Goal: Information Seeking & Learning: Check status

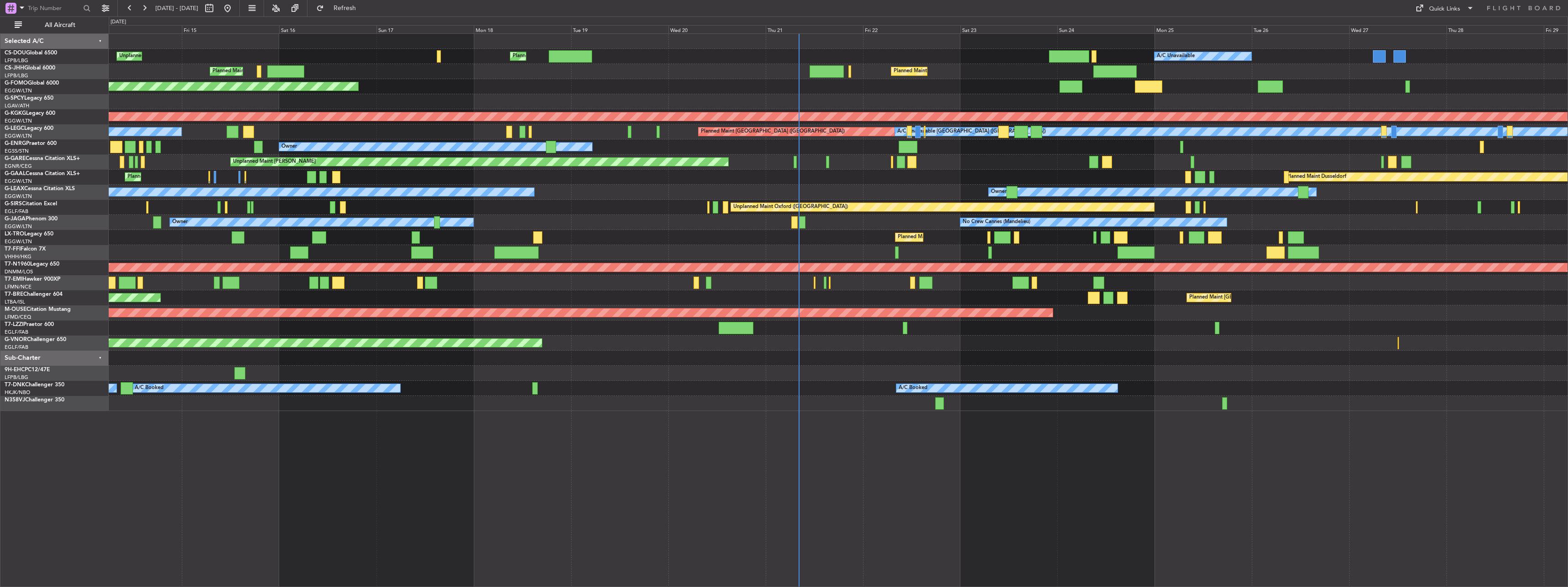
click at [153, 5] on span "[DATE] - [DATE]" at bounding box center [177, 8] width 51 height 15
click at [146, 5] on button at bounding box center [144, 8] width 15 height 15
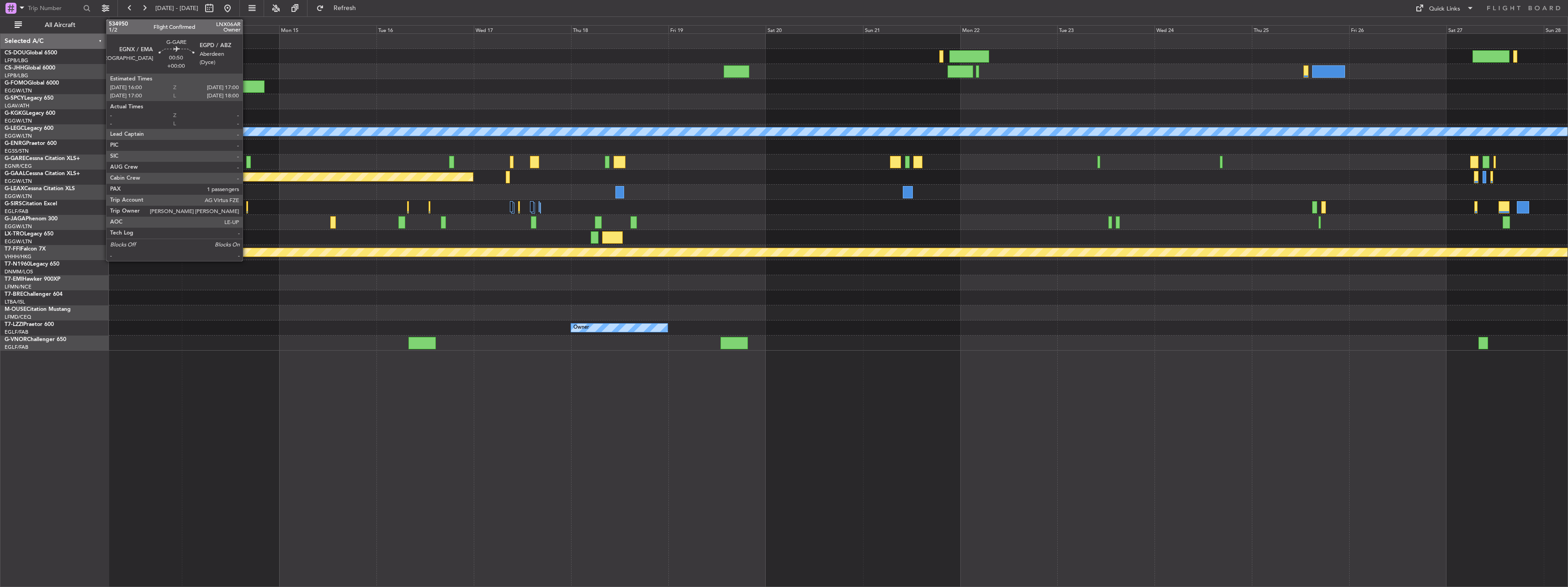
click at [247, 160] on div at bounding box center [247, 162] width 4 height 12
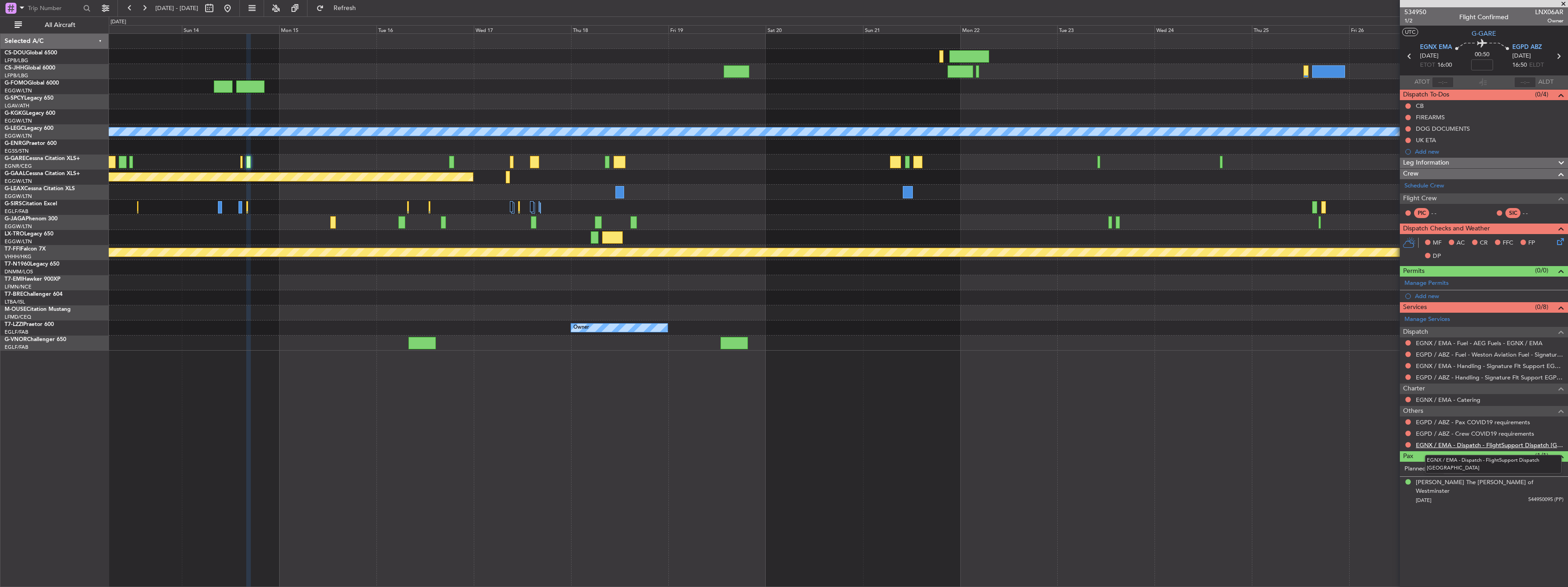
click at [1458, 446] on link "EGNX / EMA - Dispatch - FlightSupport Dispatch [GEOGRAPHIC_DATA]" at bounding box center [1489, 445] width 148 height 8
click at [235, 11] on button at bounding box center [227, 8] width 15 height 15
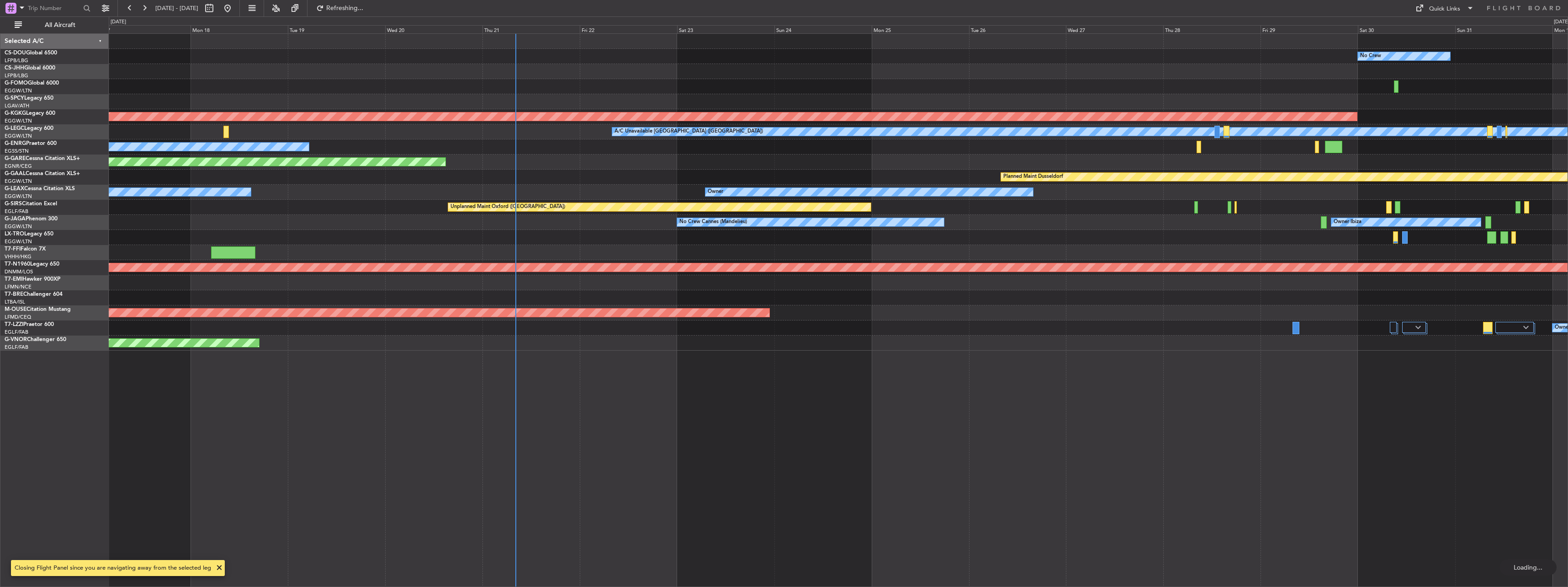
click at [540, 286] on div "No Crew Planned Maint Windsor Locks ([PERSON_NAME] Intl) AOG Maint [GEOGRAPHIC_…" at bounding box center [838, 192] width 1458 height 316
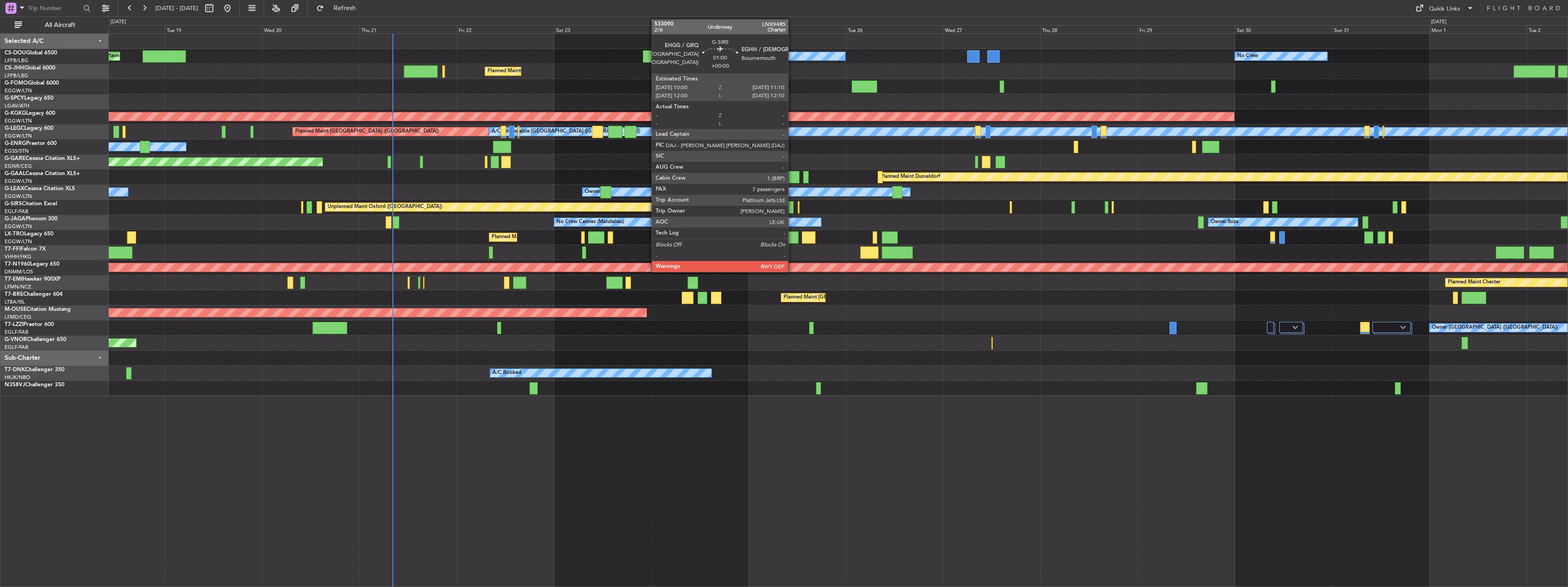
click at [792, 208] on div at bounding box center [791, 207] width 5 height 12
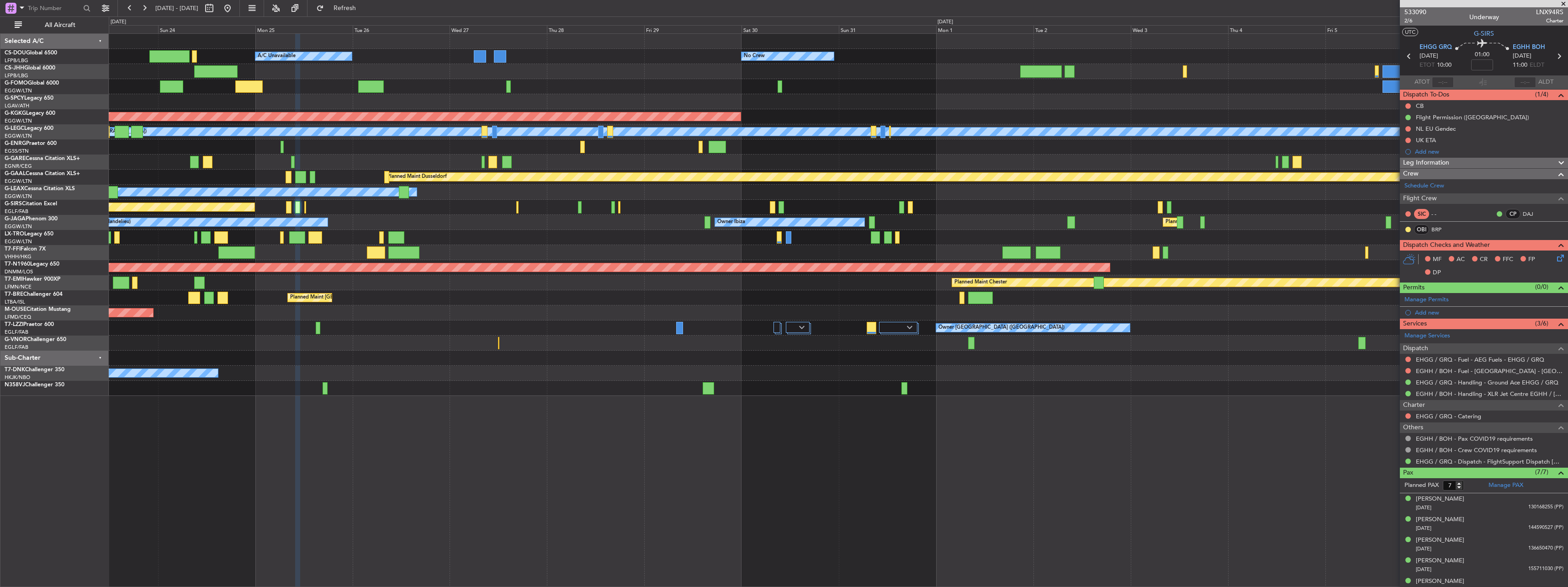
click at [624, 234] on div "No Crew Planned Maint [GEOGRAPHIC_DATA] ([GEOGRAPHIC_DATA]) A/C Unavailable Pla…" at bounding box center [838, 215] width 1458 height 362
click at [140, 10] on button at bounding box center [144, 8] width 15 height 15
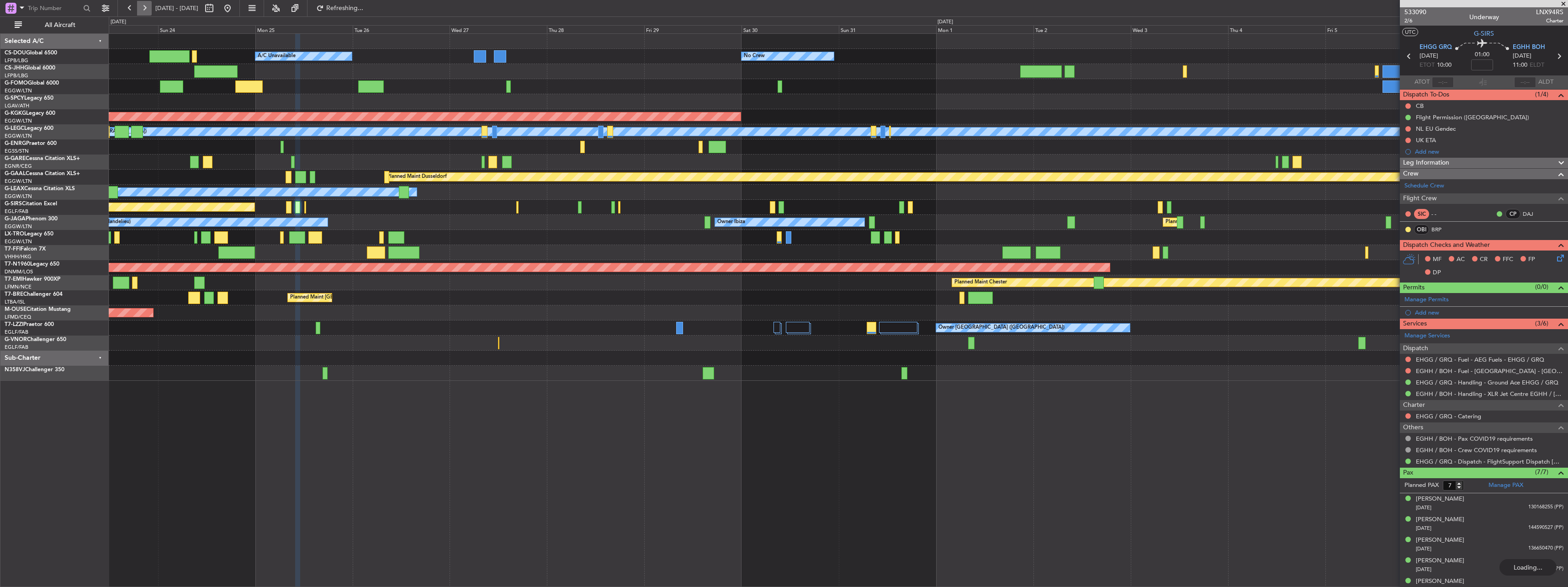
click at [140, 10] on button at bounding box center [144, 8] width 15 height 15
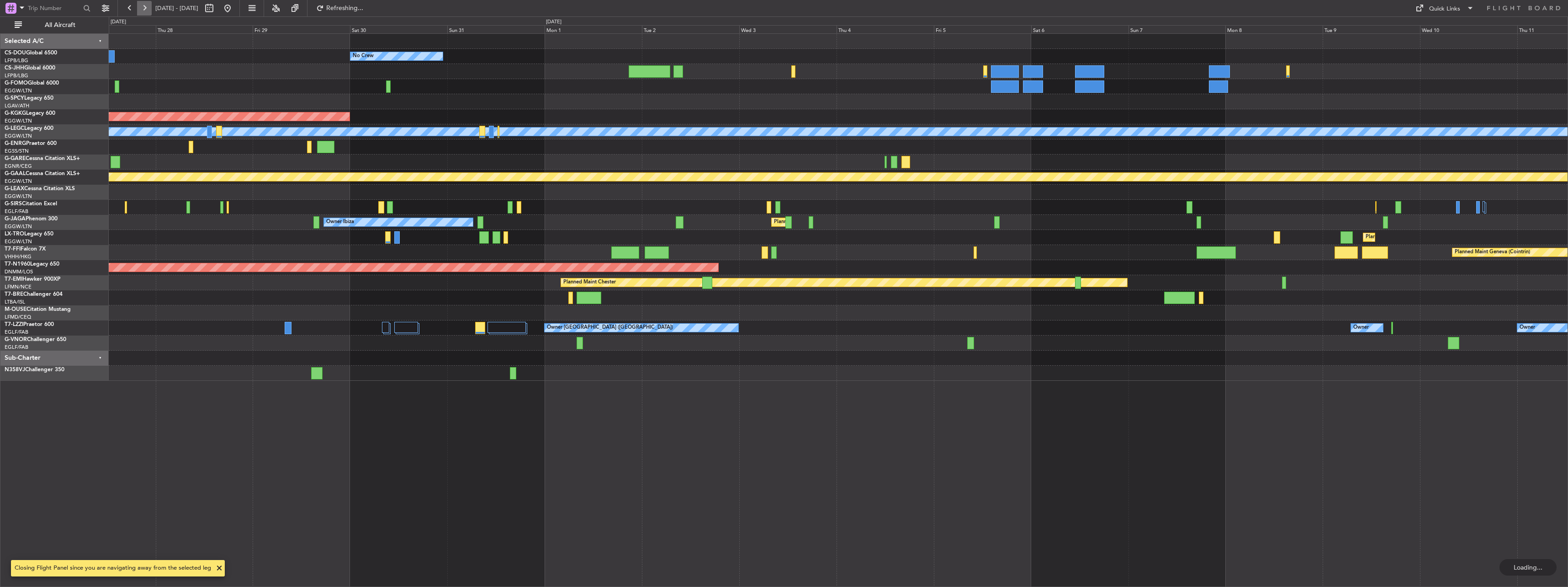
click at [140, 10] on button at bounding box center [144, 8] width 15 height 15
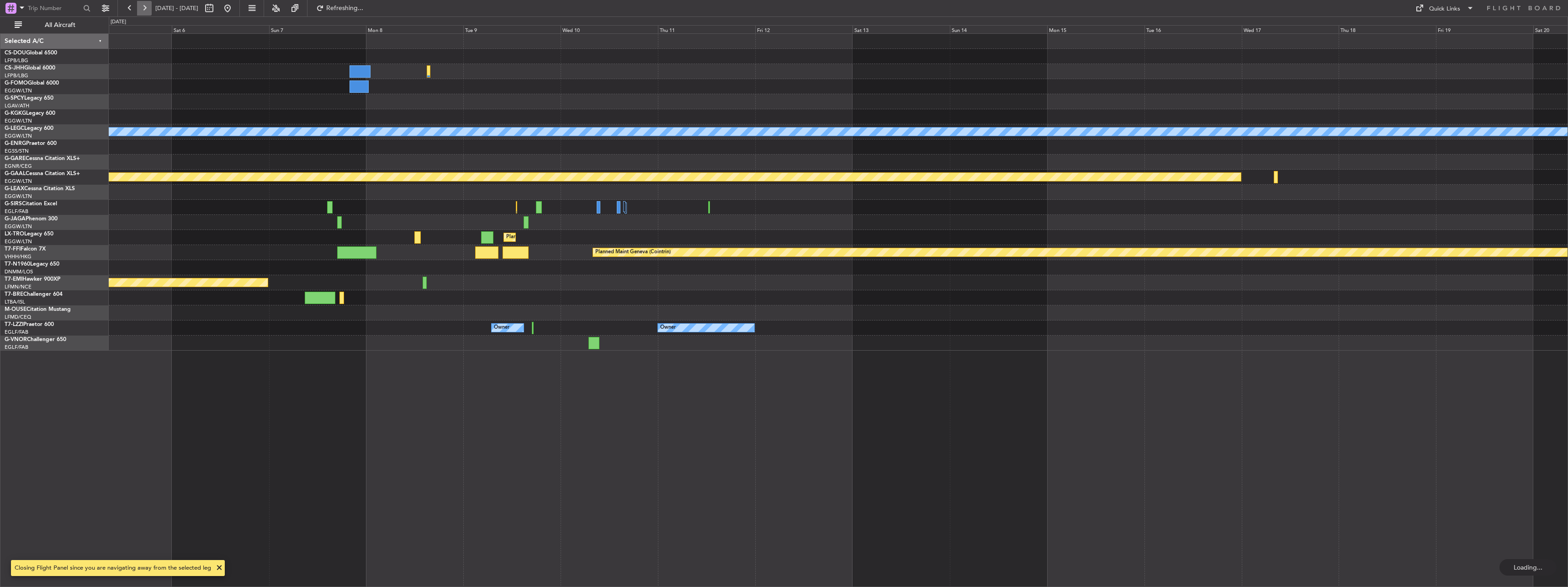
click at [140, 10] on button at bounding box center [144, 8] width 15 height 15
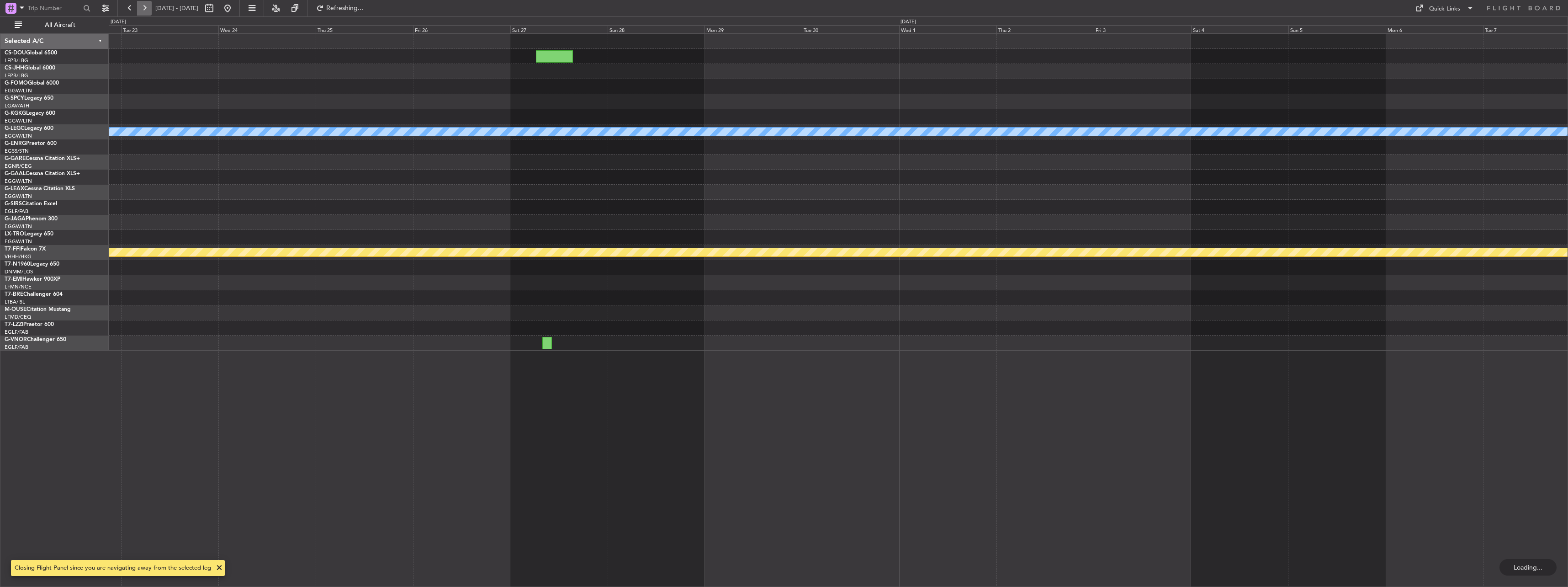
click at [140, 7] on button at bounding box center [144, 8] width 15 height 15
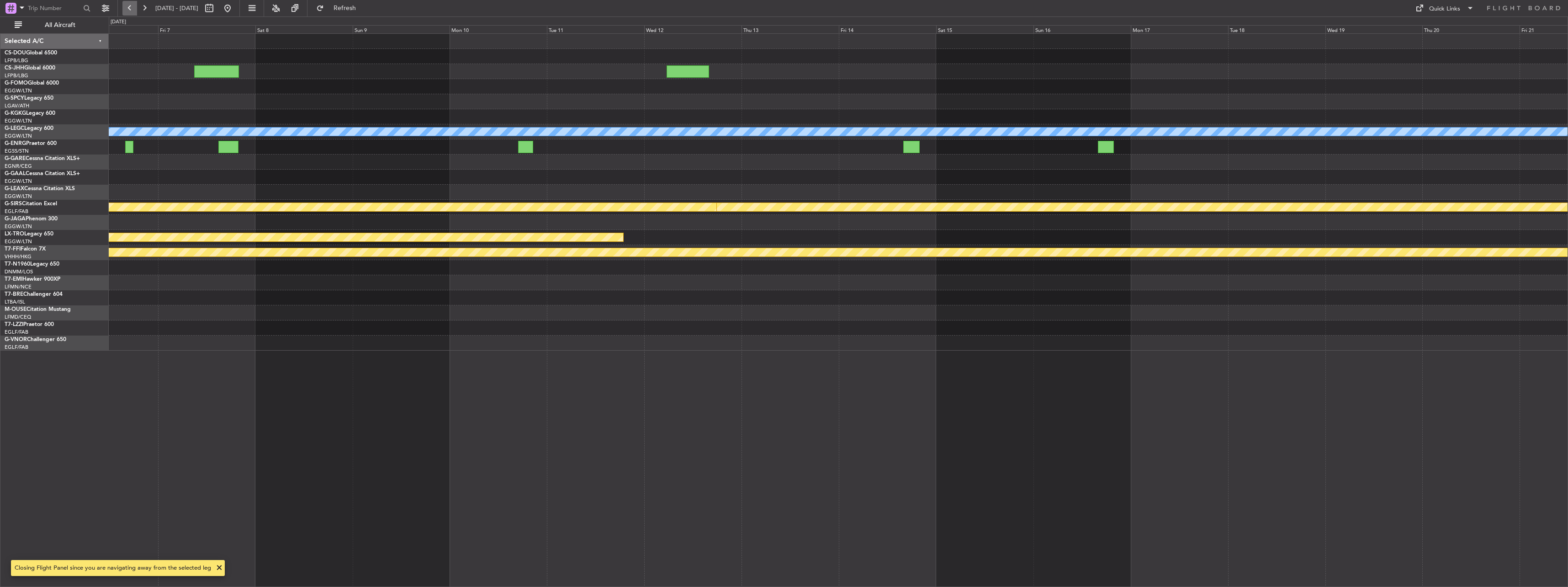
click at [133, 5] on button at bounding box center [129, 8] width 15 height 15
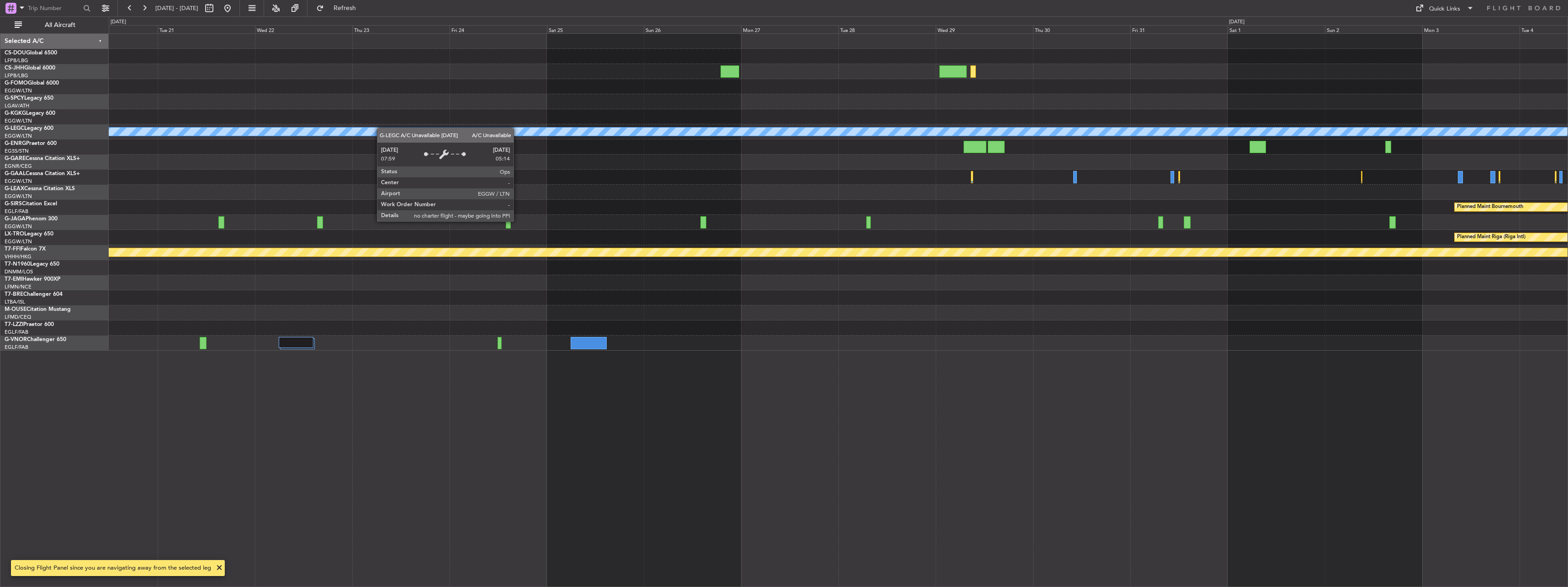
click at [584, 147] on div "A/C Unavailable [GEOGRAPHIC_DATA] ([GEOGRAPHIC_DATA]) Planned Maint [GEOGRAPHIC…" at bounding box center [838, 192] width 1458 height 316
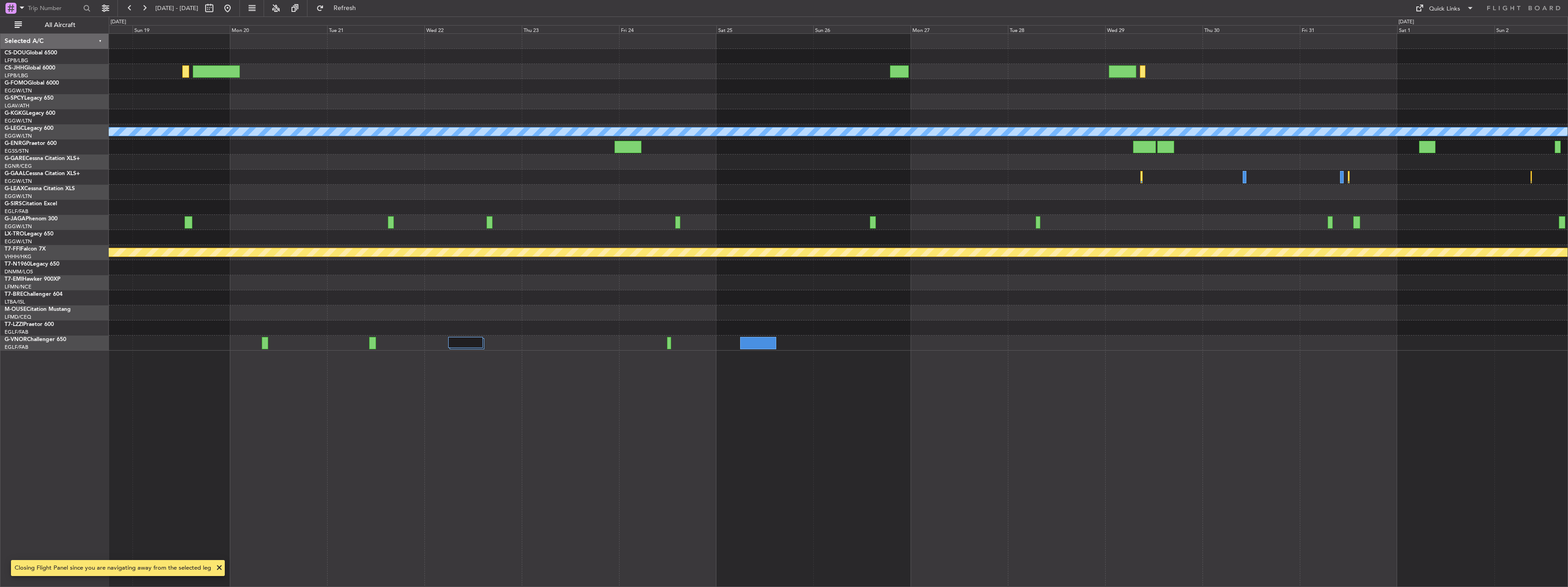
click at [482, 343] on div at bounding box center [465, 343] width 34 height 11
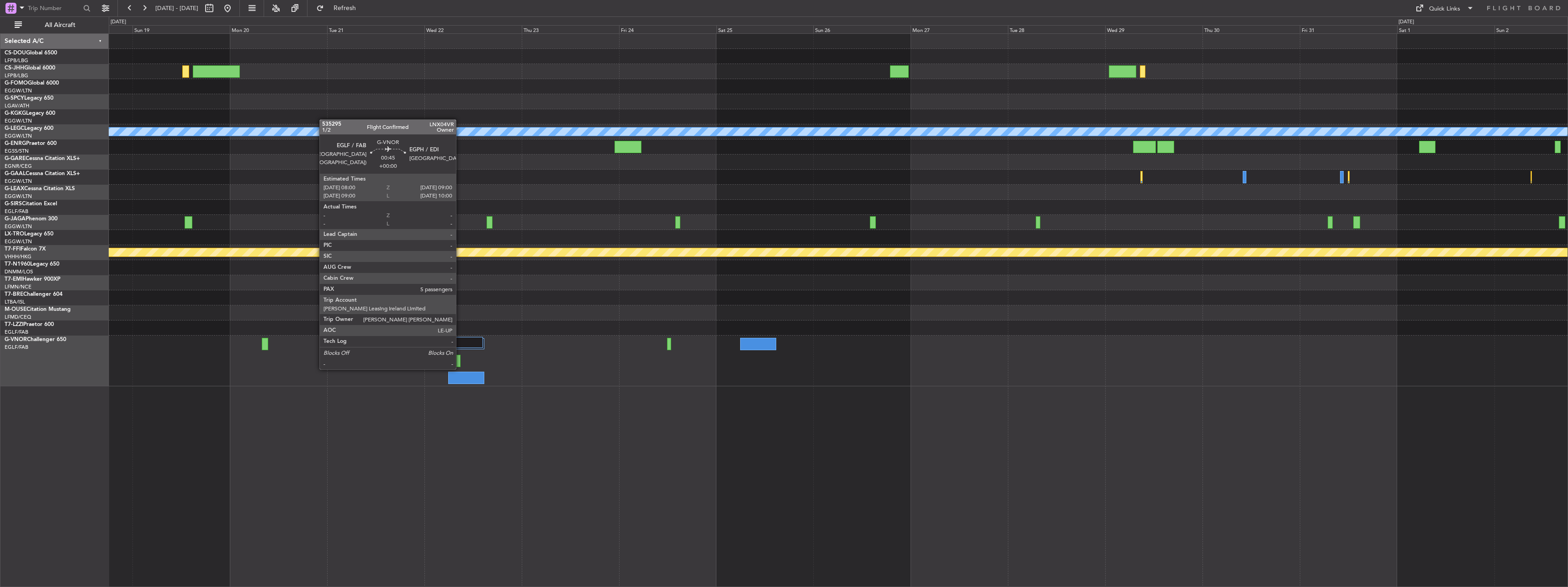
click at [460, 360] on div at bounding box center [458, 361] width 4 height 12
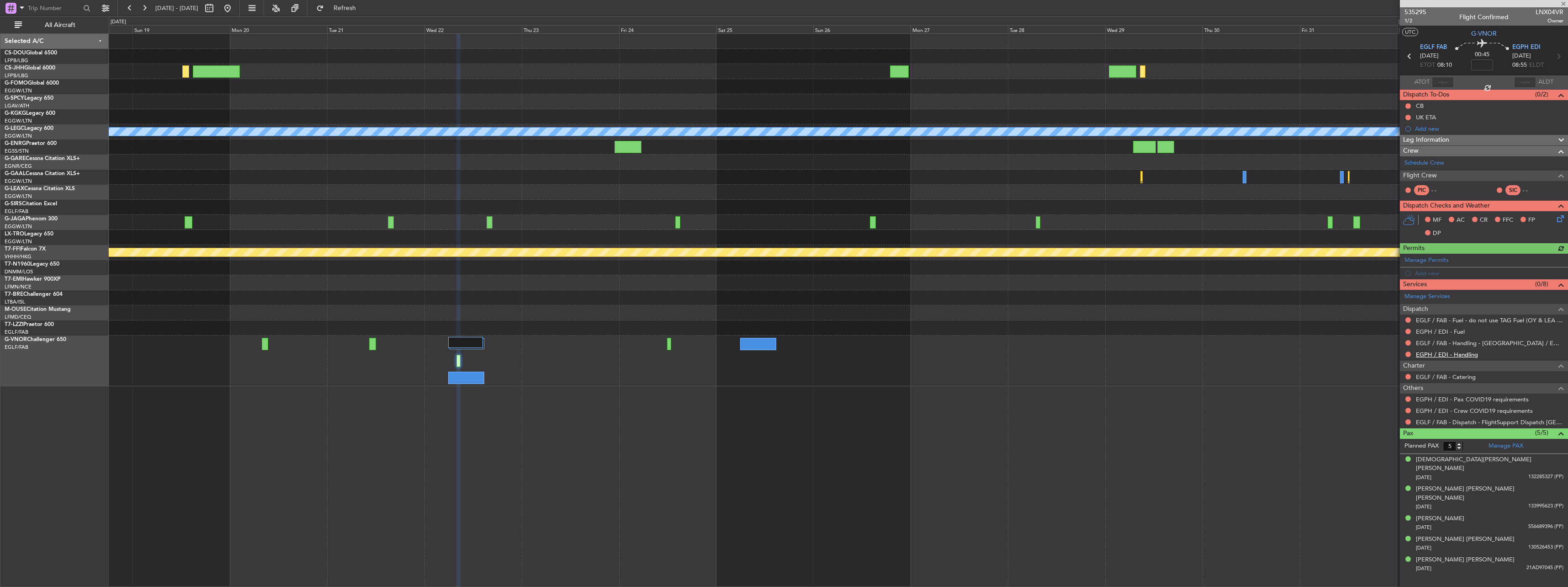
click at [1456, 352] on link "EGPH / EDI - Handling" at bounding box center [1446, 354] width 62 height 8
click at [1456, 353] on link "EGPH / EDI - Handling" at bounding box center [1446, 354] width 62 height 8
click at [1439, 332] on link "EGPH / EDI - Fuel" at bounding box center [1440, 332] width 49 height 8
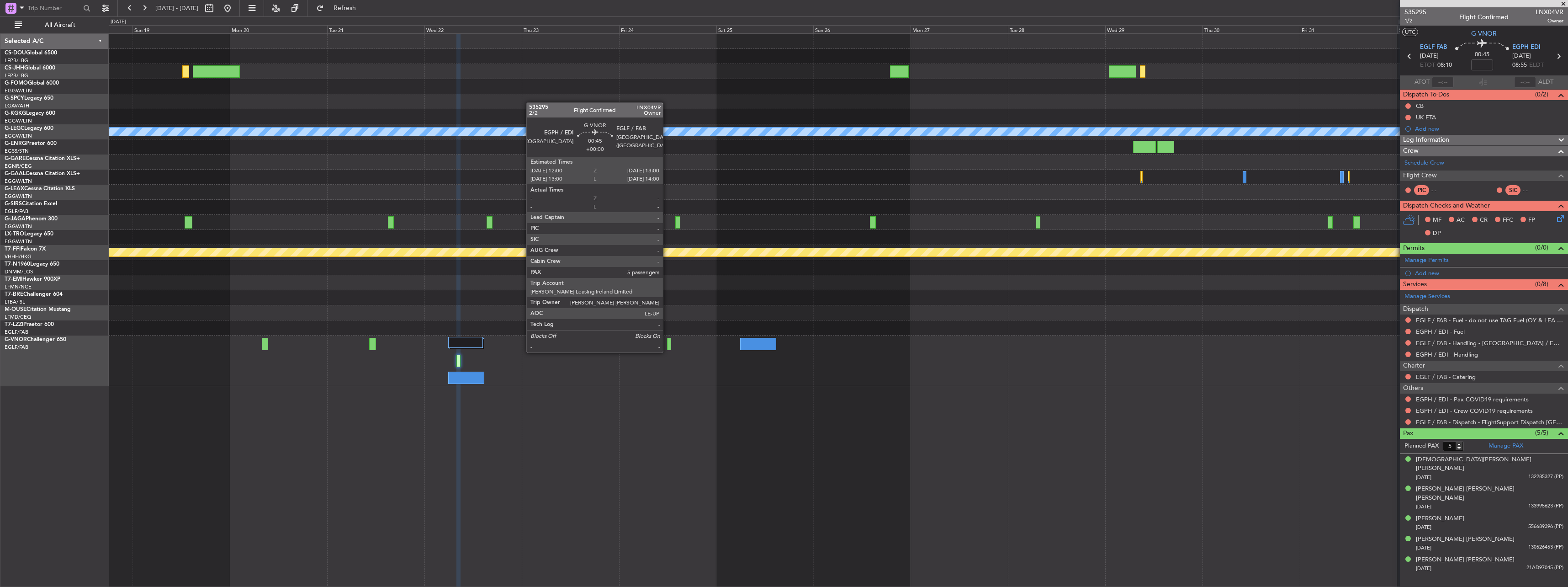
click at [667, 343] on div at bounding box center [669, 344] width 4 height 12
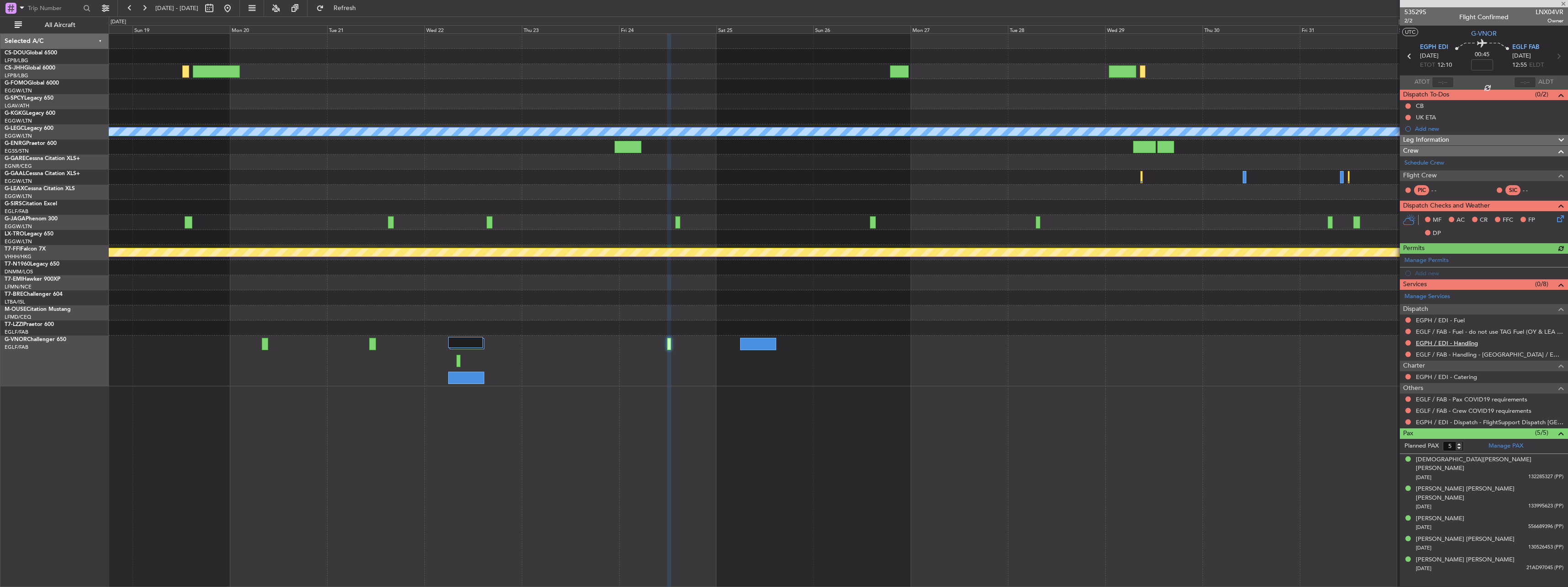
click at [1434, 345] on link "EGPH / EDI - Handling" at bounding box center [1446, 343] width 62 height 8
click at [1437, 314] on div "EGPH / EDI - Fuel" at bounding box center [1484, 320] width 168 height 11
click at [1436, 320] on link "EGPH / EDI - Fuel" at bounding box center [1440, 320] width 49 height 8
click at [1414, 11] on span "535295" at bounding box center [1416, 12] width 22 height 10
click at [235, 13] on button at bounding box center [227, 8] width 15 height 15
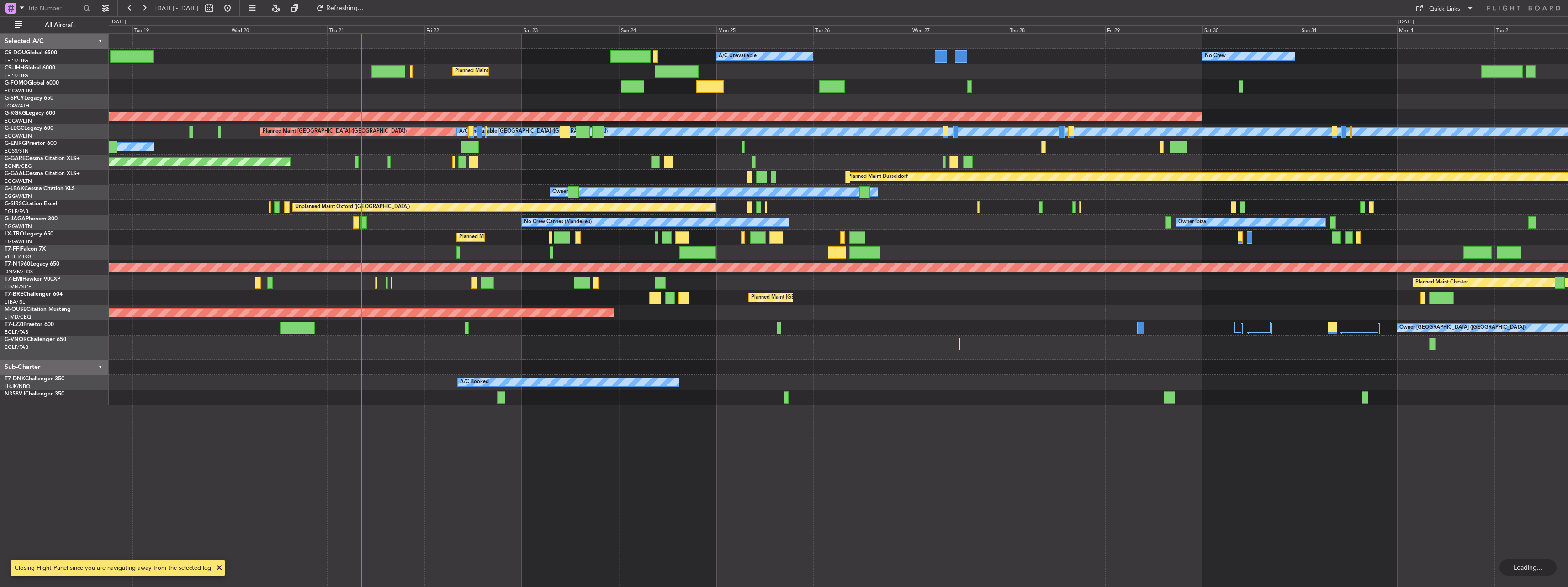
click at [527, 219] on div "No Crew Planned Maint [GEOGRAPHIC_DATA] ([GEOGRAPHIC_DATA]) A/C Unavailable Pla…" at bounding box center [838, 219] width 1458 height 371
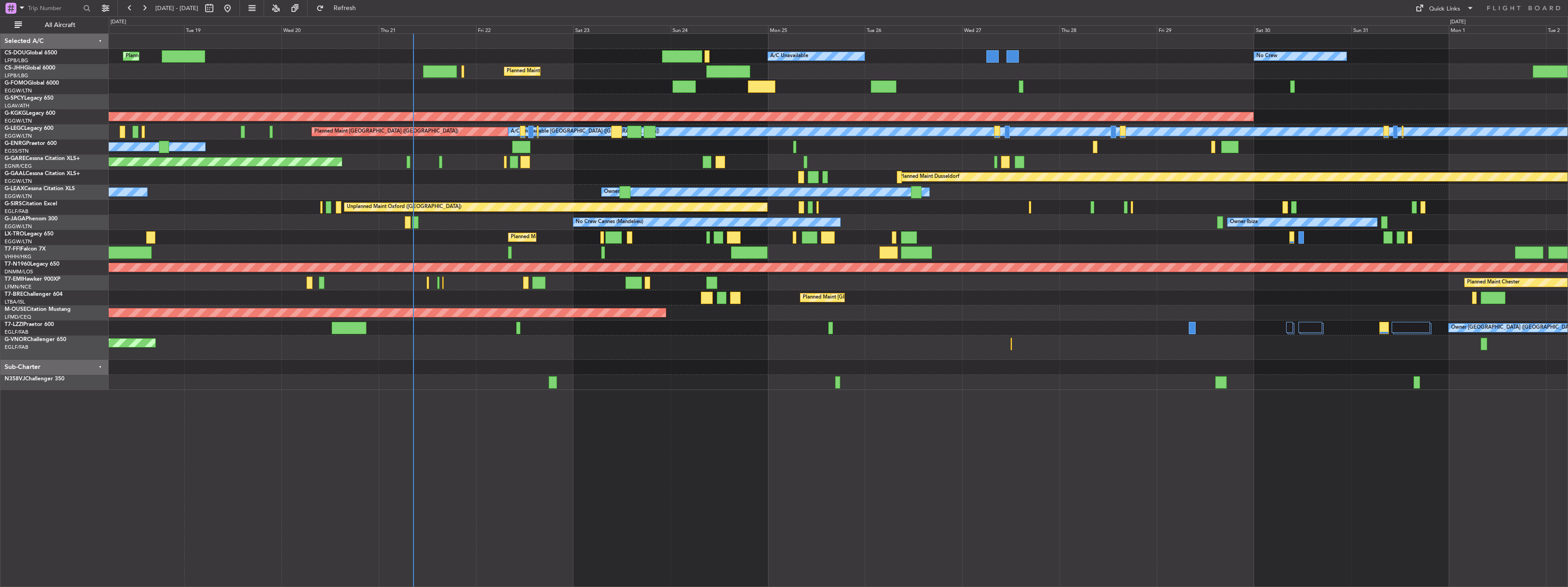
click at [497, 172] on div "Planned Maint Dusseldorf Planned Maint" at bounding box center [838, 177] width 1458 height 15
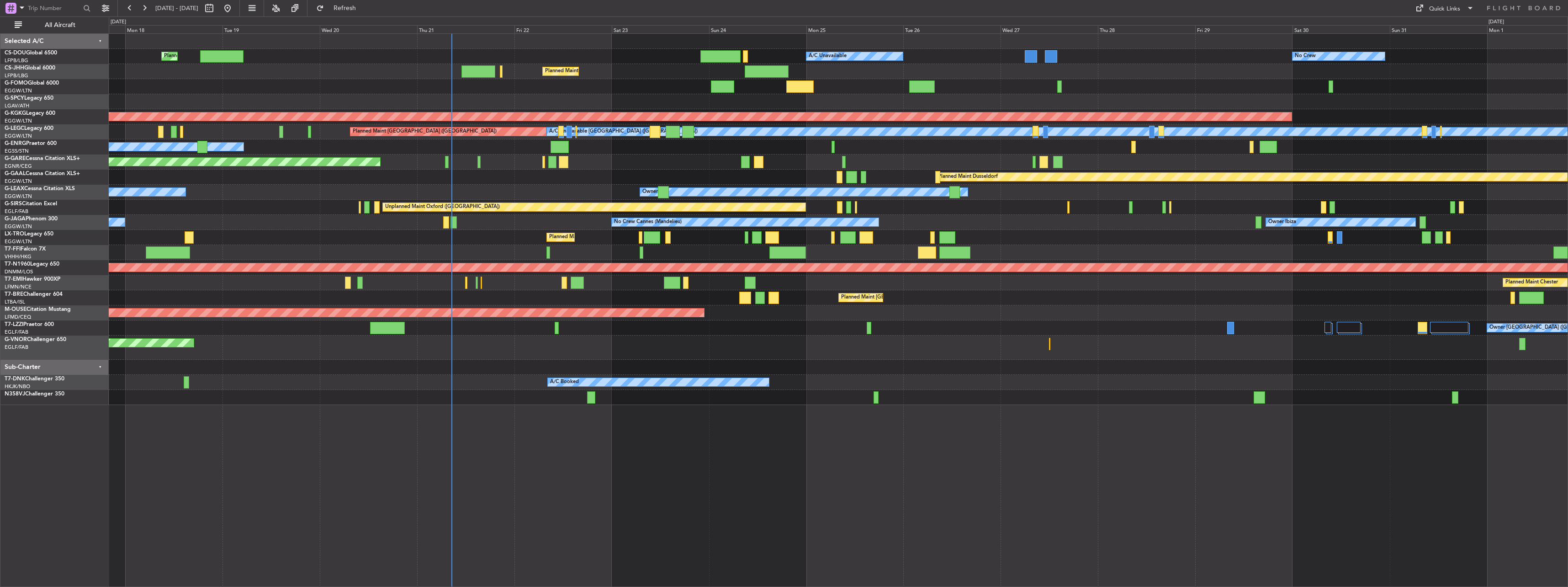
click at [1287, 360] on div at bounding box center [838, 367] width 1458 height 15
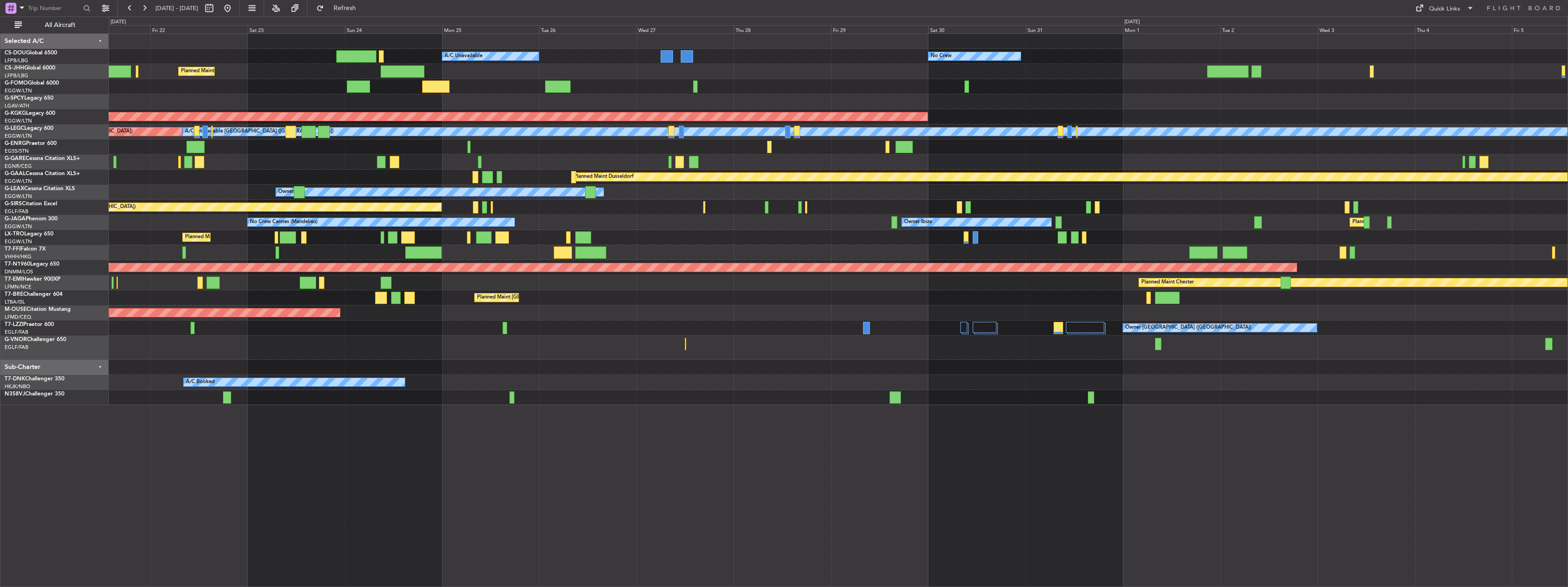
click at [458, 216] on div "Planned Maint [GEOGRAPHIC_DATA] ([GEOGRAPHIC_DATA]) A/C Unavailable No Crew Pla…" at bounding box center [838, 219] width 1458 height 371
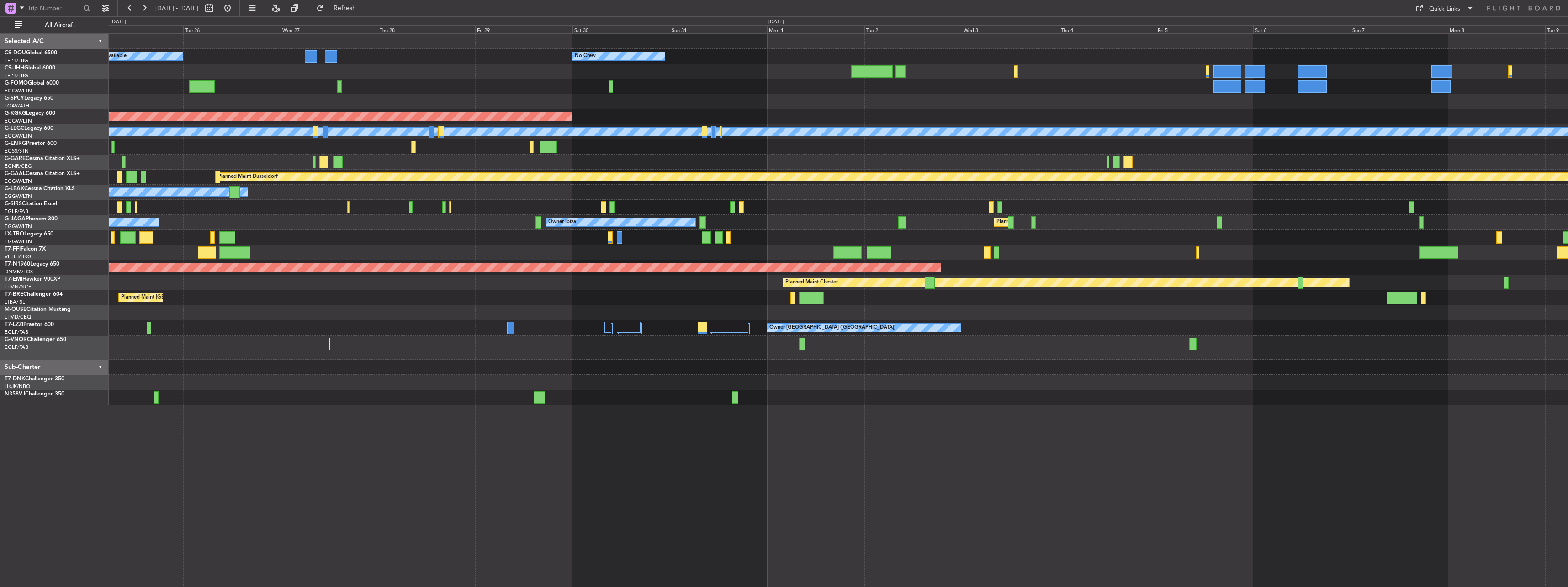
click at [380, 202] on div "Planned Maint [GEOGRAPHIC_DATA] ([GEOGRAPHIC_DATA]) A/C Unavailable No Crew Pla…" at bounding box center [838, 219] width 1458 height 371
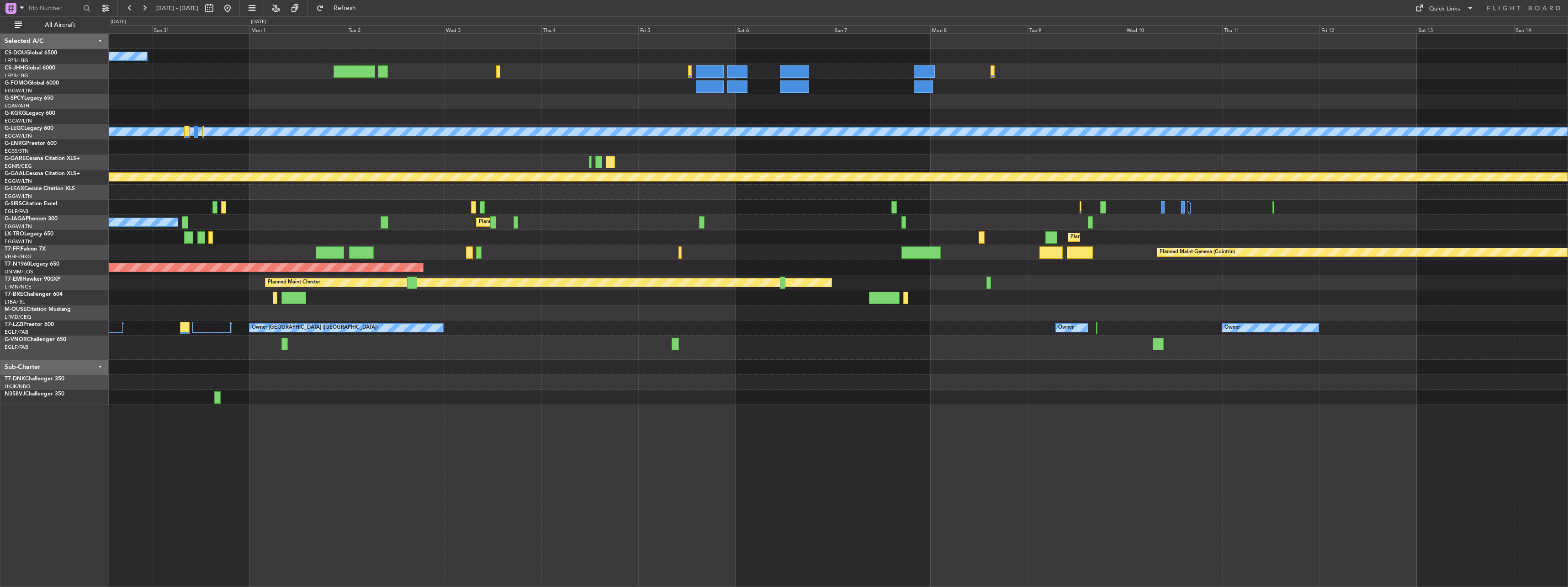
click at [393, 205] on div at bounding box center [838, 208] width 1458 height 15
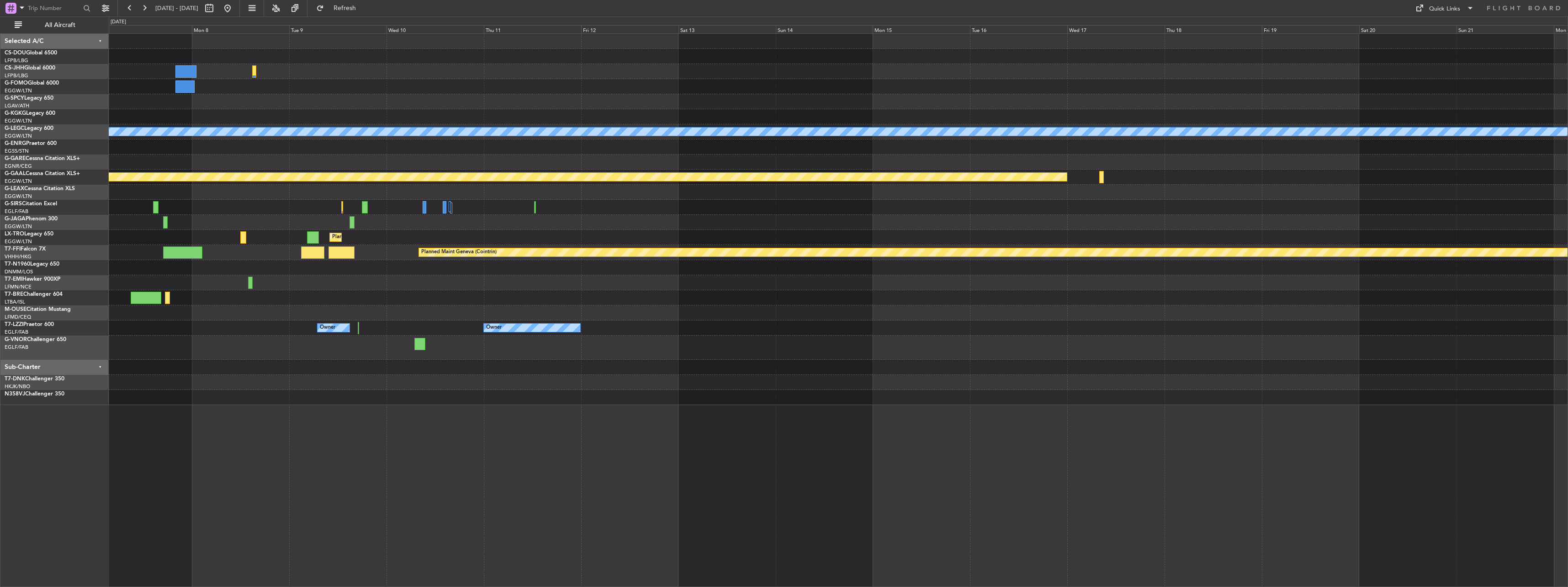
click at [700, 202] on div "A/C Unavailable [GEOGRAPHIC_DATA] ([GEOGRAPHIC_DATA]) Planned [GEOGRAPHIC_DATA]…" at bounding box center [838, 219] width 1458 height 371
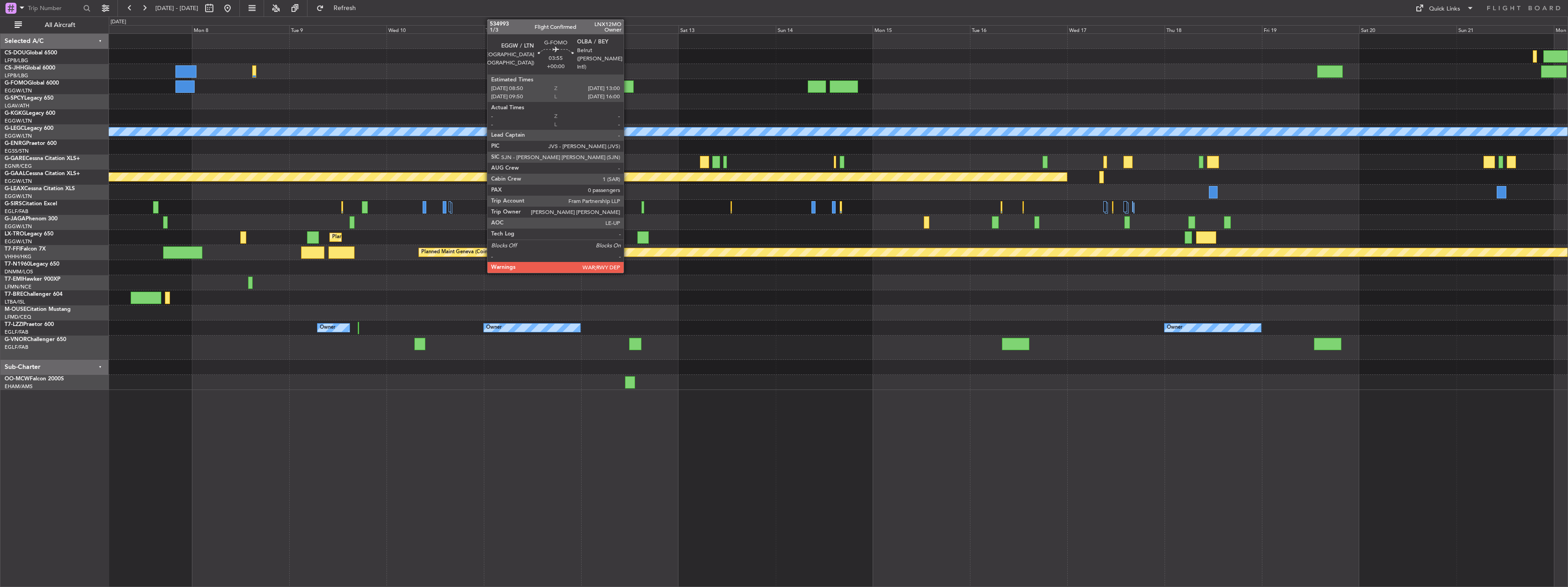
click at [628, 84] on div at bounding box center [625, 87] width 17 height 12
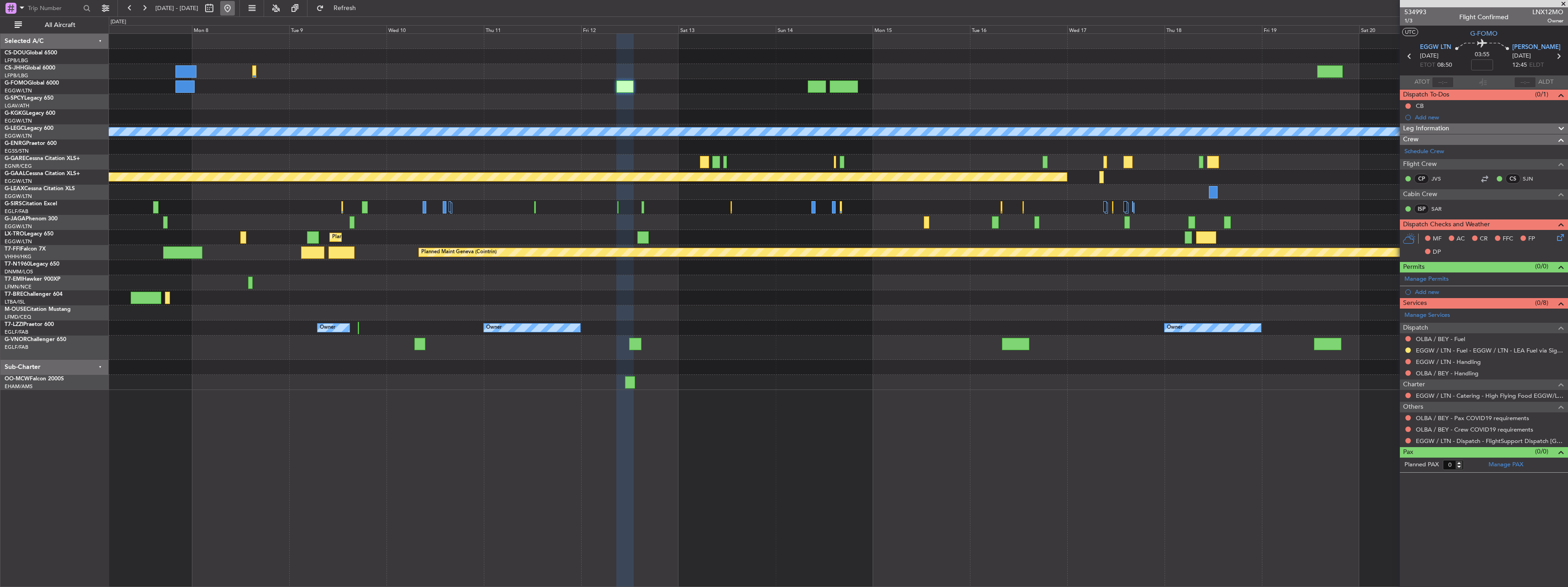
click at [235, 10] on button at bounding box center [227, 8] width 15 height 15
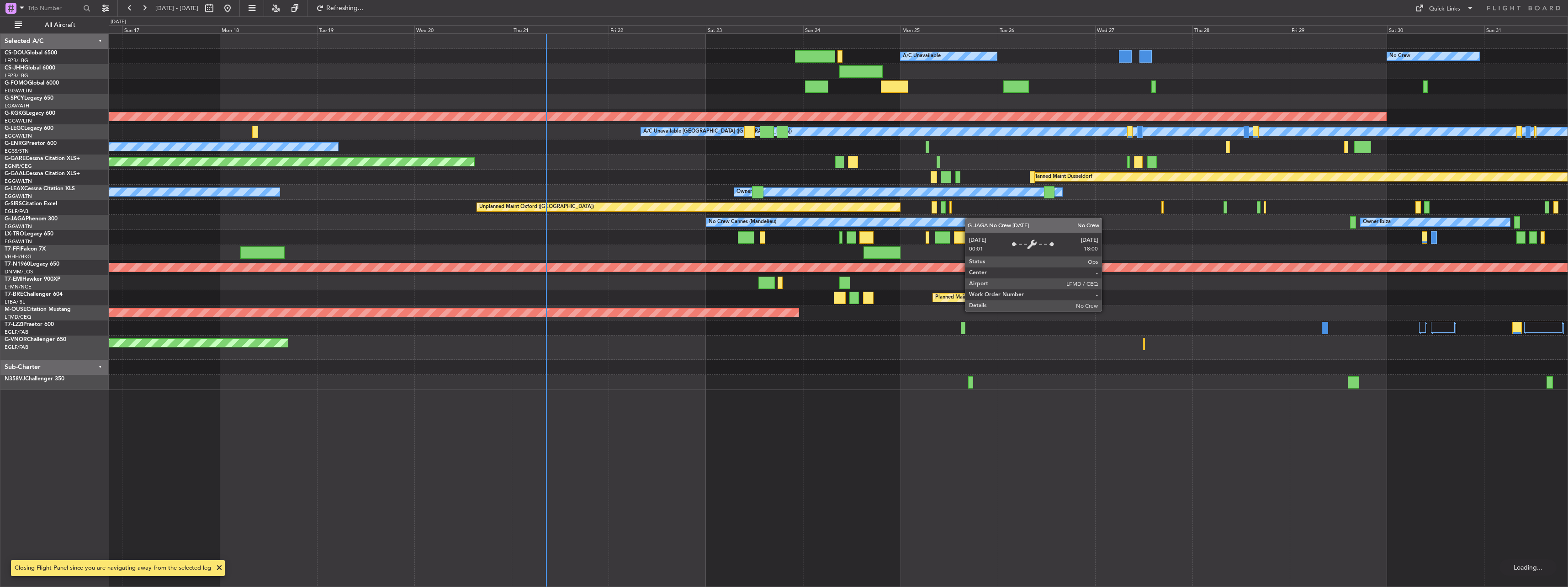
click at [717, 221] on div "Planned Maint [GEOGRAPHIC_DATA] ([GEOGRAPHIC_DATA]) A/C Unavailable No Crew Pla…" at bounding box center [838, 212] width 1458 height 356
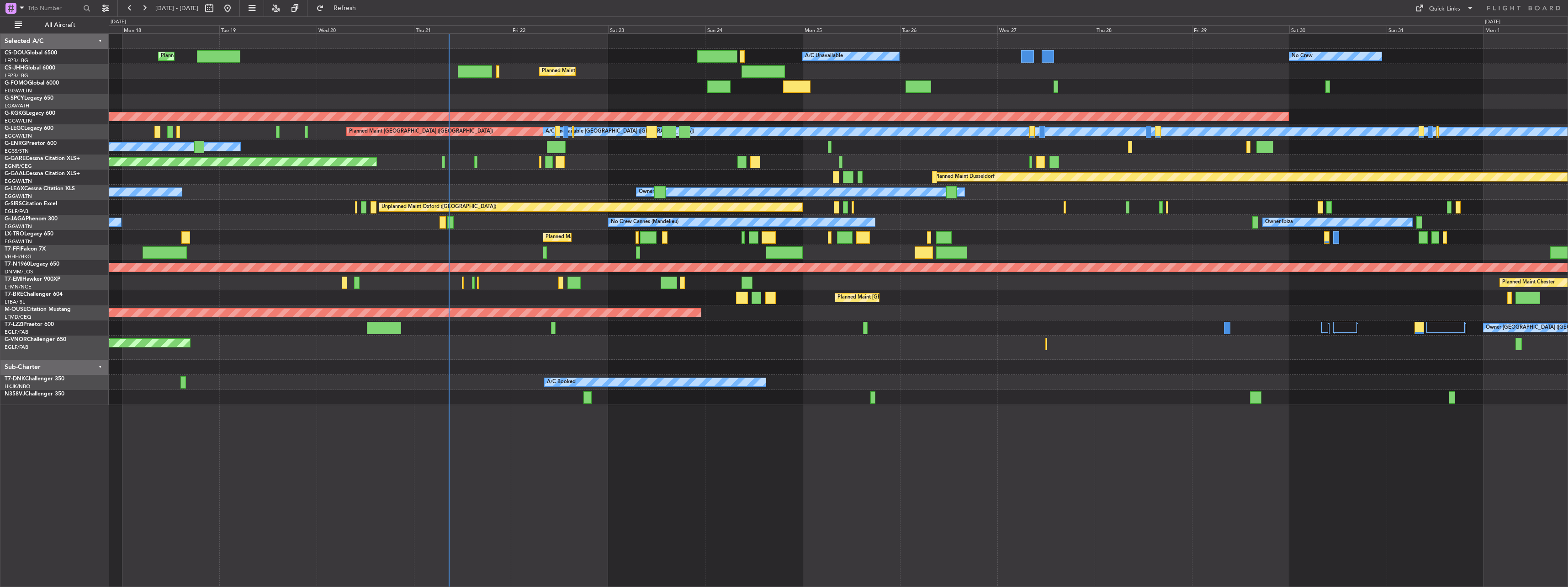
click at [774, 475] on div "No Crew Planned Maint [GEOGRAPHIC_DATA] ([GEOGRAPHIC_DATA]) Planned Maint [GEOG…" at bounding box center [838, 310] width 1459 height 553
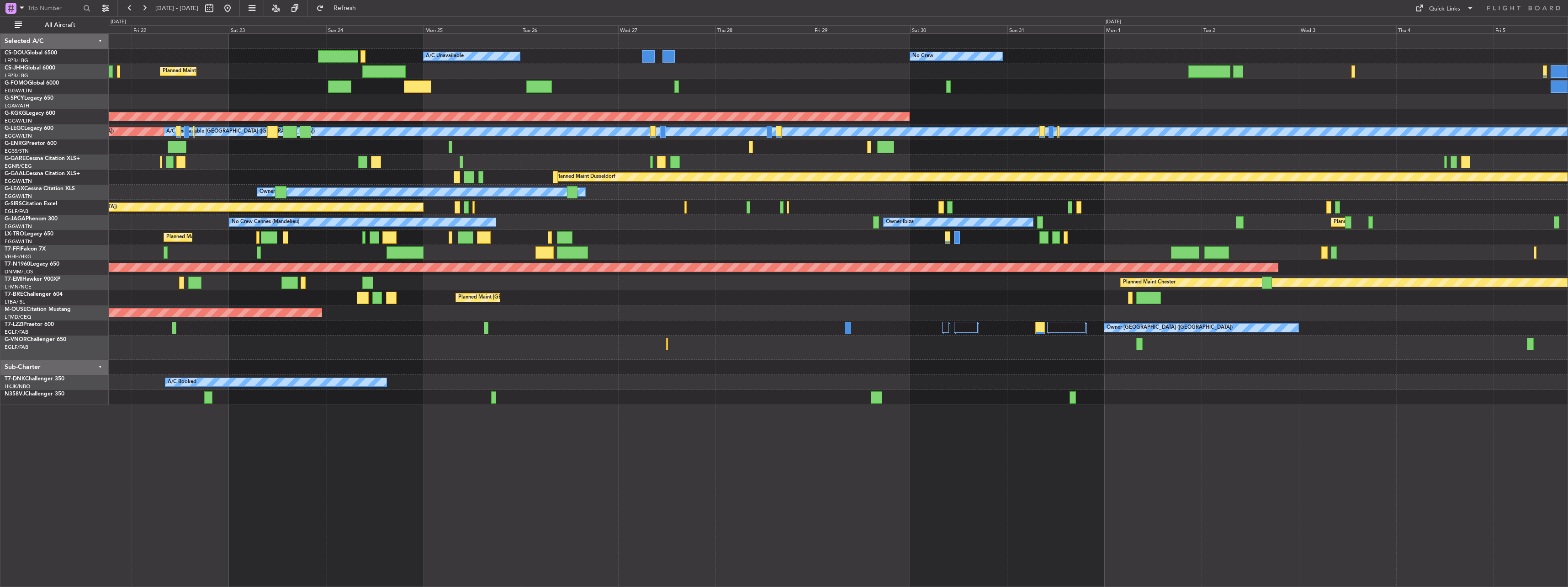
click at [297, 311] on div "No Crew Planned Maint [GEOGRAPHIC_DATA] ([GEOGRAPHIC_DATA]) A/C Unavailable Pla…" at bounding box center [838, 219] width 1458 height 371
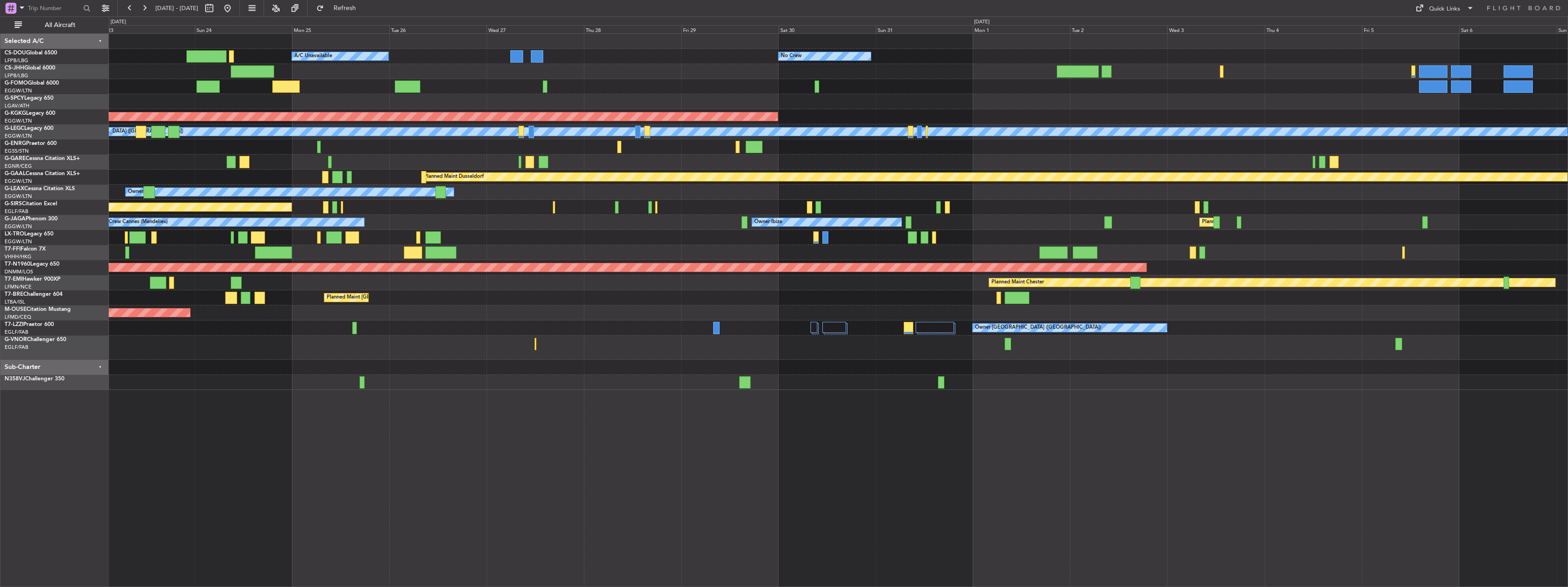
click at [821, 330] on div "Owner [GEOGRAPHIC_DATA] ([GEOGRAPHIC_DATA]) Owner" at bounding box center [838, 328] width 1458 height 15
click at [818, 328] on div at bounding box center [815, 329] width 7 height 11
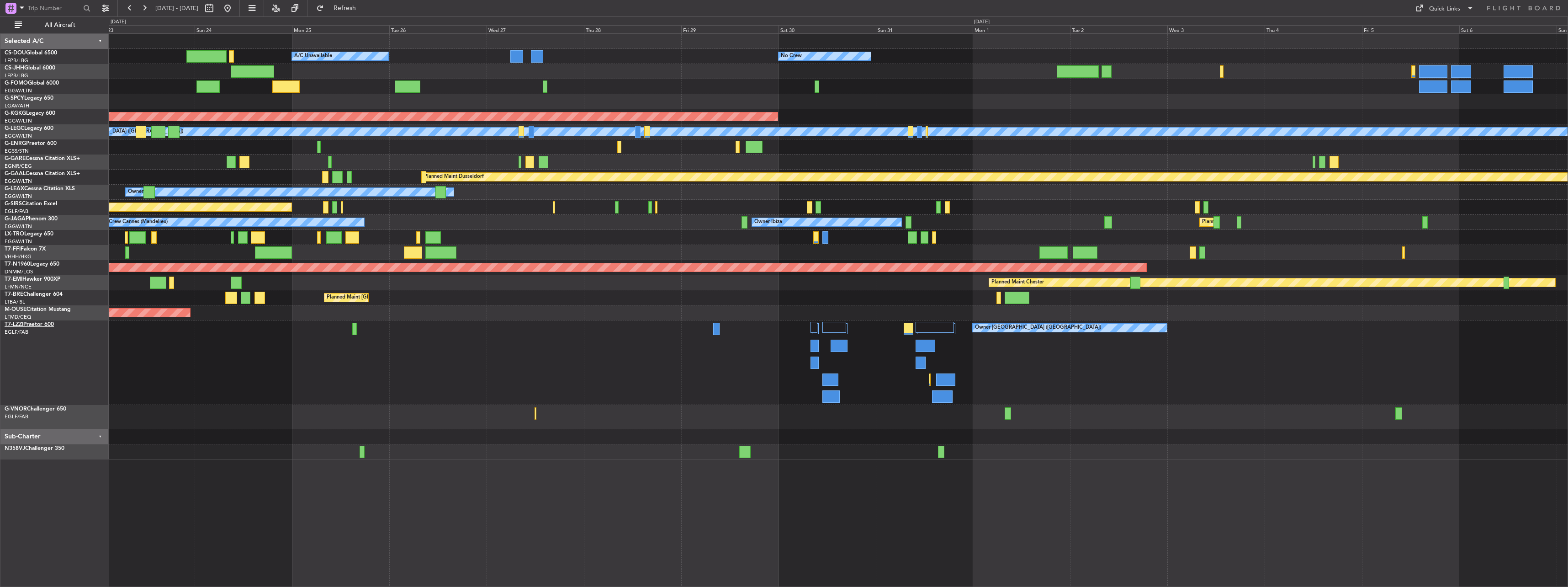
click at [37, 323] on link "T7-LZZI Praetor 600" at bounding box center [29, 324] width 49 height 5
click at [1020, 491] on div "No Crew Planned Maint [GEOGRAPHIC_DATA] ([GEOGRAPHIC_DATA]) A/C Unavailable Pla…" at bounding box center [838, 310] width 1459 height 553
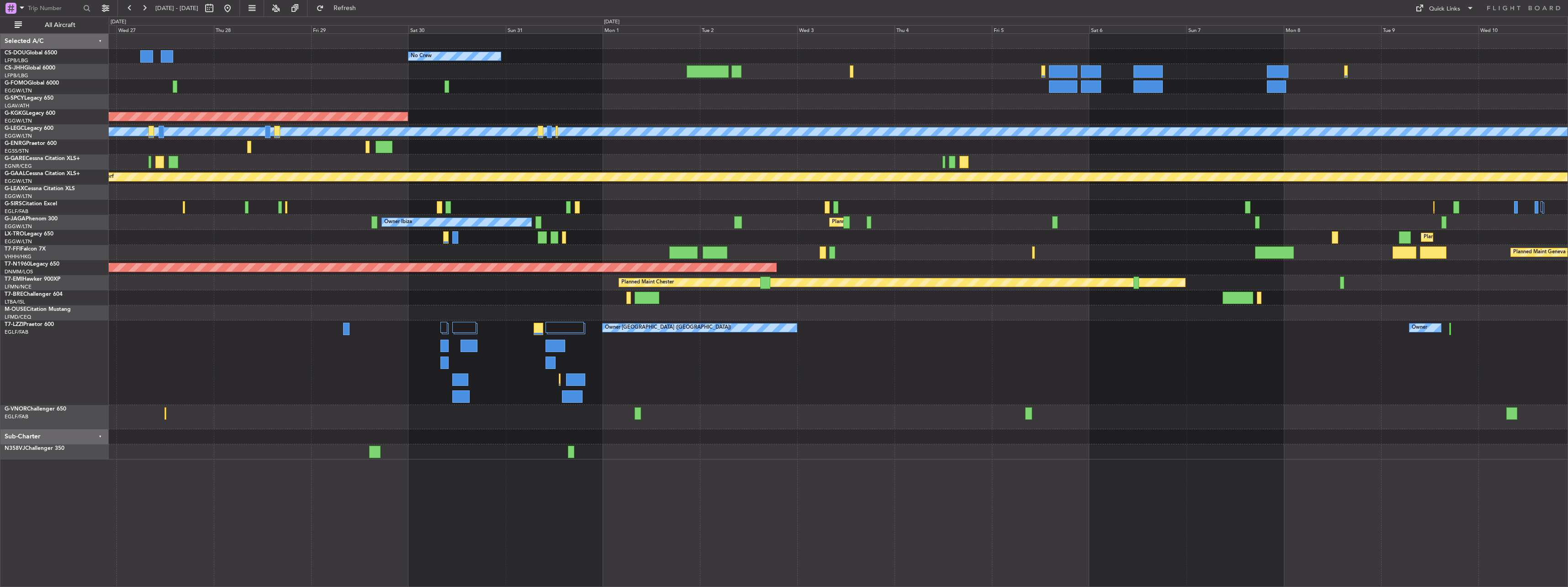
click at [747, 382] on div "Owner [GEOGRAPHIC_DATA] ([GEOGRAPHIC_DATA]) Owner Owner" at bounding box center [838, 362] width 1458 height 84
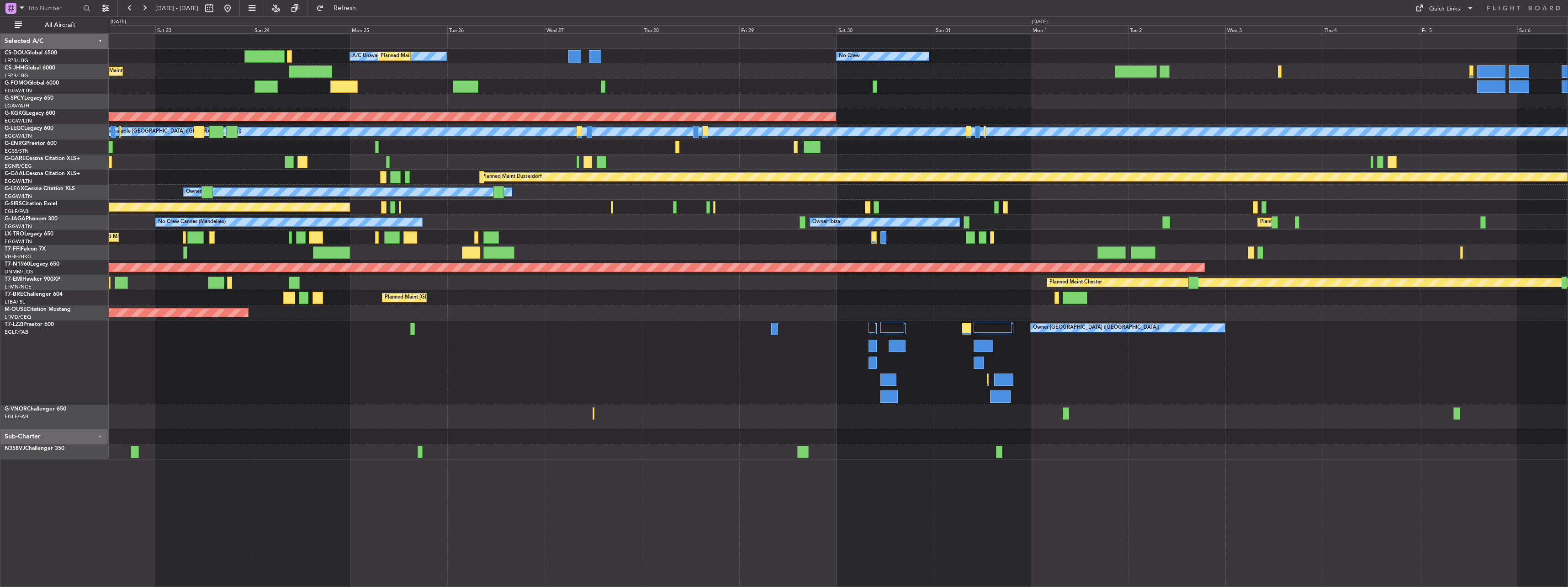
click at [997, 221] on div "No Crew A/C Unavailable Planned Maint [GEOGRAPHIC_DATA] ([GEOGRAPHIC_DATA]) Pla…" at bounding box center [838, 246] width 1458 height 425
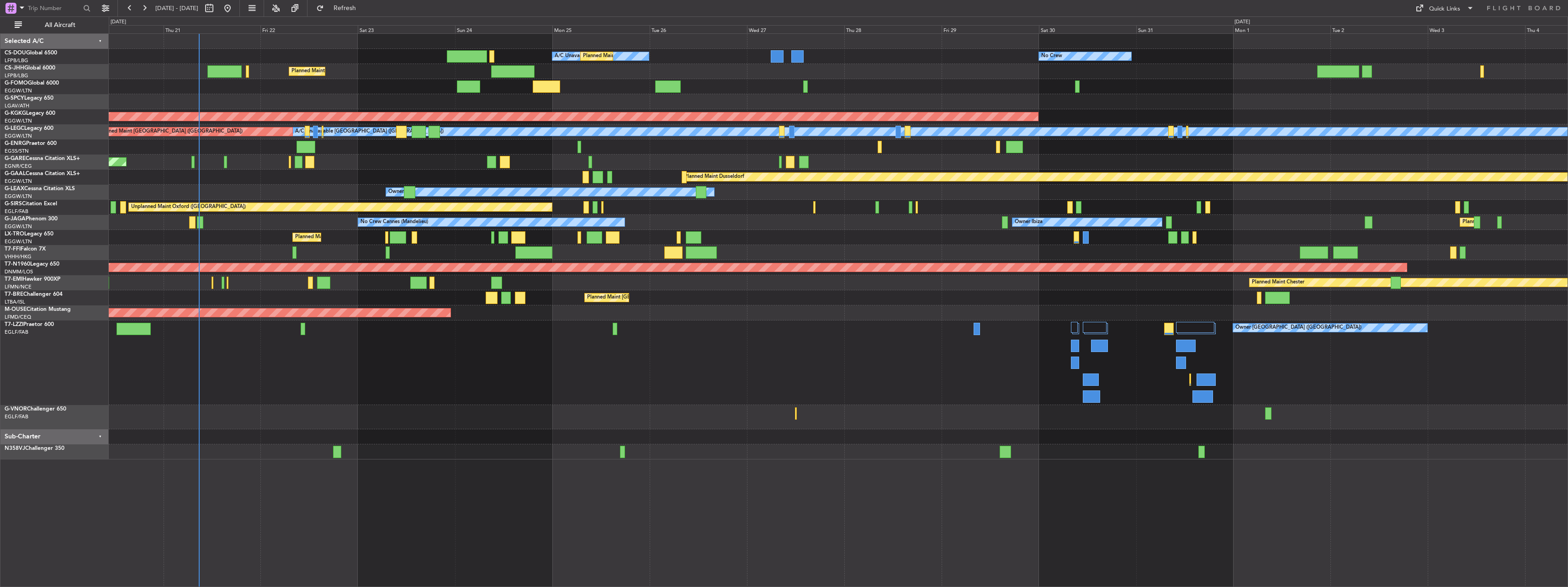
click at [688, 257] on div at bounding box center [701, 252] width 31 height 12
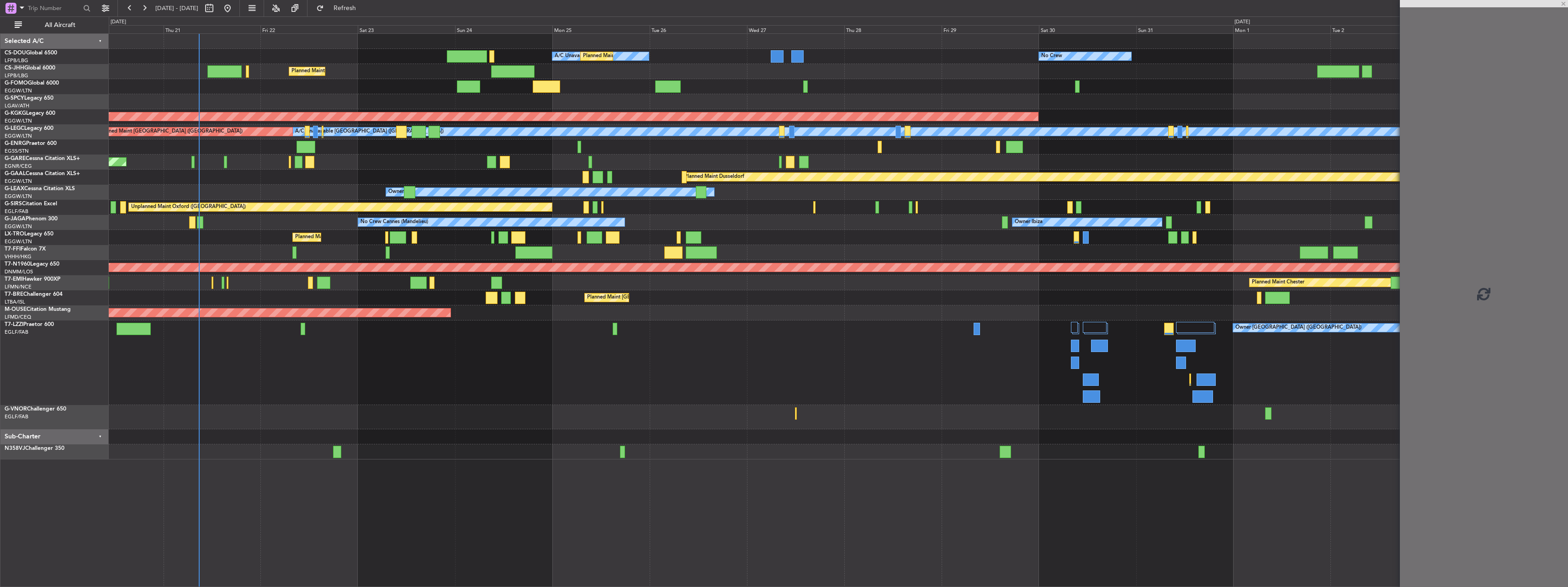
click at [695, 229] on div "Owner Ibiza Planned Maint [GEOGRAPHIC_DATA] ([GEOGRAPHIC_DATA]) No Crew Cannes …" at bounding box center [838, 222] width 1458 height 15
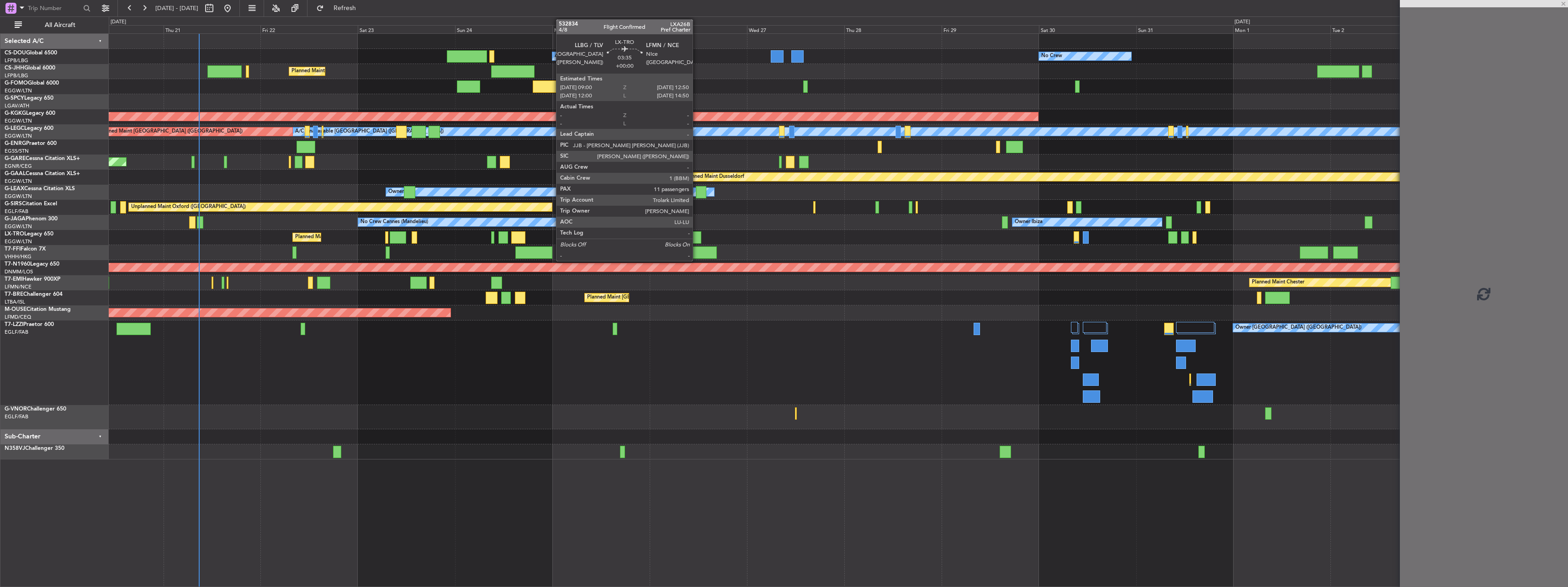
click at [697, 234] on div at bounding box center [693, 238] width 16 height 12
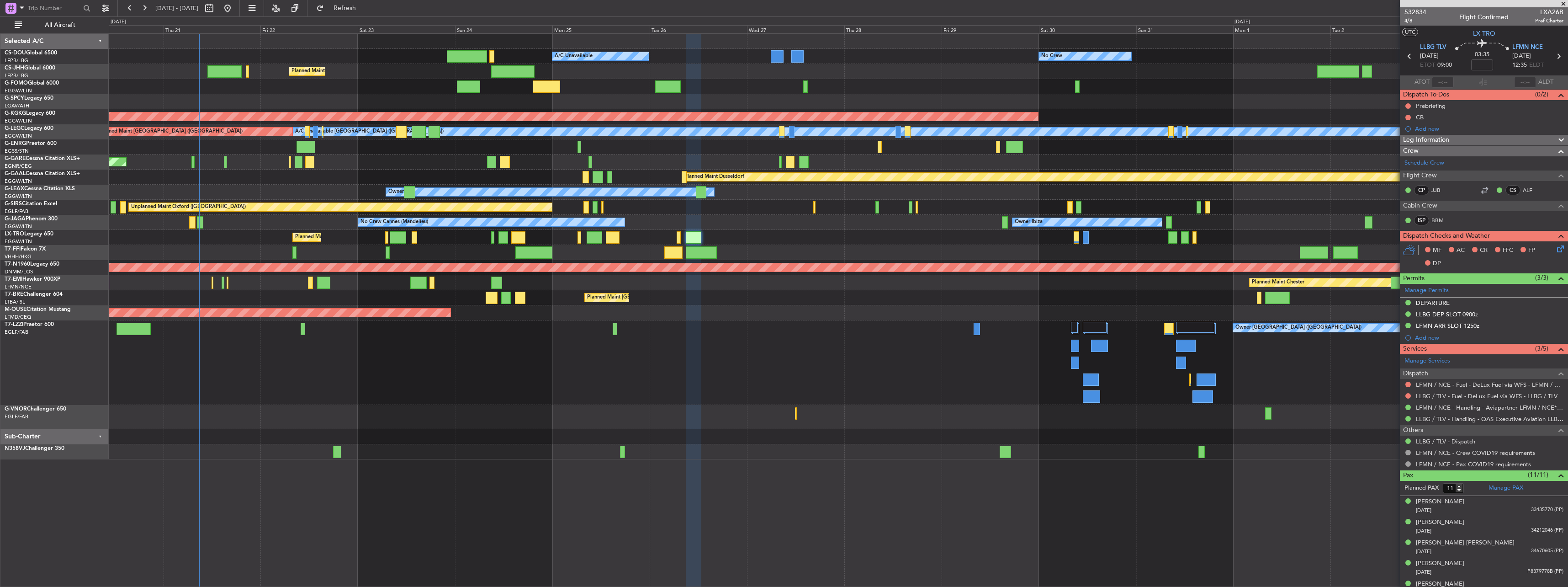
click at [1327, 307] on div "Planned Maint Bournemouth" at bounding box center [838, 313] width 1458 height 15
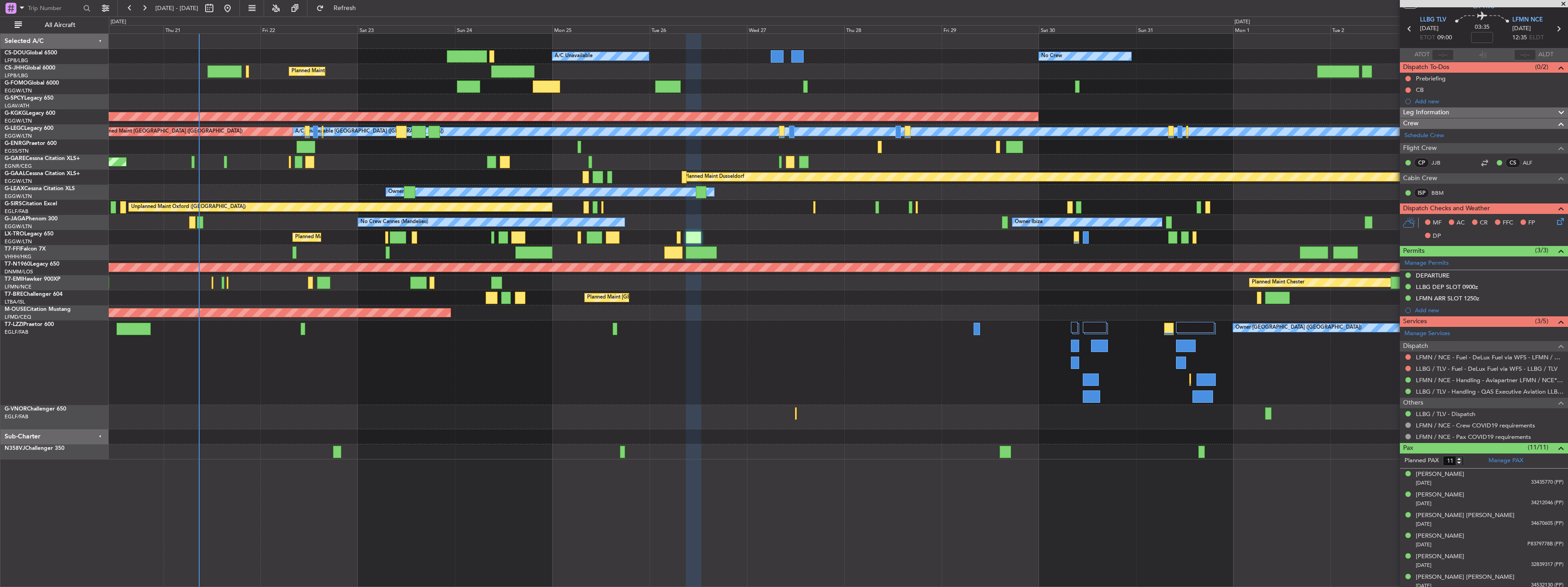
scroll to position [135, 0]
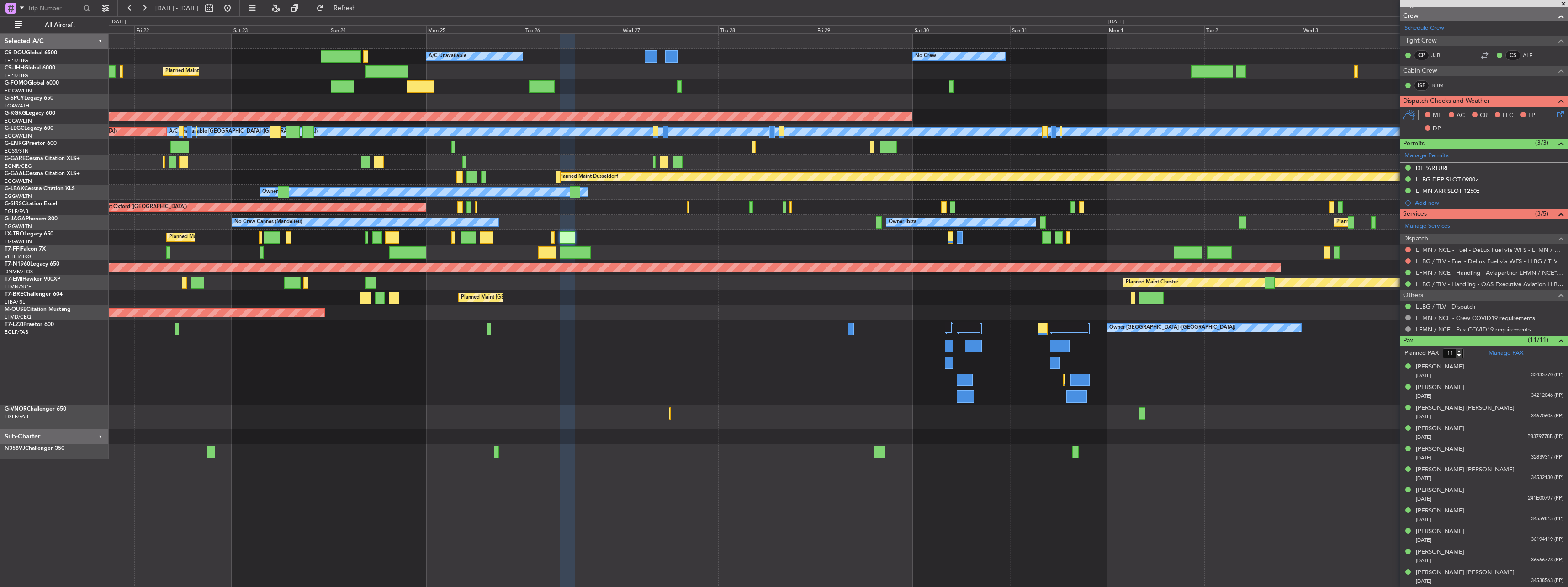
click at [738, 323] on div "Owner [GEOGRAPHIC_DATA] ([GEOGRAPHIC_DATA]) Owner" at bounding box center [838, 362] width 1458 height 84
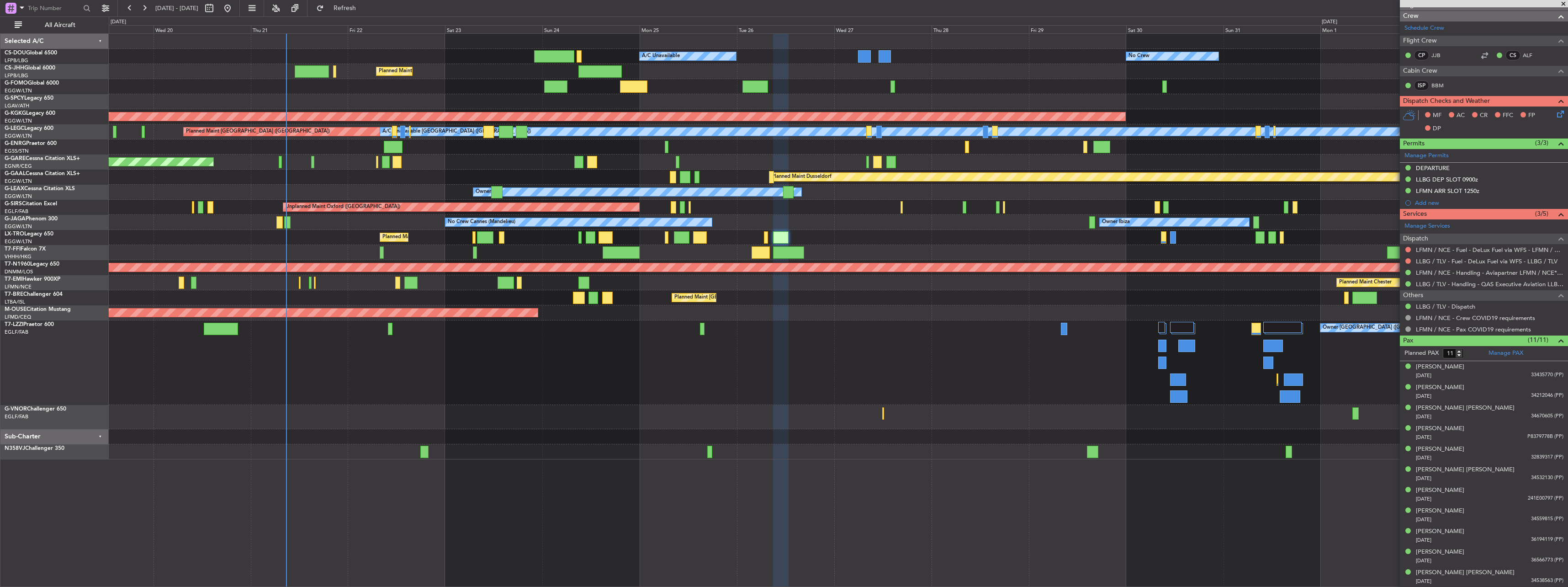
click at [500, 241] on div "Planned Maint [GEOGRAPHIC_DATA] ([GEOGRAPHIC_DATA])" at bounding box center [838, 238] width 1458 height 15
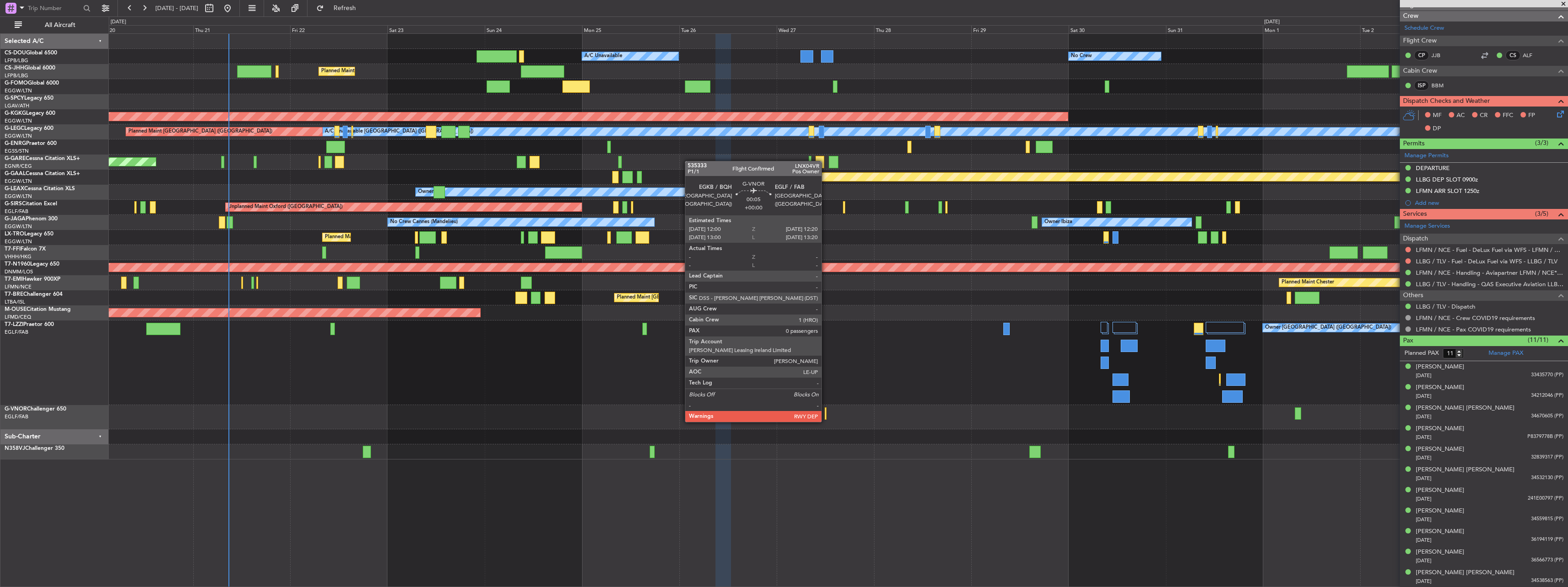
click at [826, 413] on div at bounding box center [826, 413] width 2 height 12
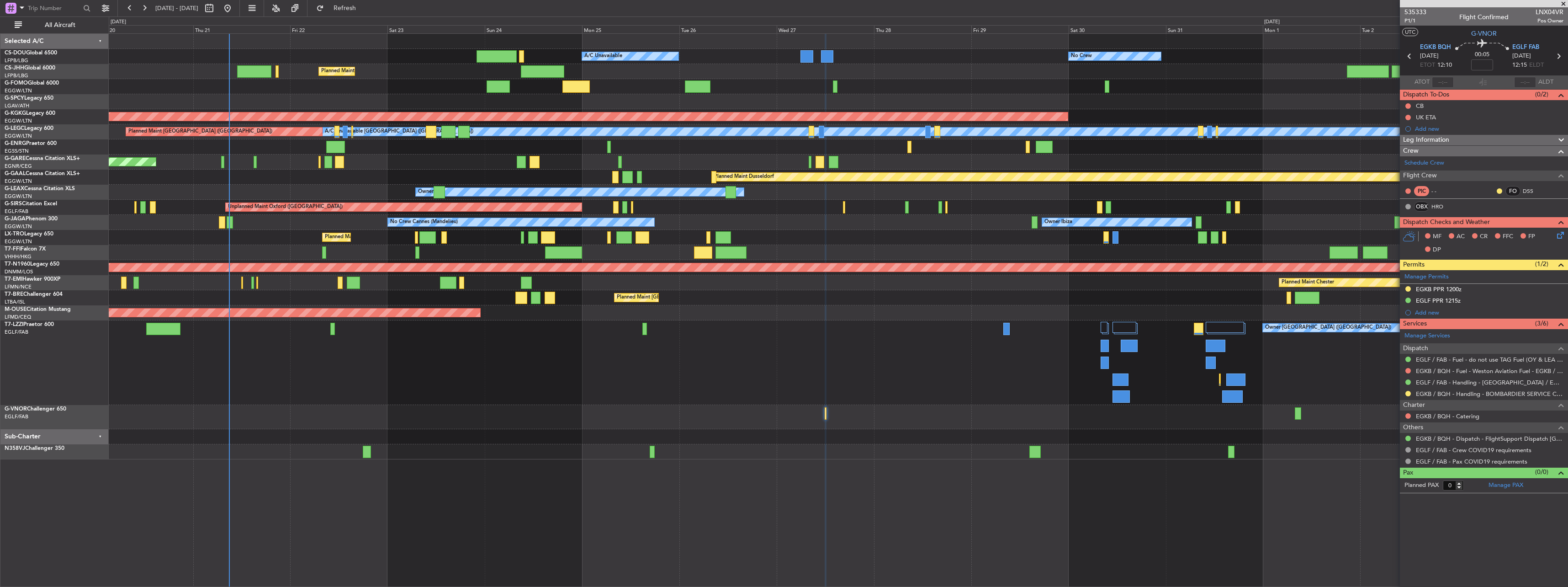
scroll to position [0, 0]
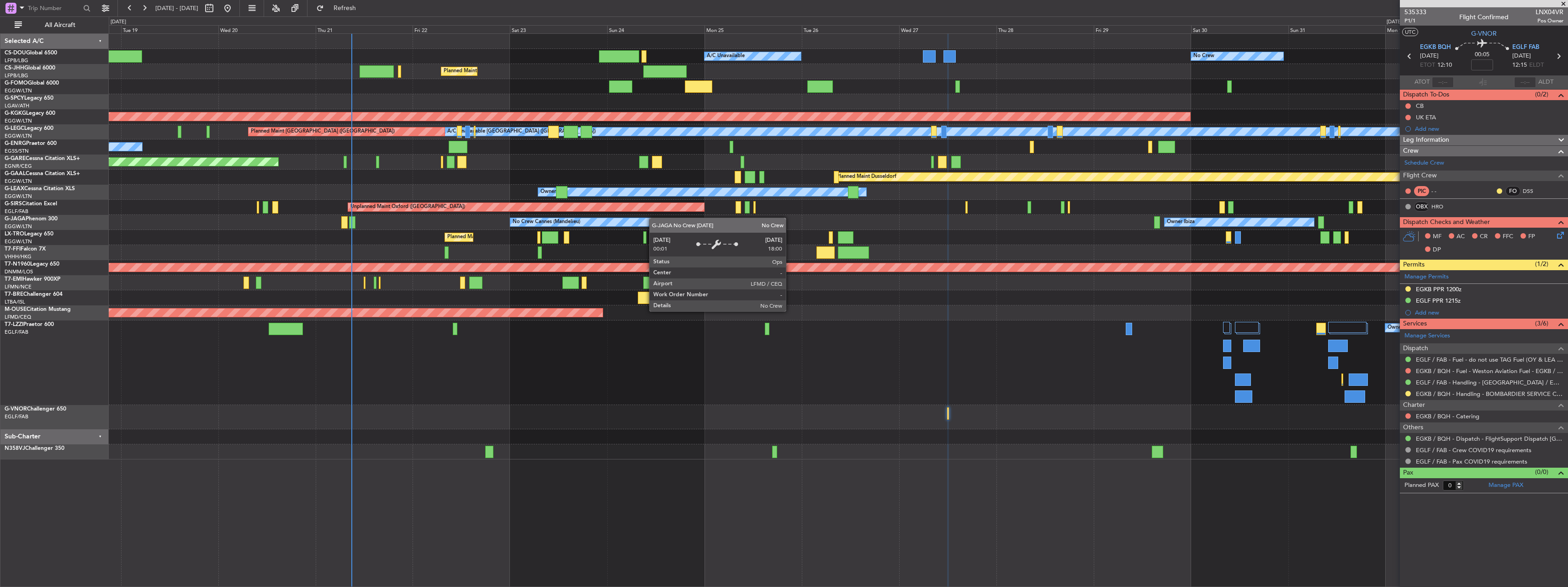
click at [671, 219] on div "No Crew Planned Maint [GEOGRAPHIC_DATA] ([GEOGRAPHIC_DATA]) A/C Unavailable Pla…" at bounding box center [838, 246] width 1458 height 425
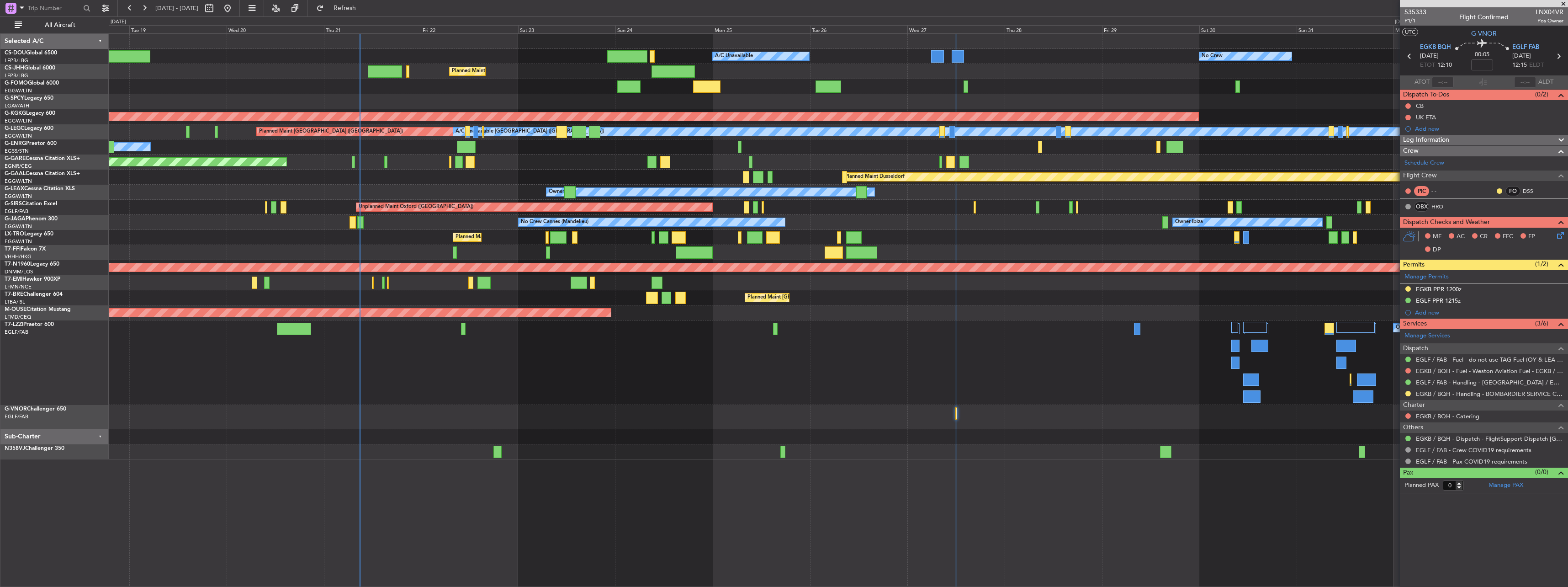
click at [915, 514] on div "No Crew Planned Maint [GEOGRAPHIC_DATA] ([GEOGRAPHIC_DATA]) A/C Unavailable Pla…" at bounding box center [838, 310] width 1459 height 553
click at [1247, 326] on div at bounding box center [1255, 327] width 24 height 11
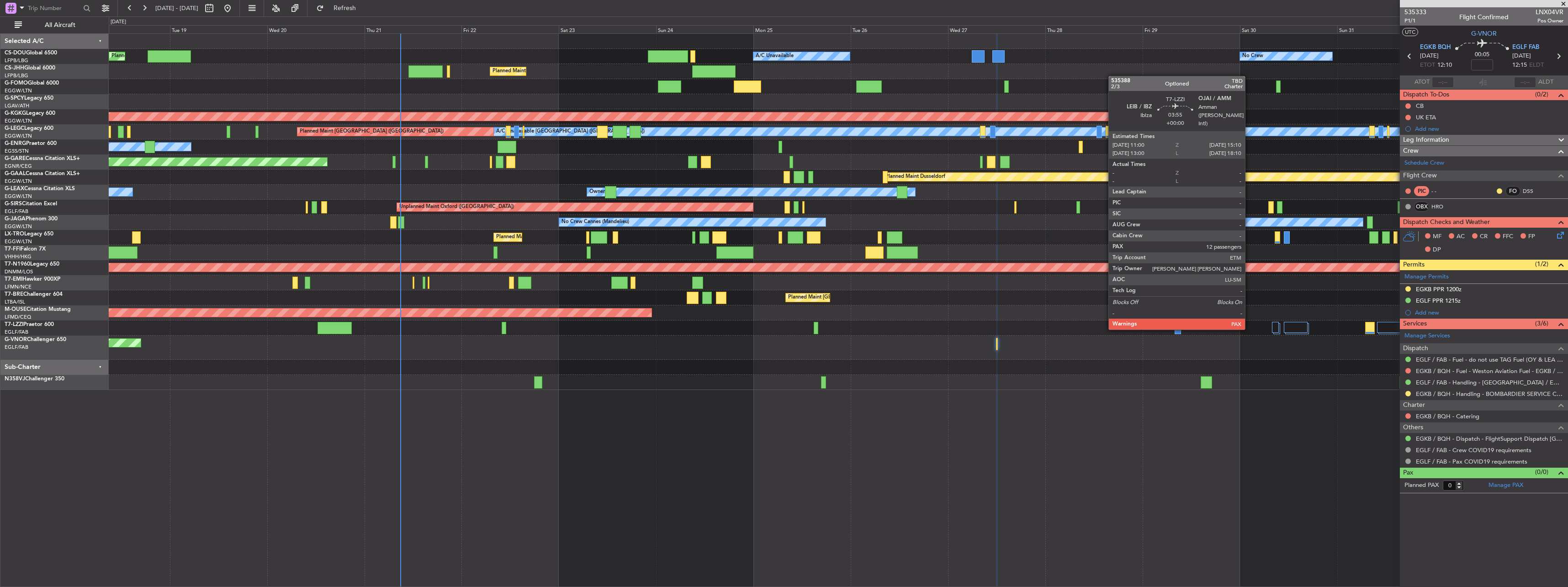
click at [879, 379] on div at bounding box center [838, 382] width 1458 height 15
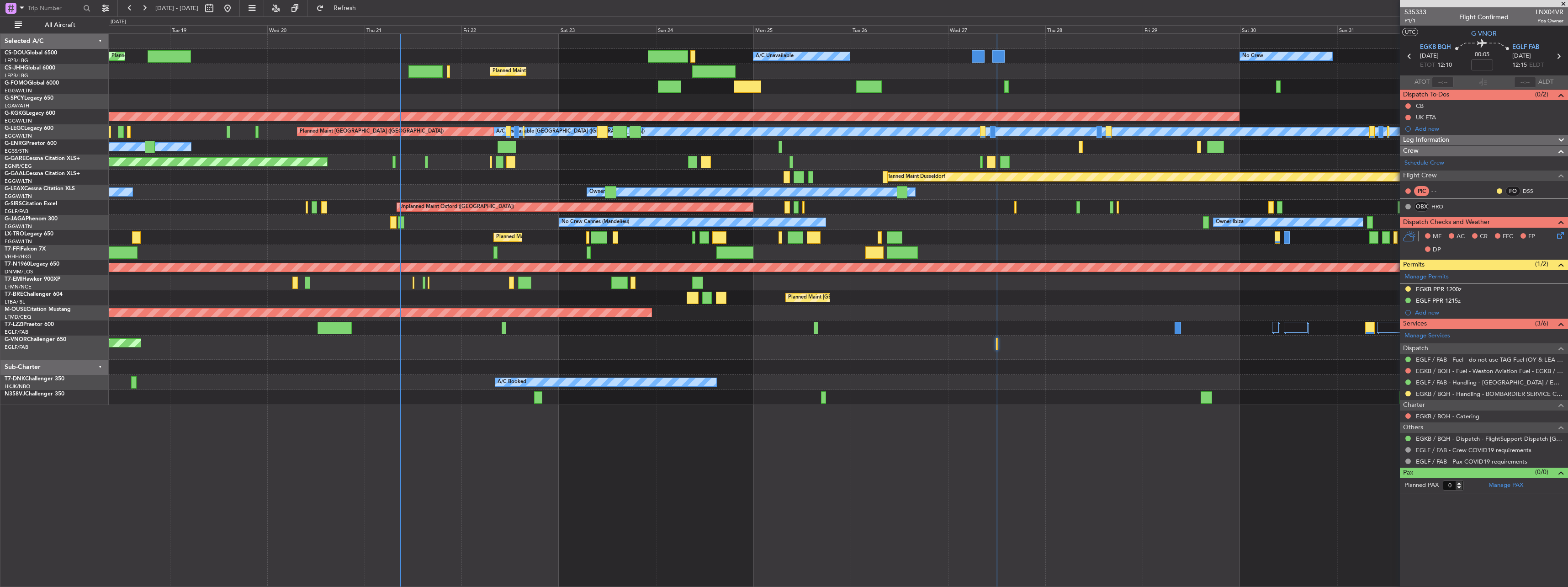
click at [974, 498] on div "No Crew Planned Maint [GEOGRAPHIC_DATA] ([GEOGRAPHIC_DATA]) A/C Unavailable Pla…" at bounding box center [838, 310] width 1459 height 553
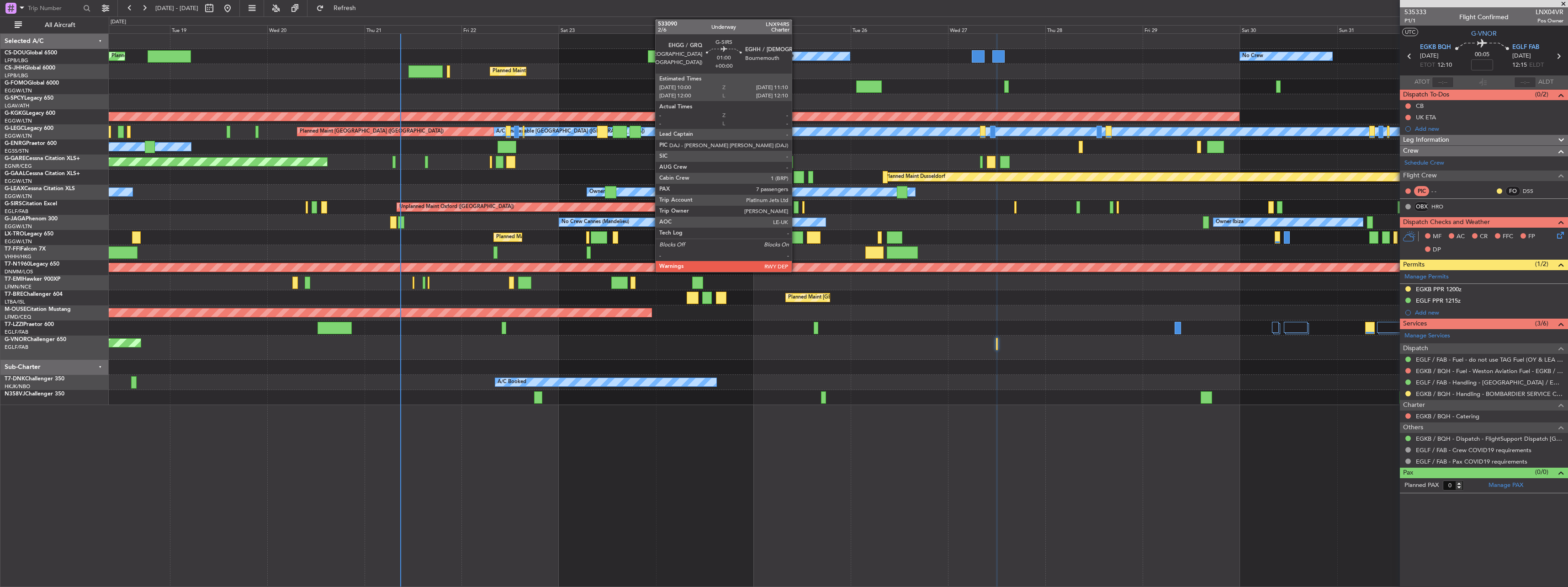
click at [796, 208] on div at bounding box center [796, 207] width 5 height 12
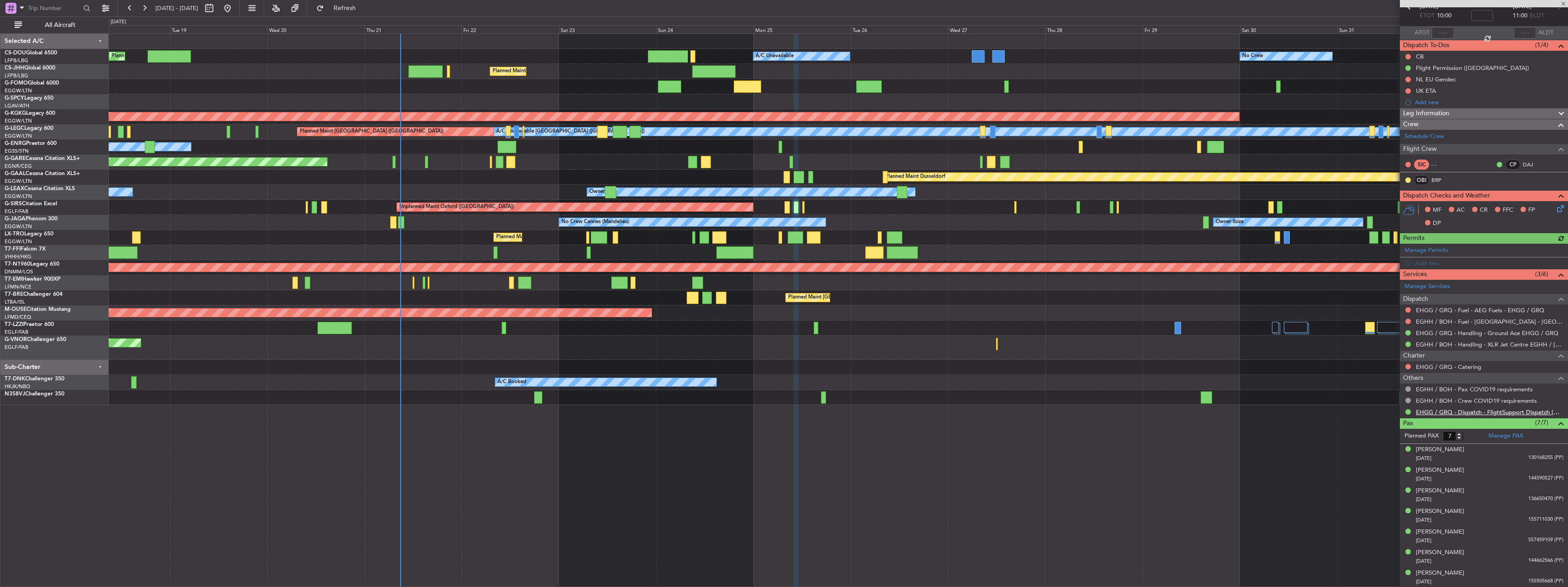
scroll to position [50, 0]
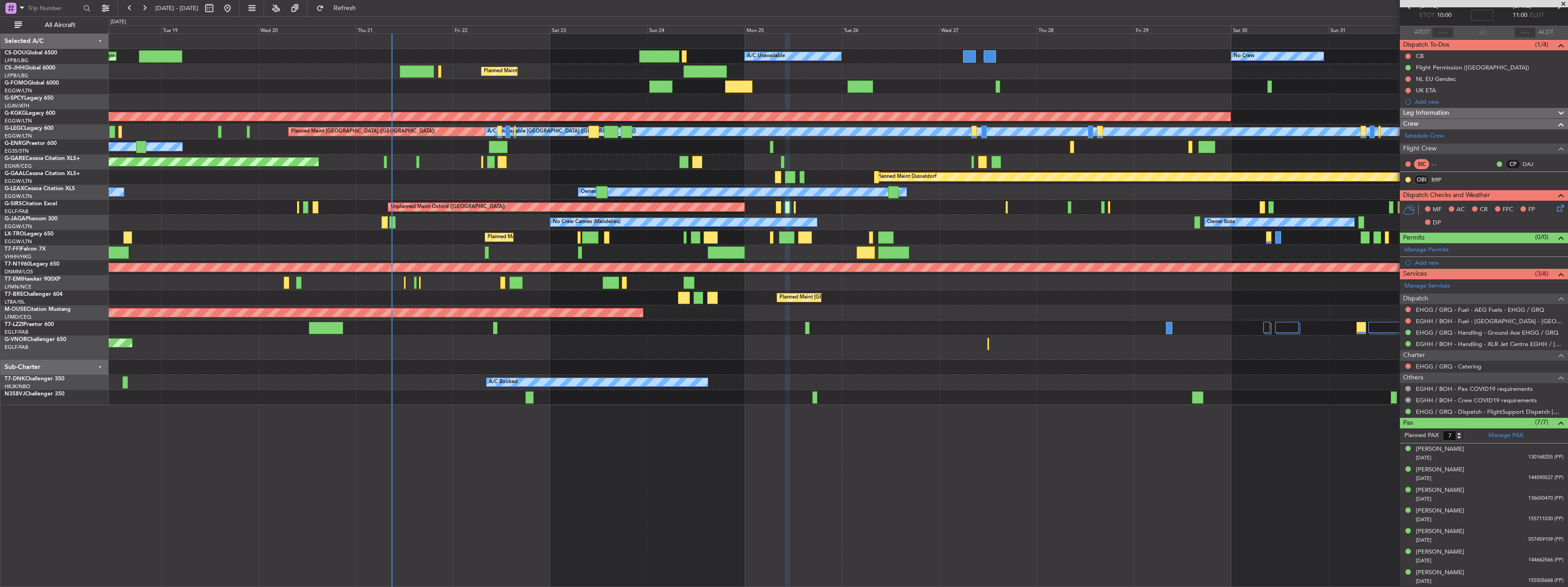
click at [385, 239] on div "Planned Maint [GEOGRAPHIC_DATA] ([GEOGRAPHIC_DATA])" at bounding box center [838, 238] width 1458 height 15
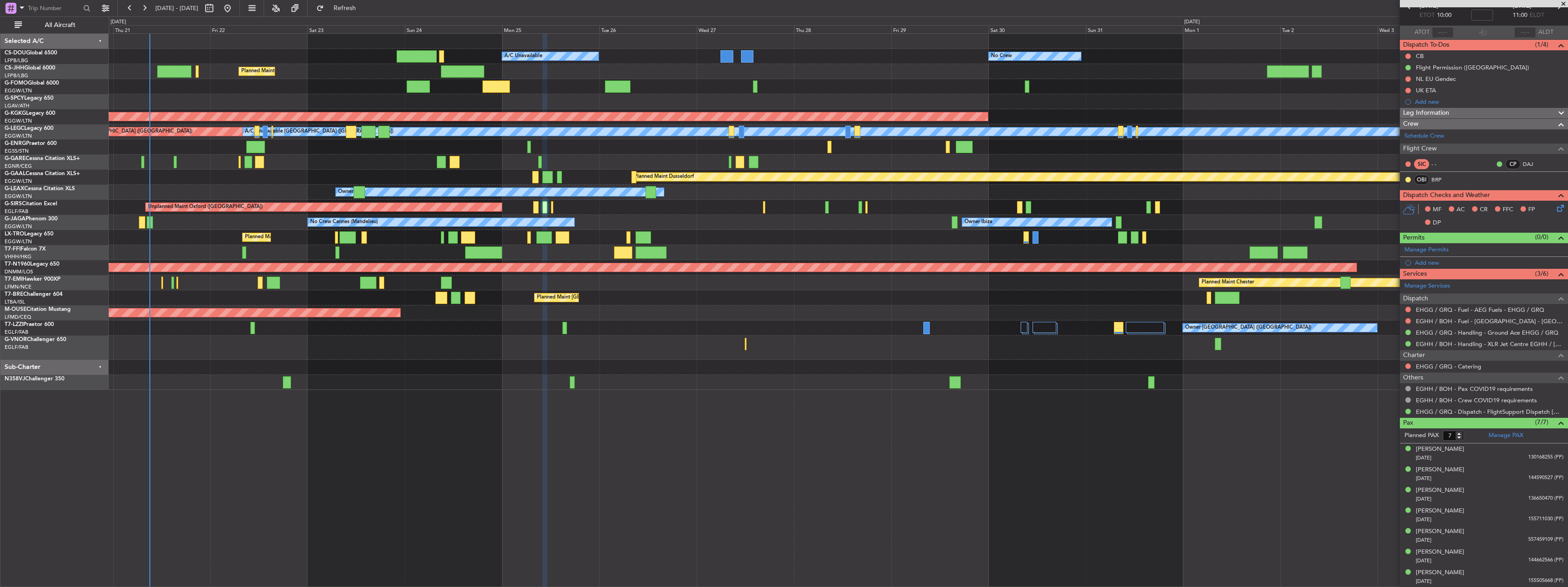
click at [608, 286] on div "No Crew Planned Maint [GEOGRAPHIC_DATA] ([GEOGRAPHIC_DATA]) A/C Unavailable Pla…" at bounding box center [838, 212] width 1458 height 356
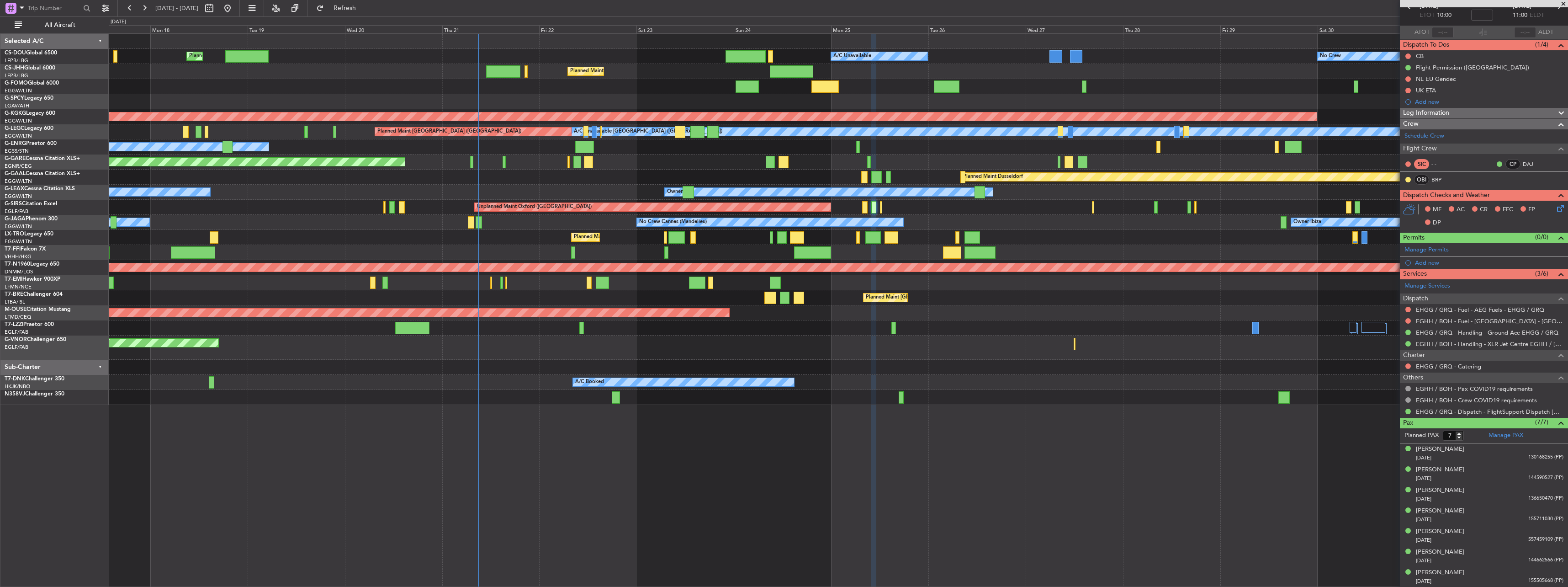
click at [754, 246] on div "No Crew Planned Maint [GEOGRAPHIC_DATA] ([GEOGRAPHIC_DATA]) A/C Unavailable Pla…" at bounding box center [838, 219] width 1458 height 371
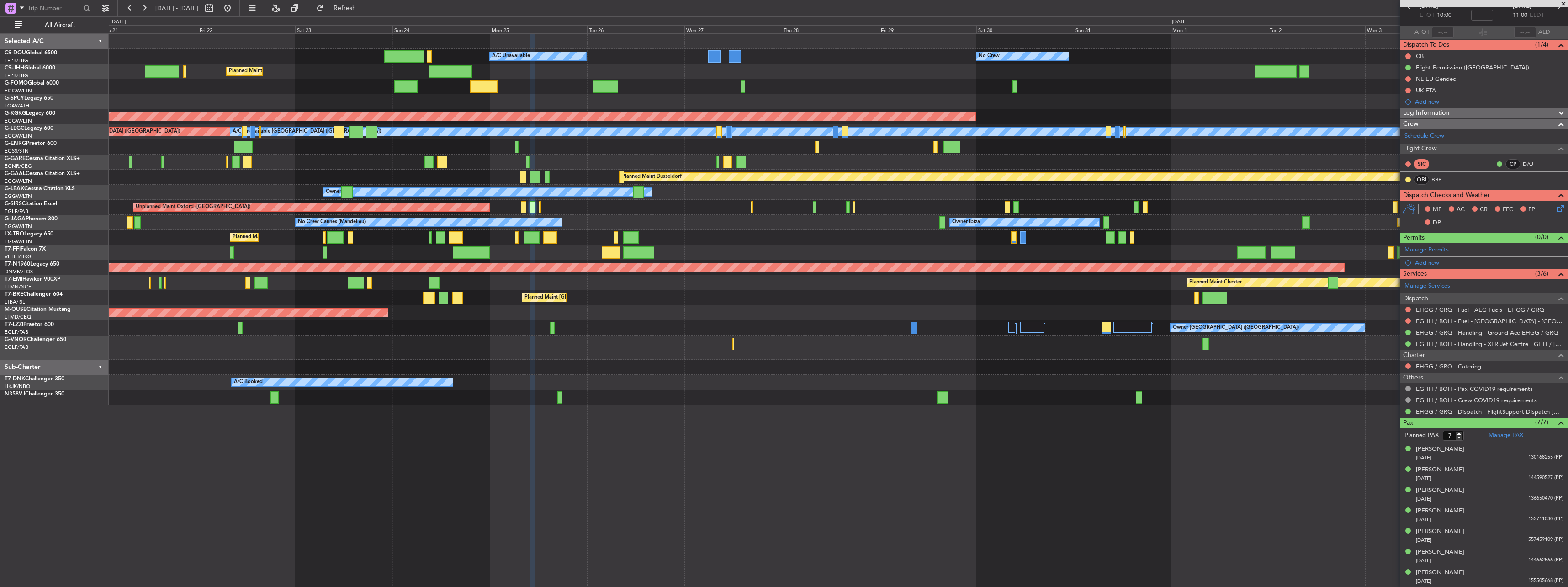
click at [620, 301] on div "No Crew Planned Maint [GEOGRAPHIC_DATA] ([GEOGRAPHIC_DATA]) A/C Unavailable Pla…" at bounding box center [838, 219] width 1458 height 371
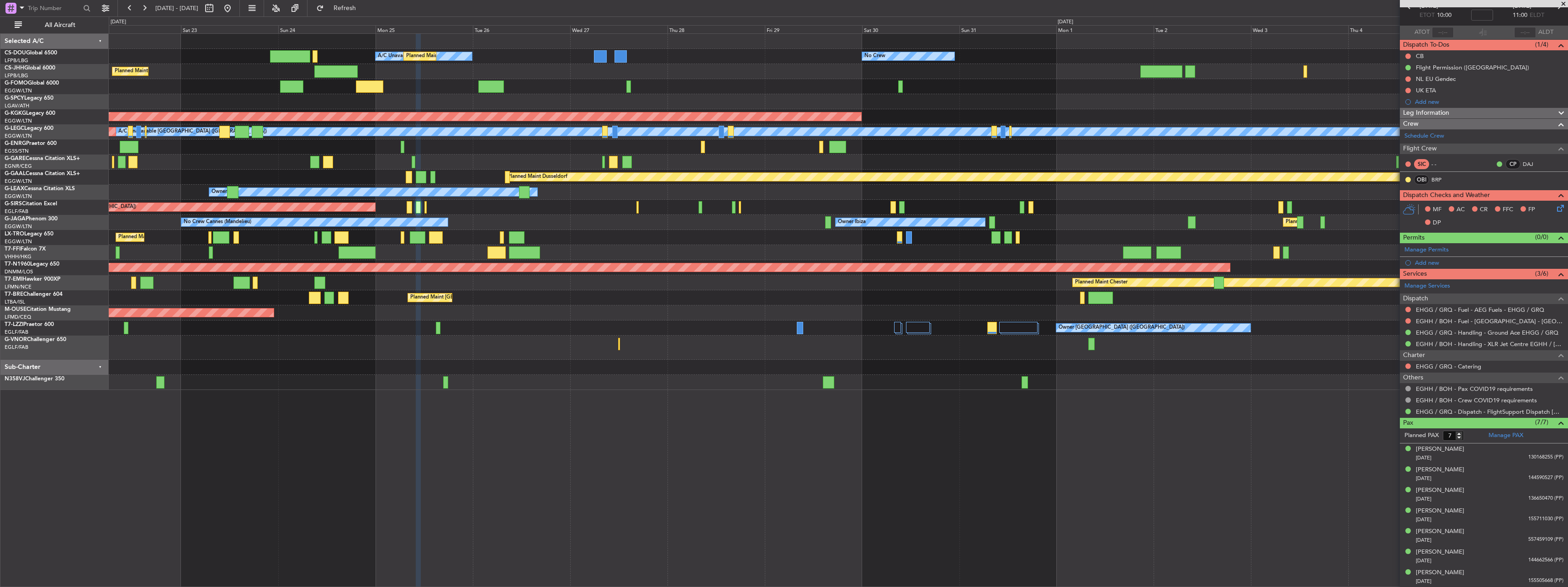
click at [1056, 244] on div "No Crew A/C Unavailable Planned Maint [GEOGRAPHIC_DATA] ([GEOGRAPHIC_DATA]) Pla…" at bounding box center [838, 212] width 1458 height 356
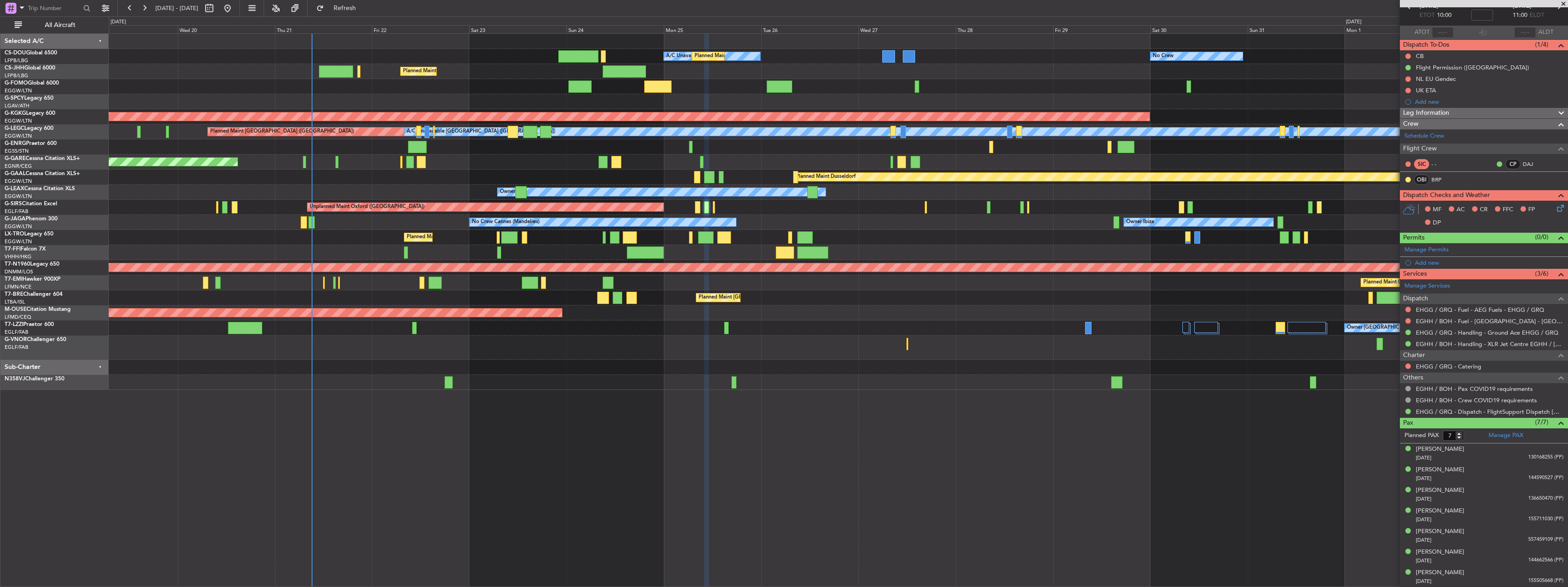
click at [942, 240] on div "No Crew A/C Unavailable Planned Maint [GEOGRAPHIC_DATA] ([GEOGRAPHIC_DATA]) Pla…" at bounding box center [838, 212] width 1458 height 356
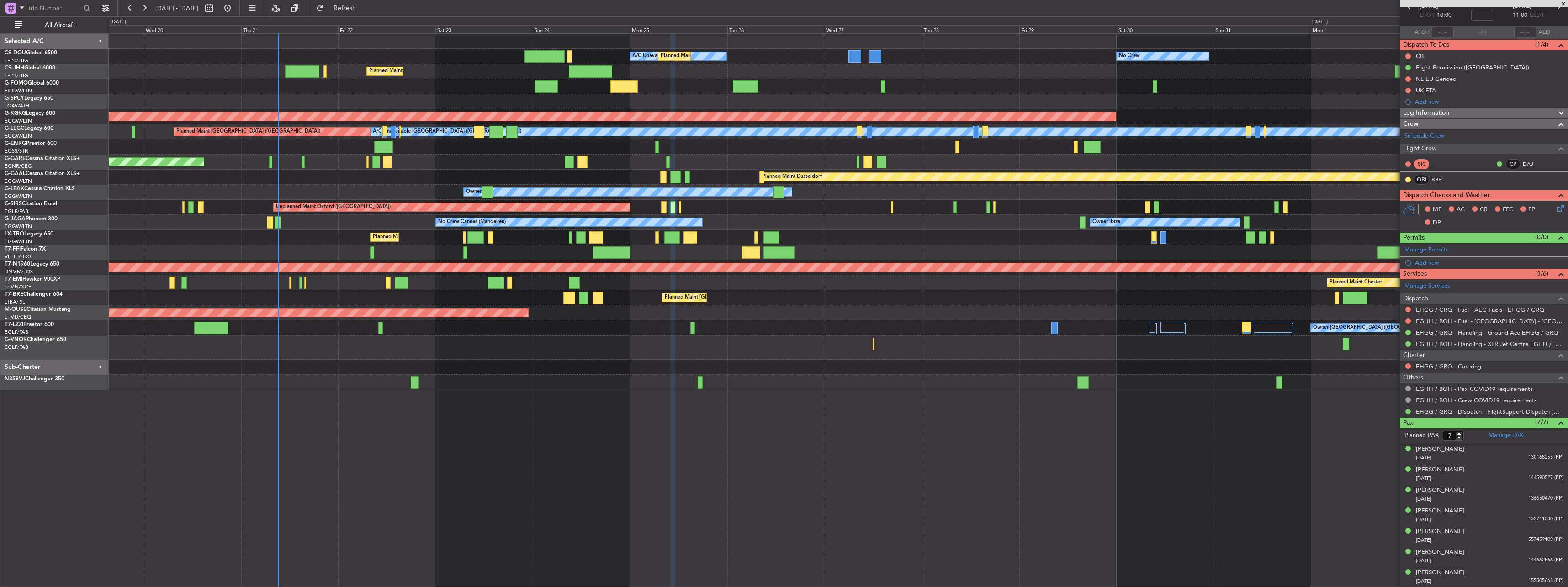
click at [825, 209] on div "No Crew A/C Unavailable Planned Maint [GEOGRAPHIC_DATA] ([GEOGRAPHIC_DATA]) Pla…" at bounding box center [838, 212] width 1458 height 356
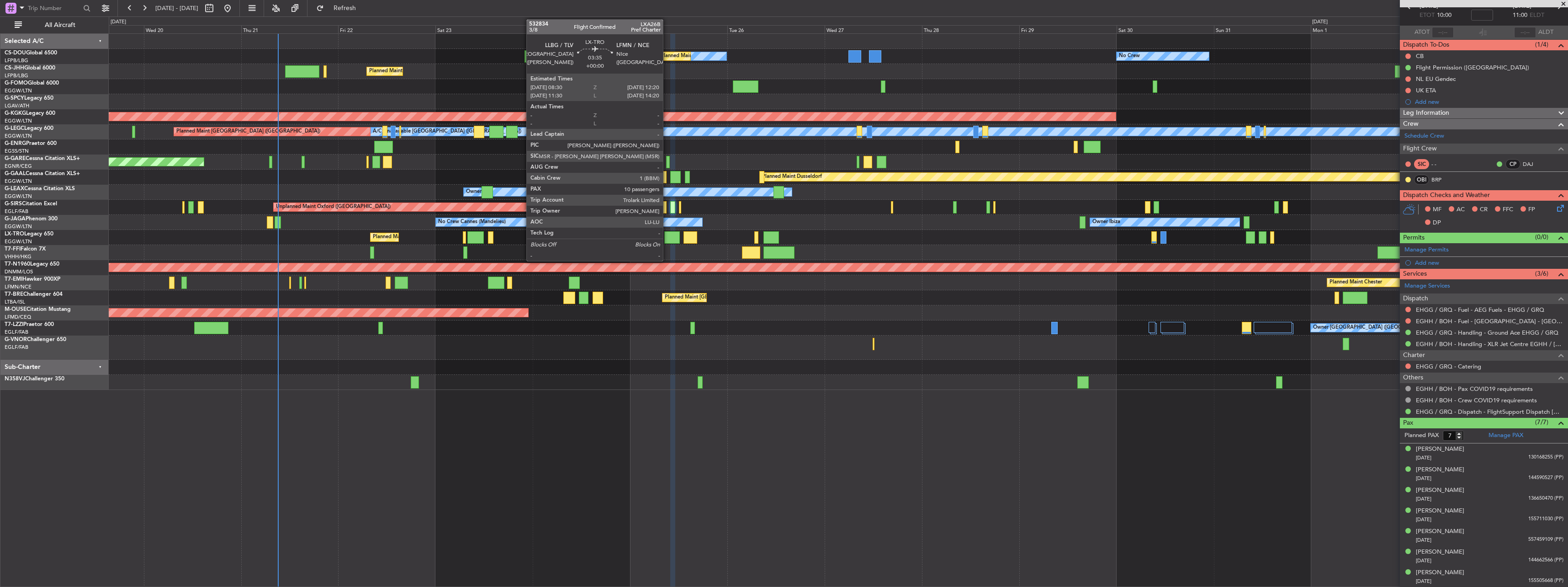
click at [667, 234] on div at bounding box center [672, 238] width 16 height 12
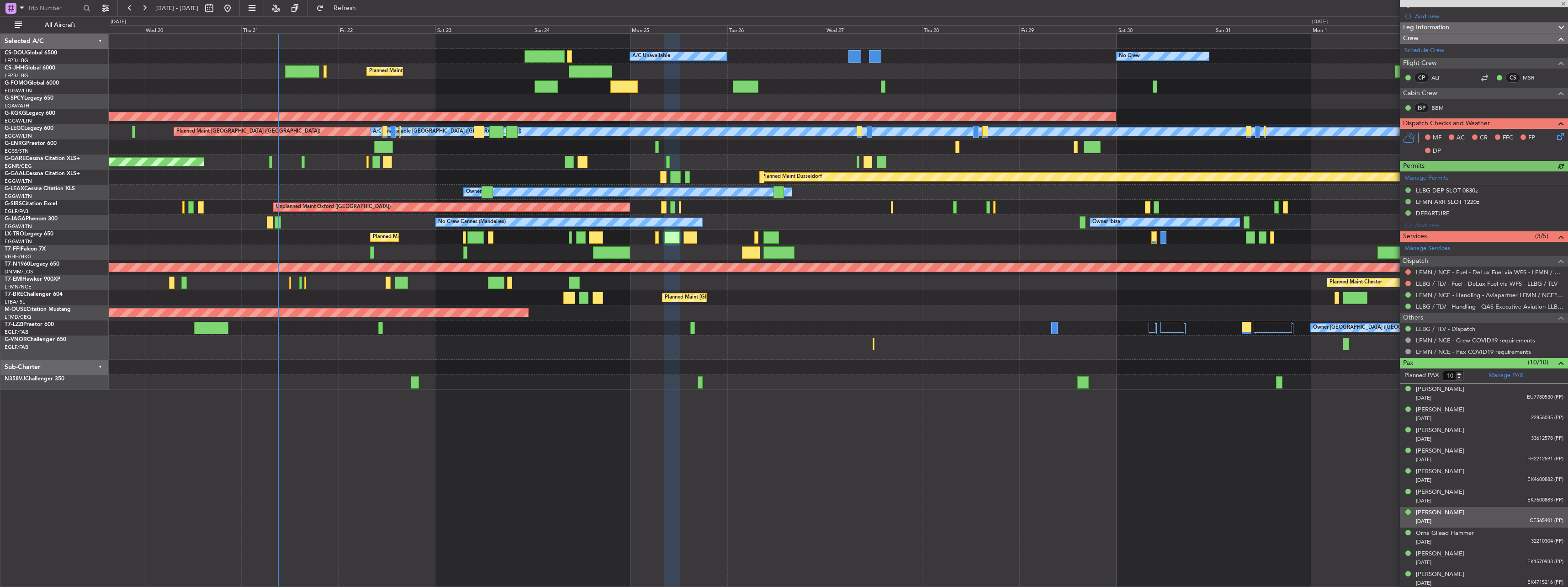
scroll to position [114, 0]
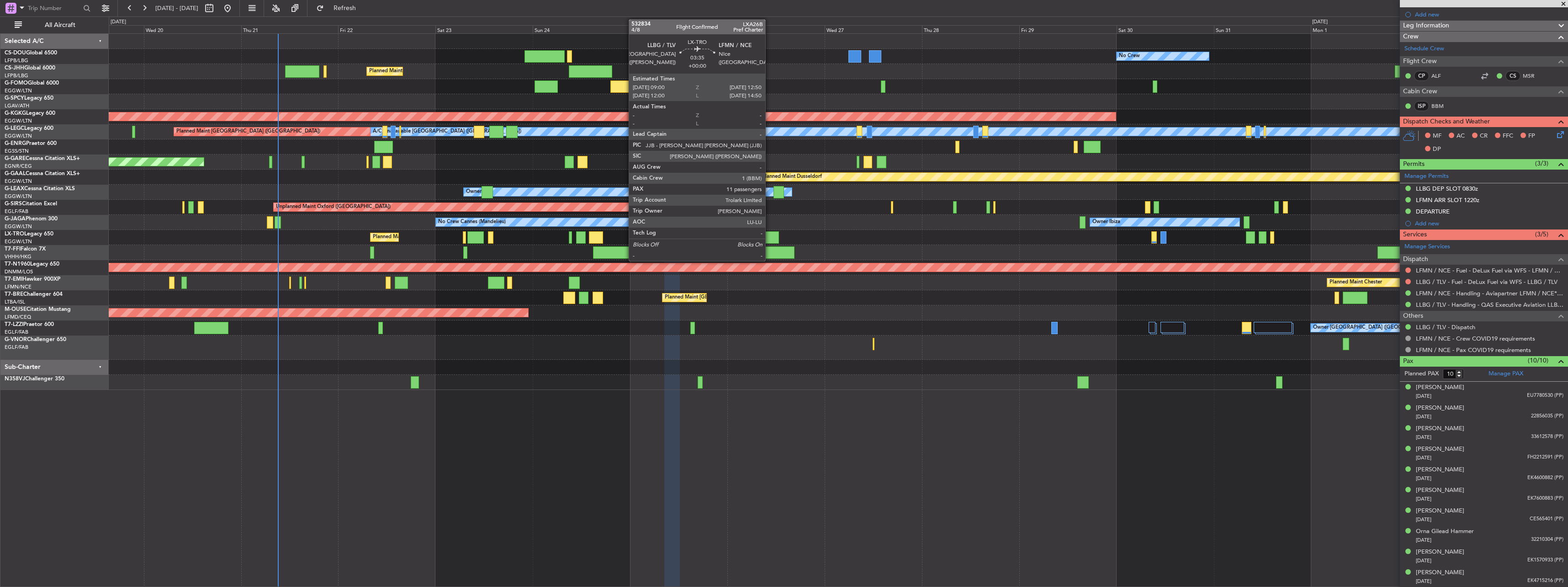
click at [769, 238] on div at bounding box center [771, 238] width 16 height 12
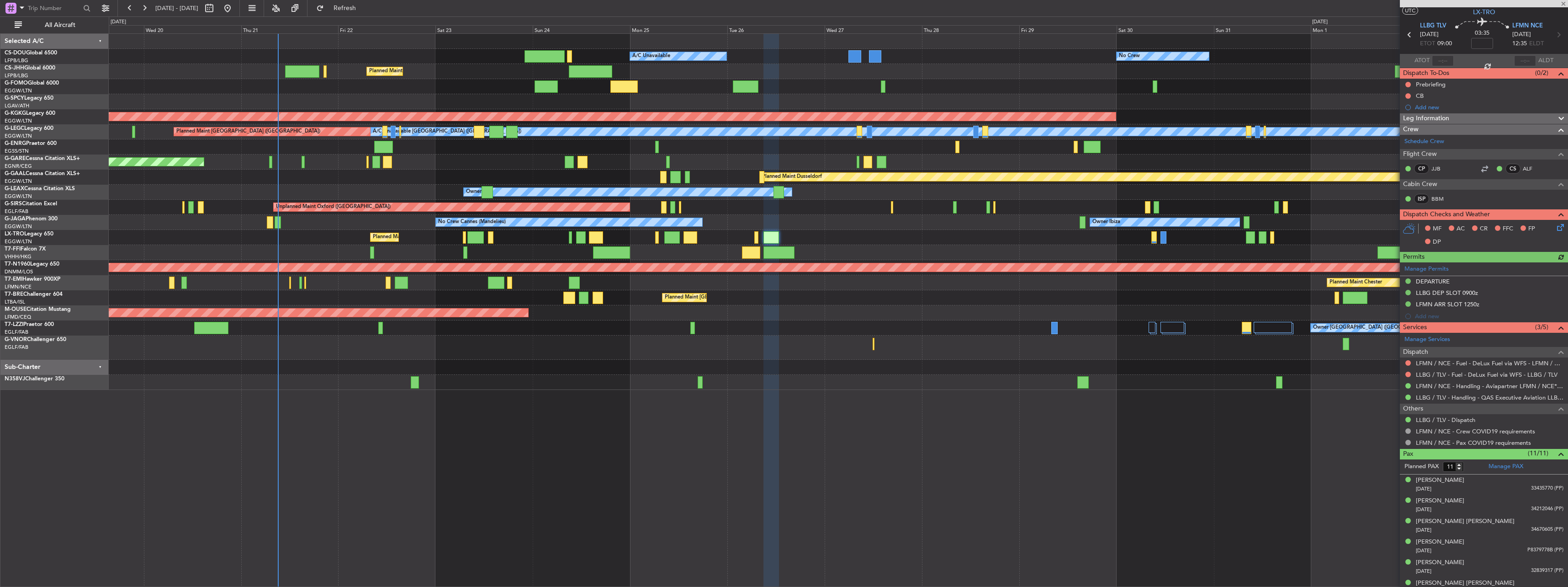
scroll to position [135, 0]
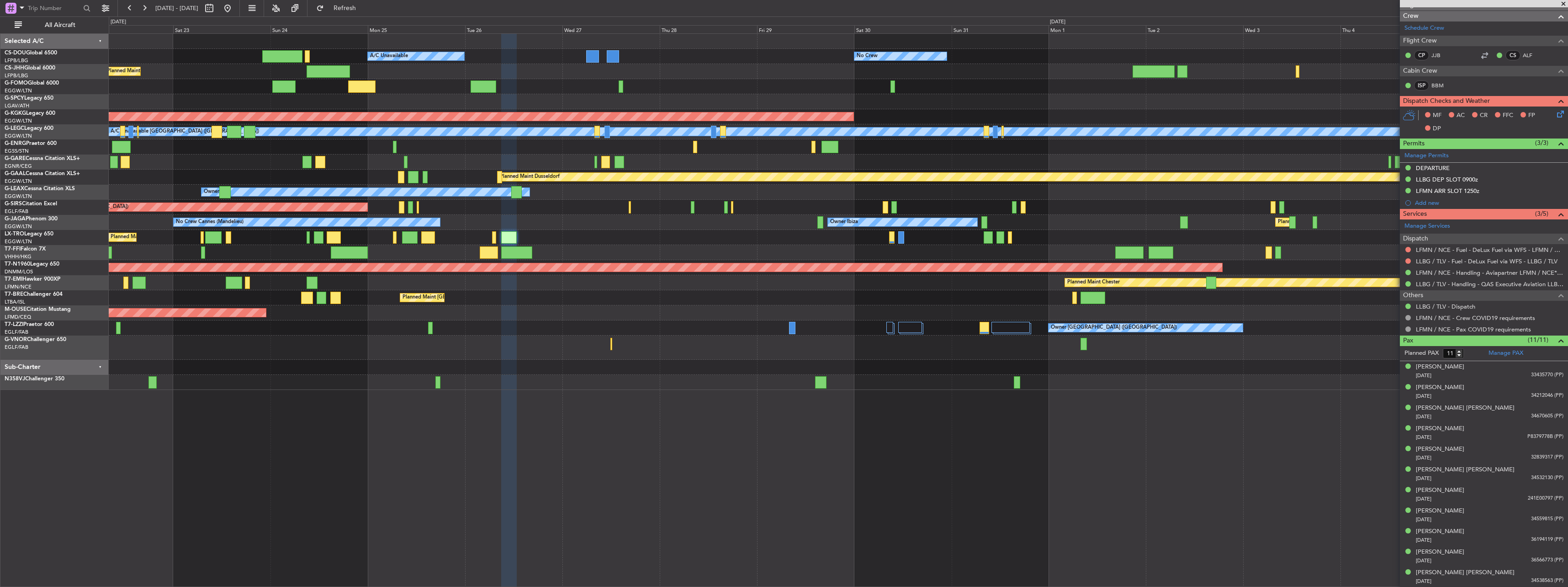
click at [706, 220] on div "No Crew Planned Maint [GEOGRAPHIC_DATA] ([GEOGRAPHIC_DATA]) A/C Unavailable Pla…" at bounding box center [838, 212] width 1458 height 356
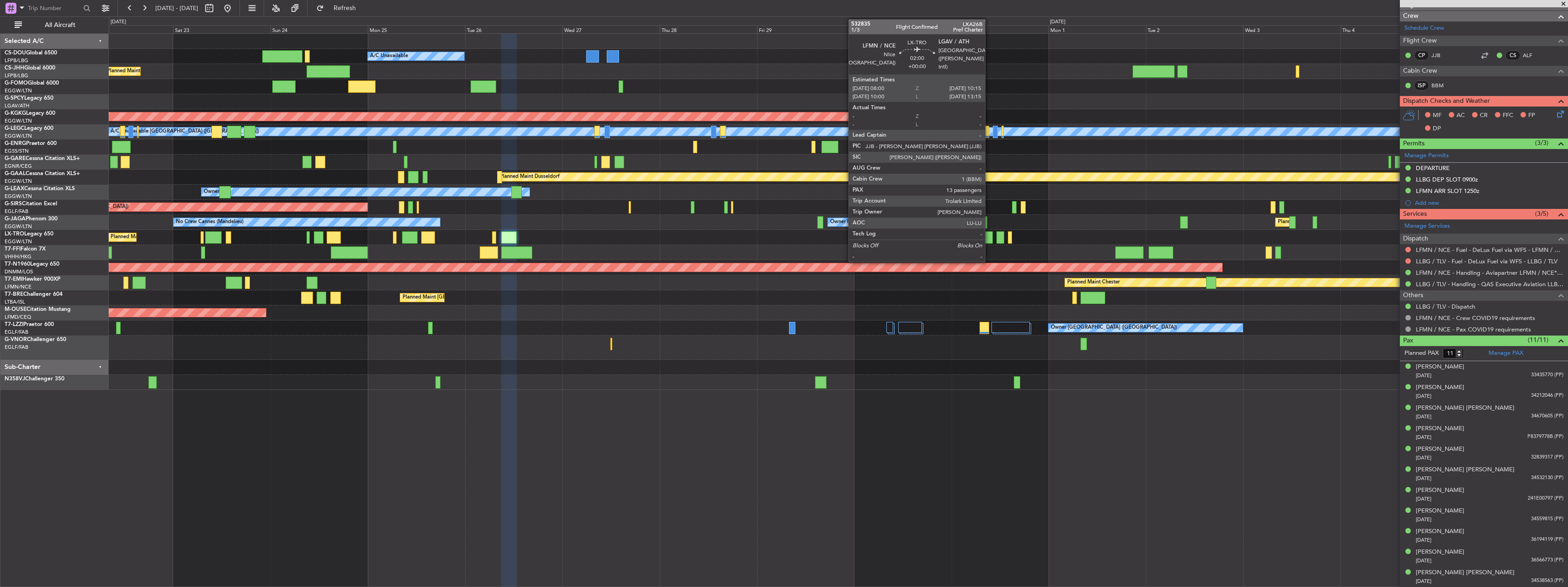
click at [989, 238] on div at bounding box center [988, 238] width 9 height 12
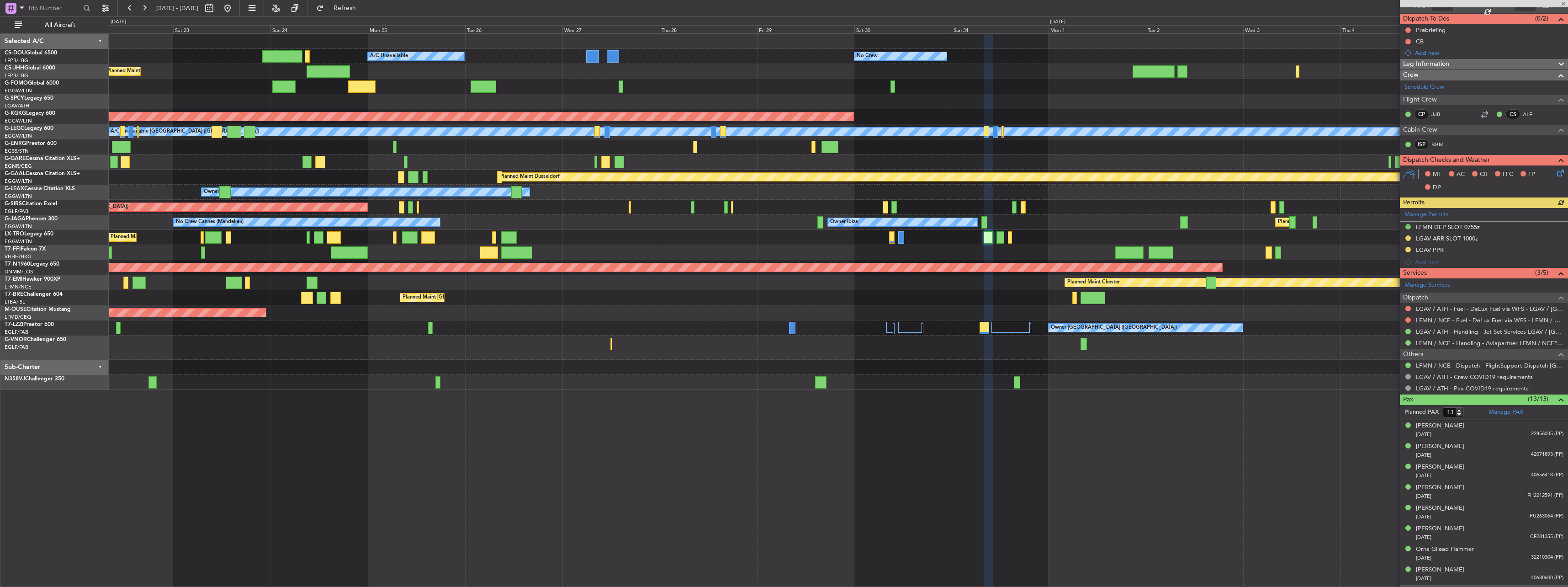
scroll to position [176, 0]
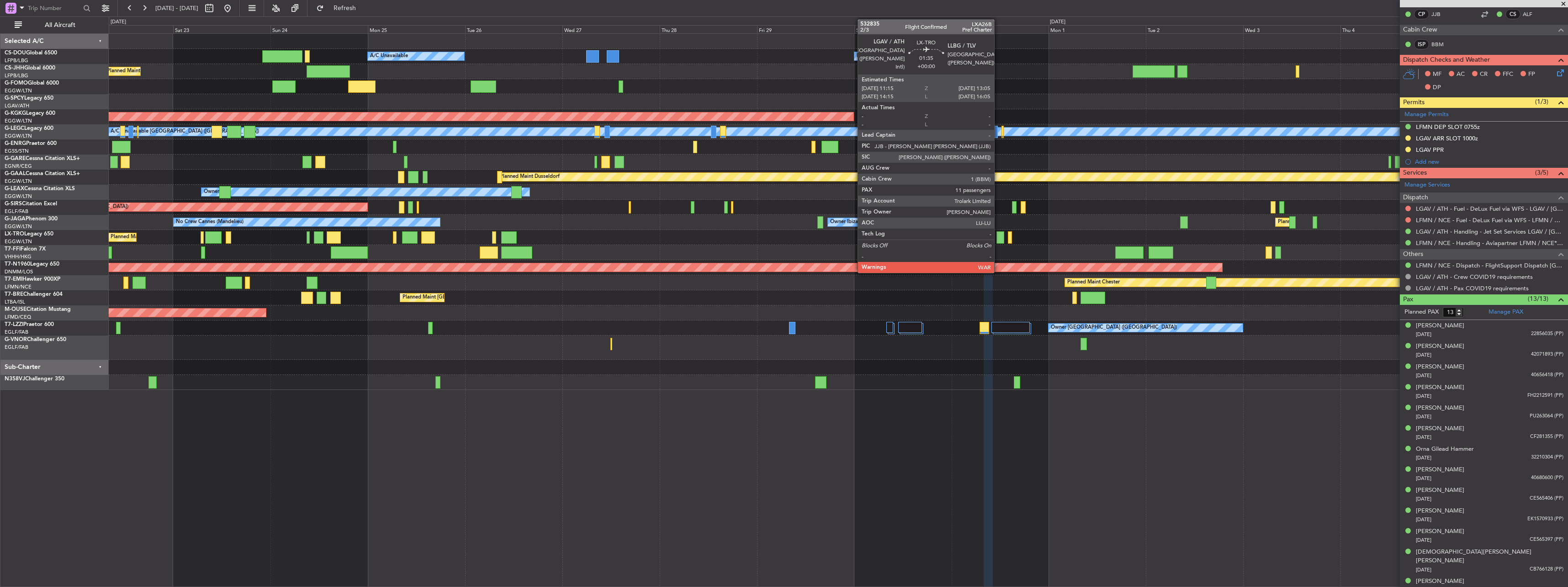
click at [999, 234] on div at bounding box center [1000, 238] width 8 height 12
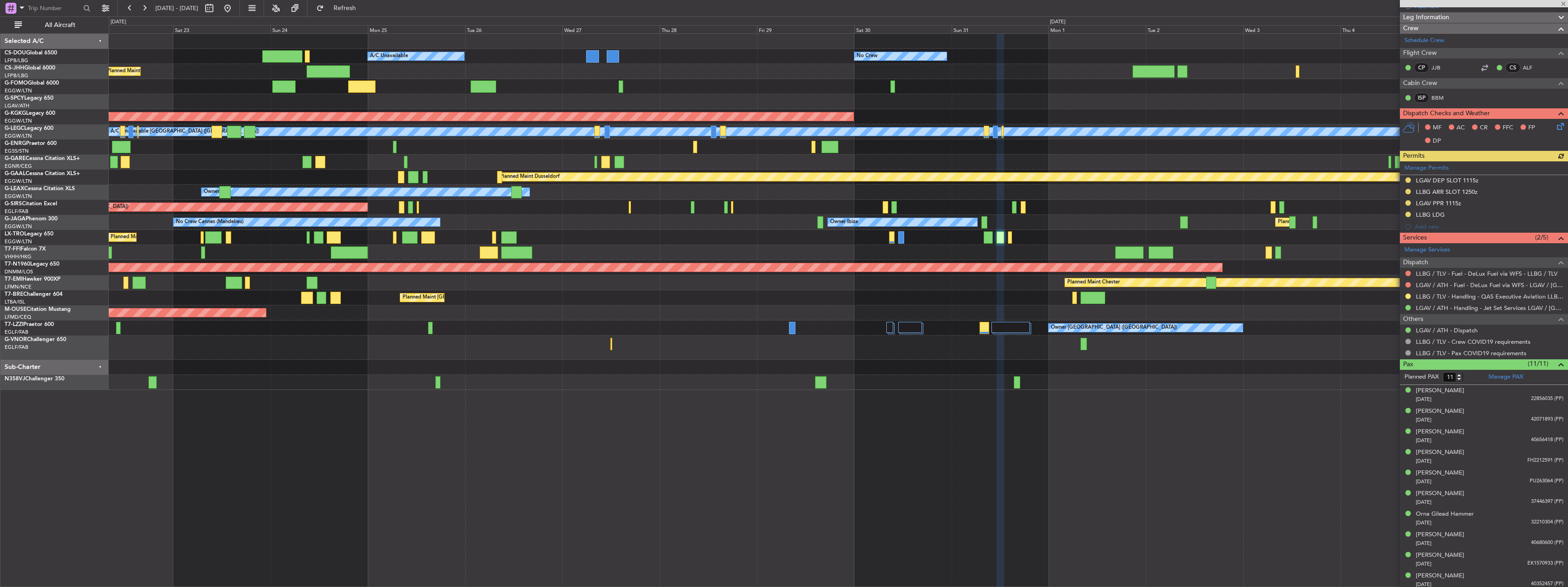
scroll to position [137, 0]
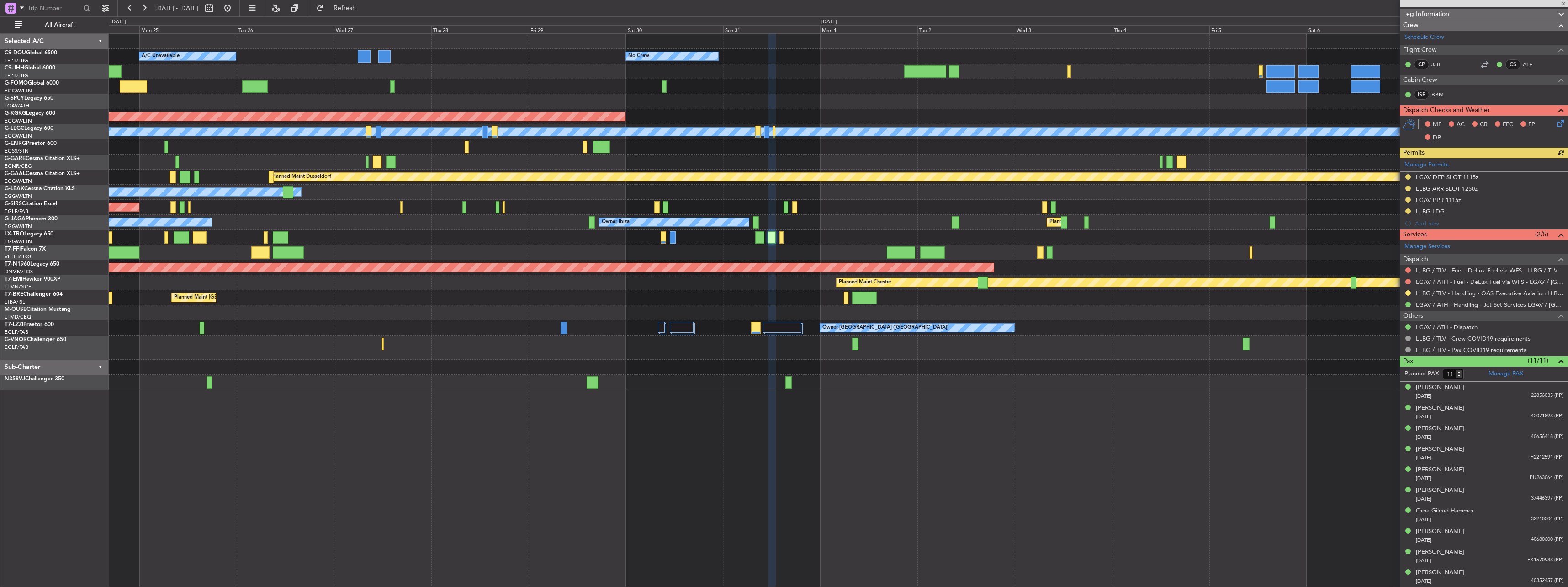
click at [757, 370] on div "No Crew Planned Maint [GEOGRAPHIC_DATA] ([GEOGRAPHIC_DATA]) A/C Unavailable Pla…" at bounding box center [838, 310] width 1459 height 553
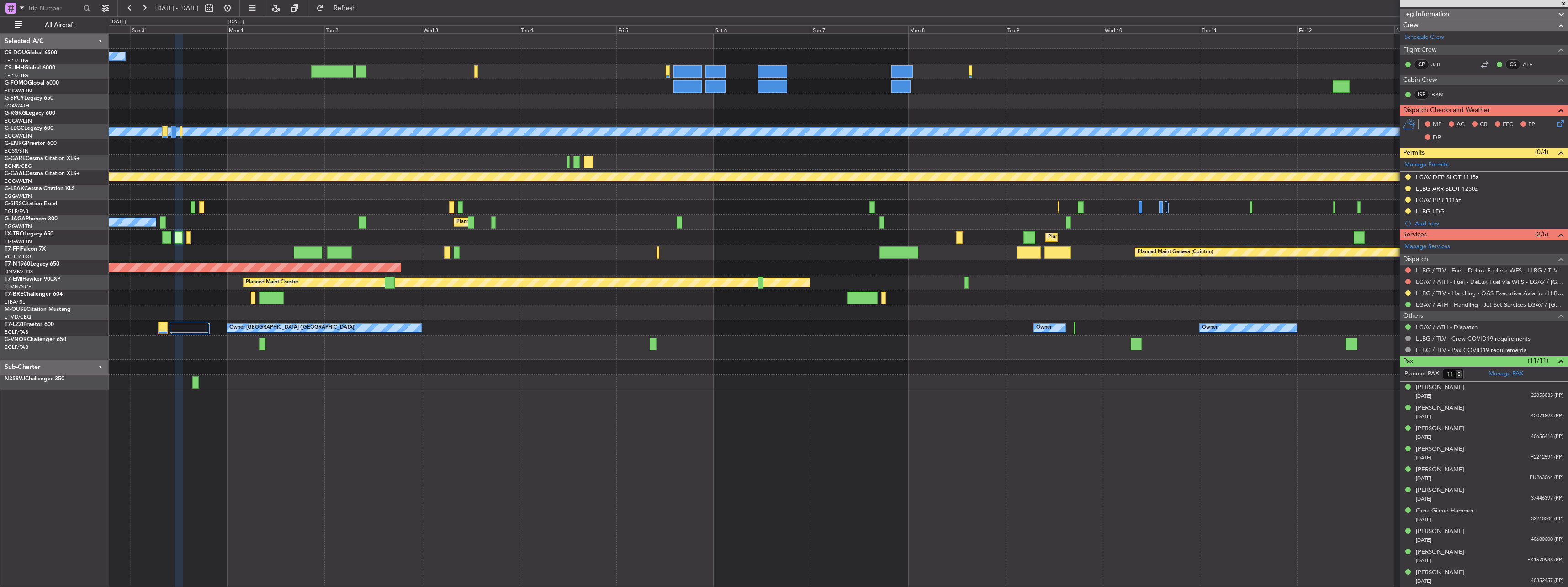
click at [712, 381] on div "No Crew AOG Maint [GEOGRAPHIC_DATA] ([GEOGRAPHIC_DATA]) A/C Unavailable [GEOGRA…" at bounding box center [838, 310] width 1459 height 553
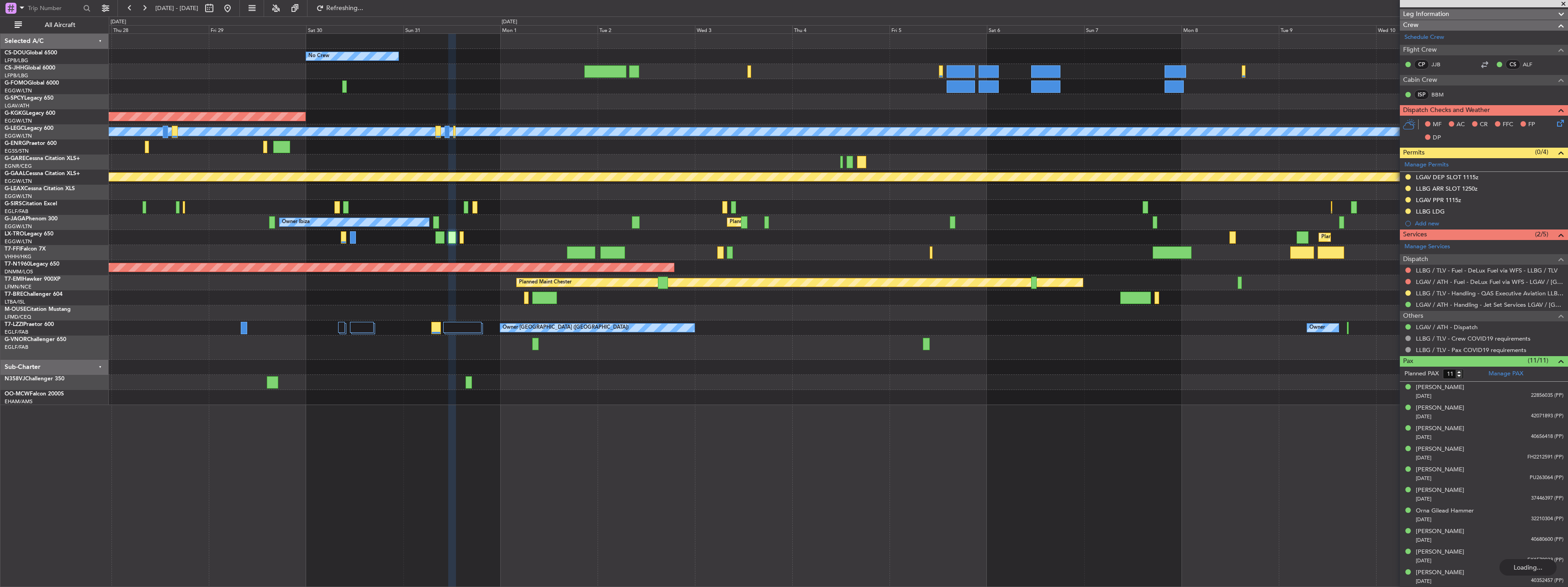
click at [1190, 329] on div "No Crew Planned Maint [GEOGRAPHIC_DATA] ([GEOGRAPHIC_DATA]) A/C Unavailable AOG…" at bounding box center [838, 219] width 1458 height 371
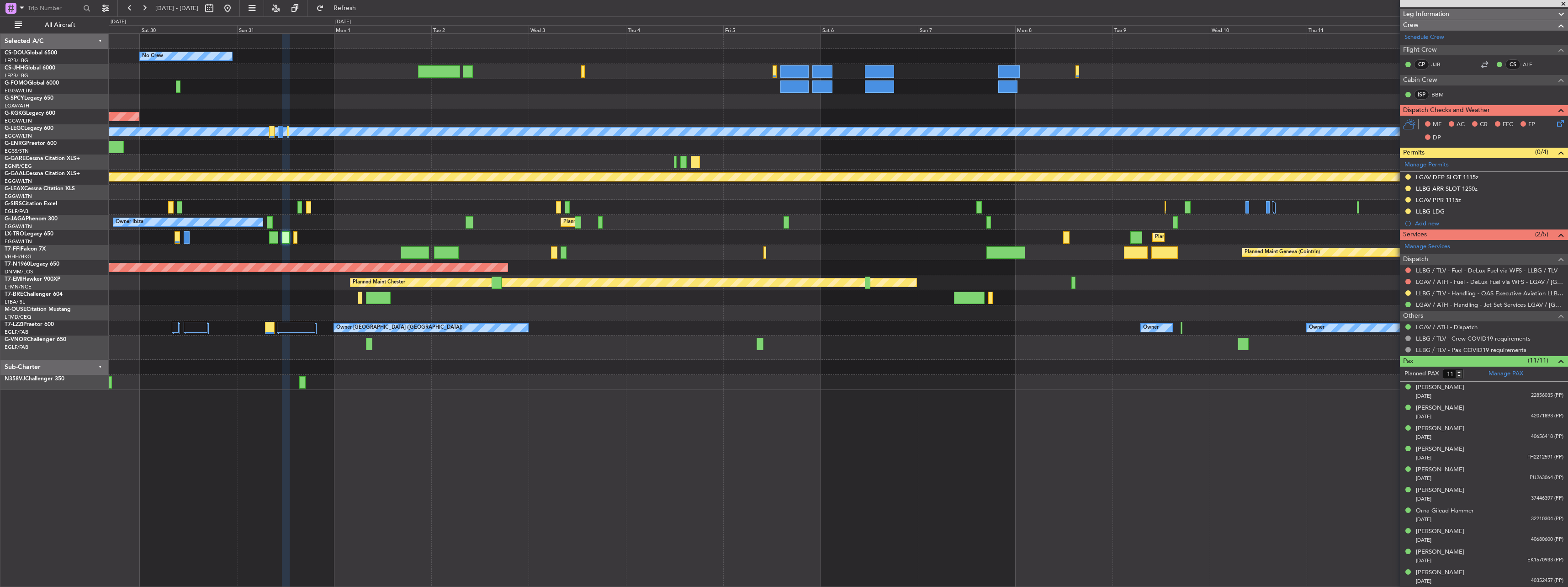
click at [921, 210] on div at bounding box center [838, 208] width 1458 height 15
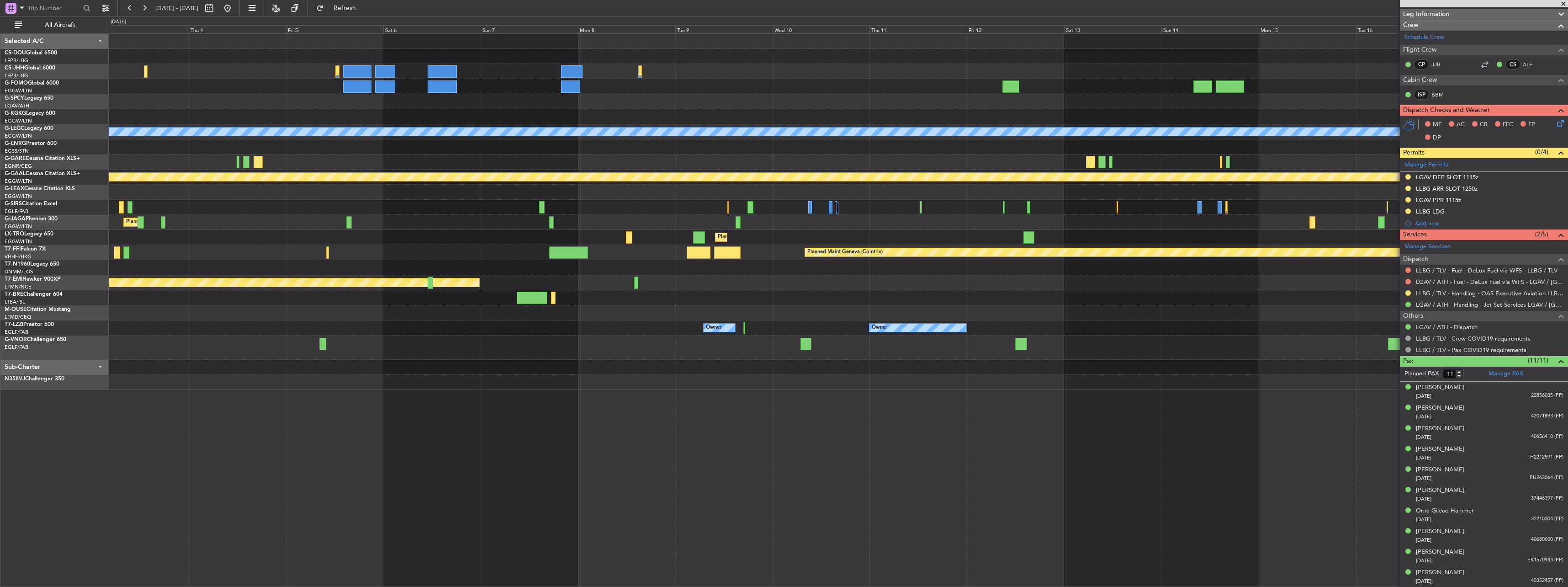
click at [630, 245] on div "No Crew A/C Unavailable [GEOGRAPHIC_DATA] ([GEOGRAPHIC_DATA]) Planned [GEOGRAPH…" at bounding box center [838, 212] width 1458 height 356
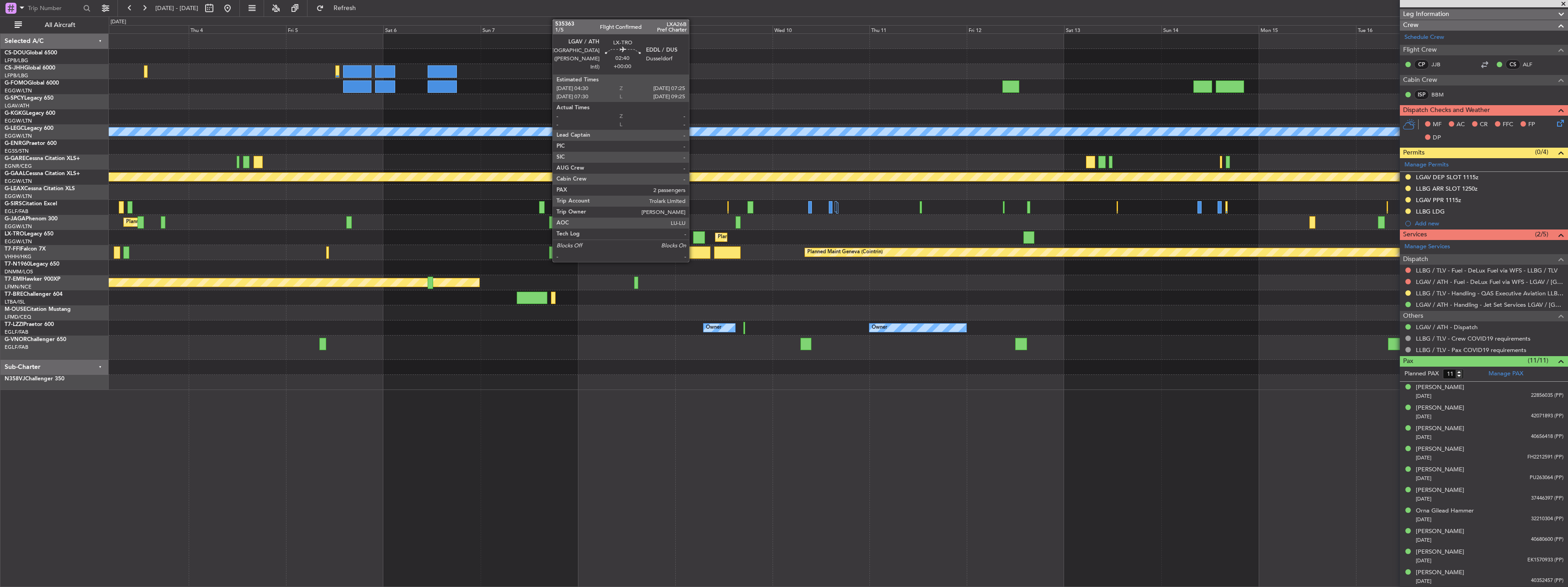
click at [693, 238] on div at bounding box center [699, 238] width 12 height 12
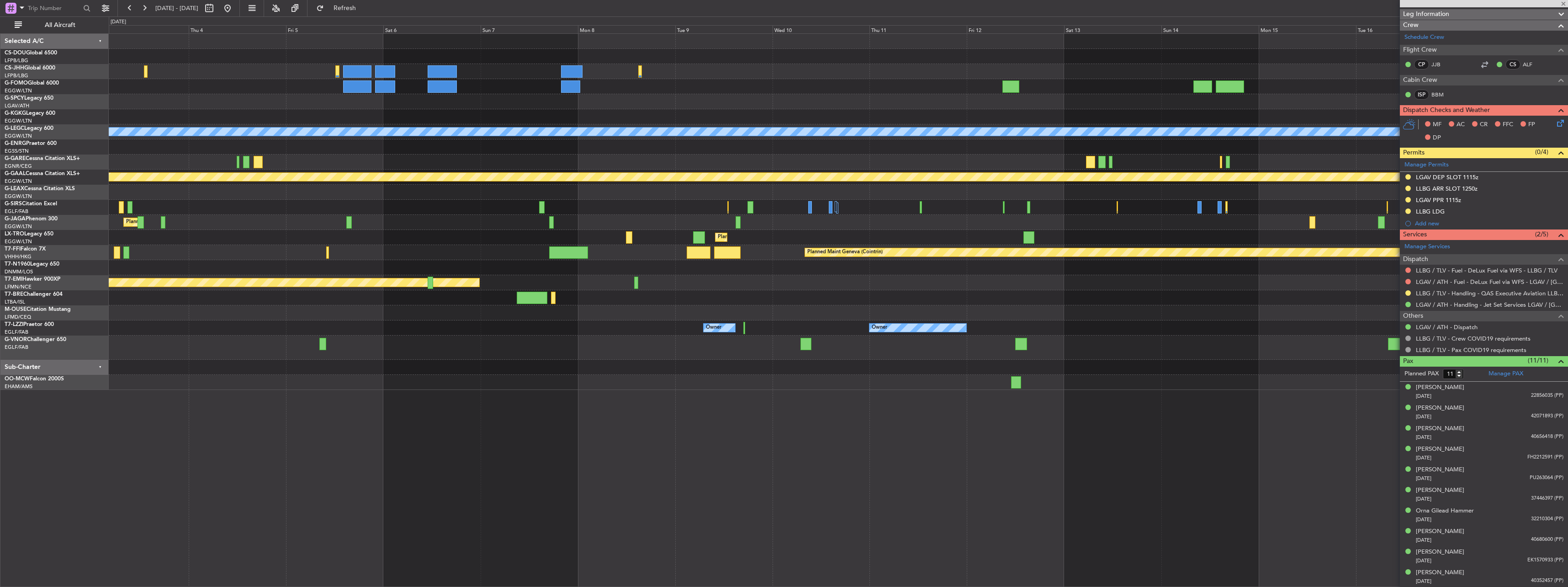
type input "2"
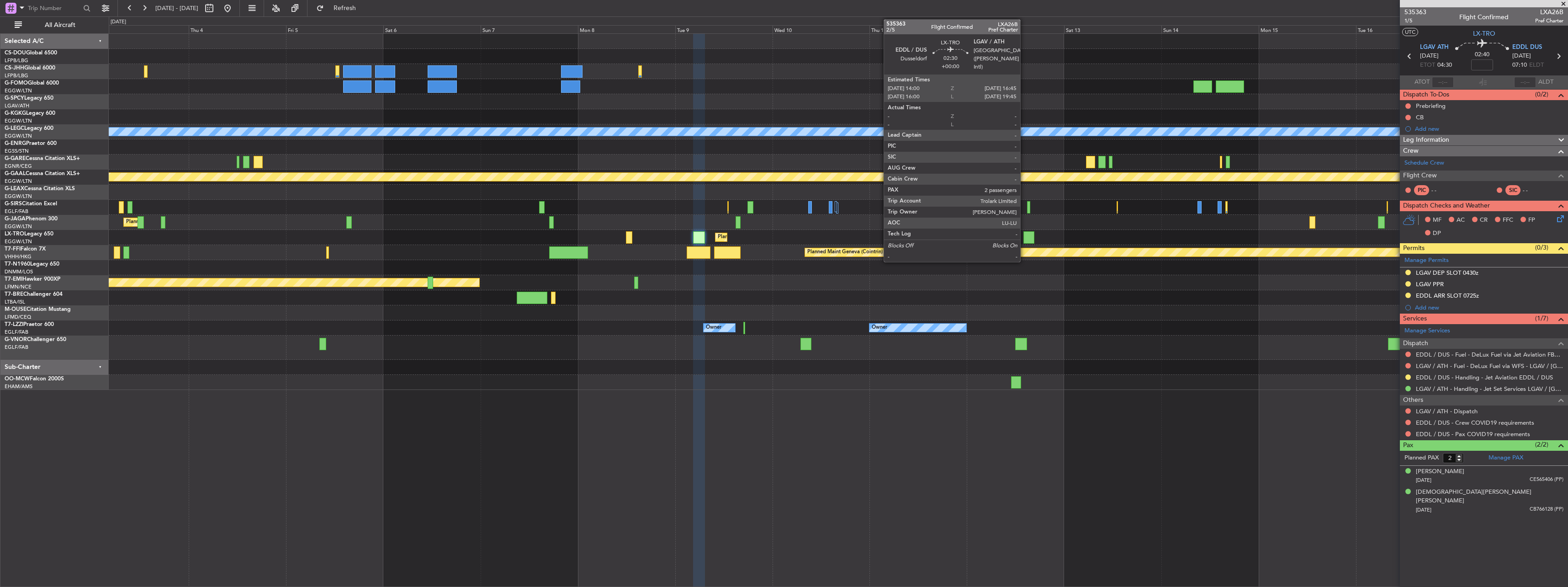
click at [1024, 238] on div at bounding box center [1029, 238] width 11 height 12
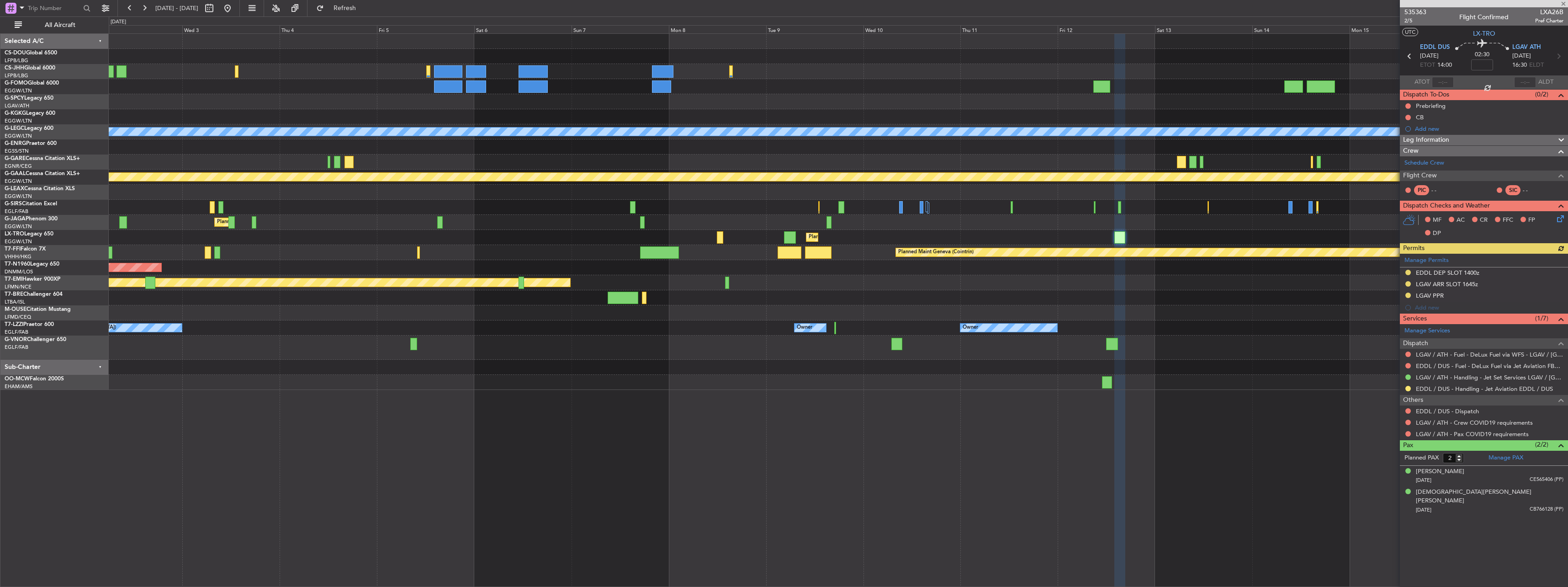
click at [1182, 242] on div "No Crew AOG Maint [GEOGRAPHIC_DATA] ([GEOGRAPHIC_DATA]) A/C Unavailable [GEOGRA…" at bounding box center [838, 212] width 1458 height 356
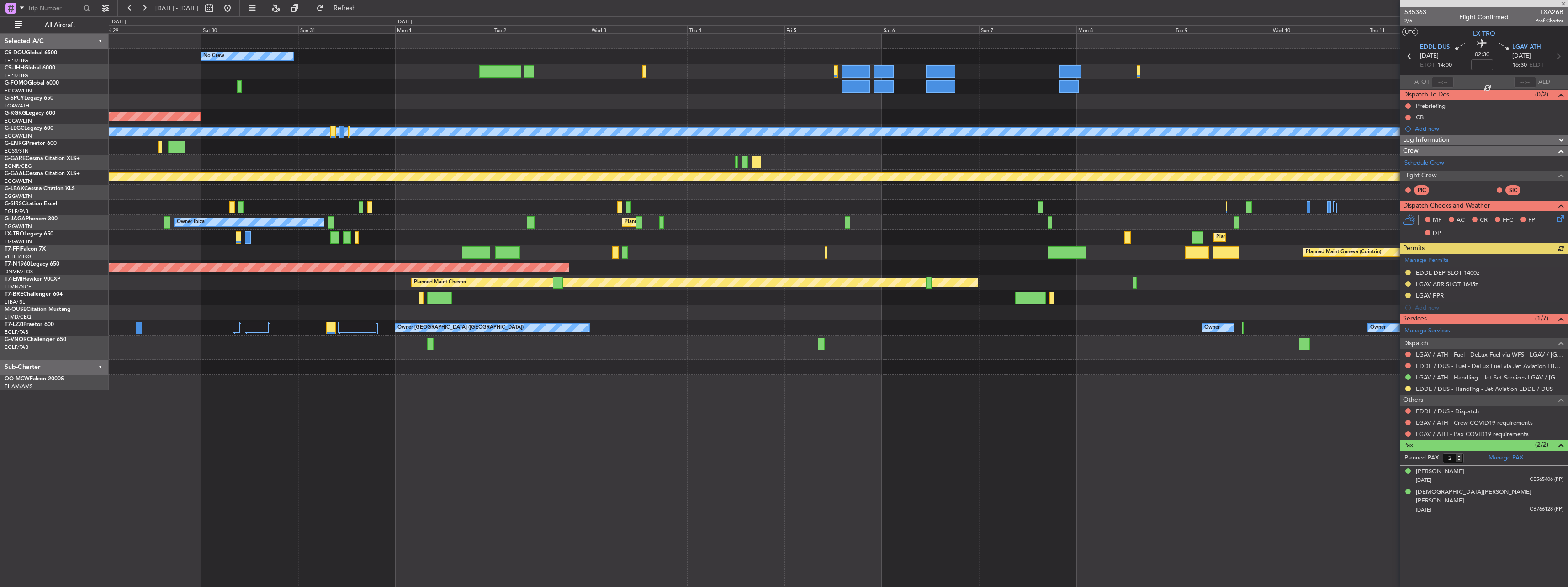
click at [1148, 261] on div "No Crew A/C Unavailable Planned Maint [GEOGRAPHIC_DATA] ([GEOGRAPHIC_DATA]) AOG…" at bounding box center [838, 212] width 1458 height 356
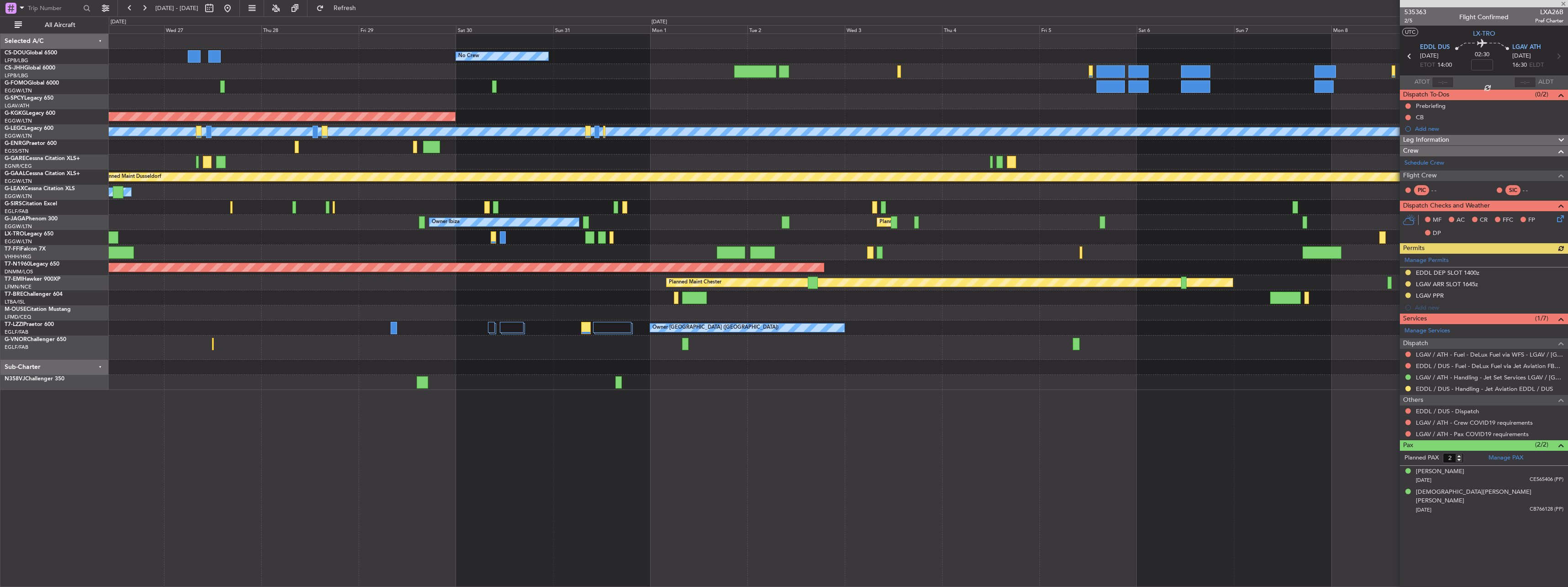
click at [1056, 246] on div "Planned Maint Geneva (Cointrin)" at bounding box center [838, 253] width 1458 height 15
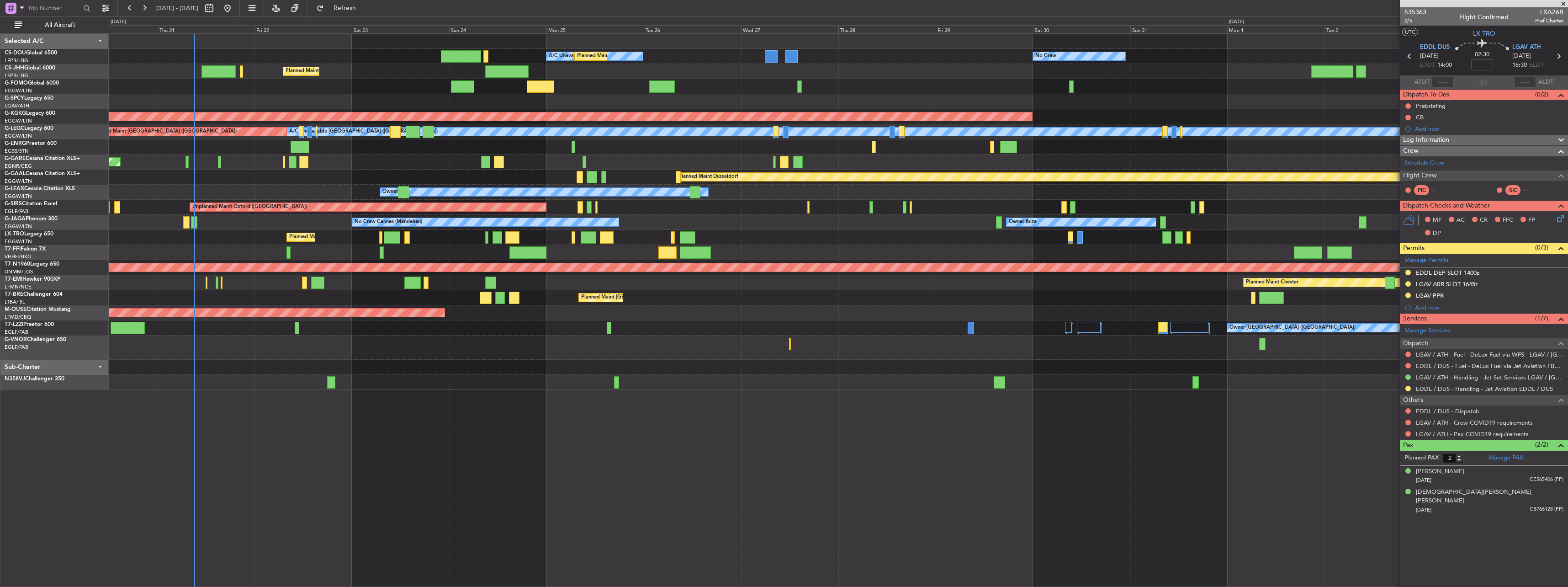
click at [1138, 259] on div at bounding box center [838, 253] width 1458 height 15
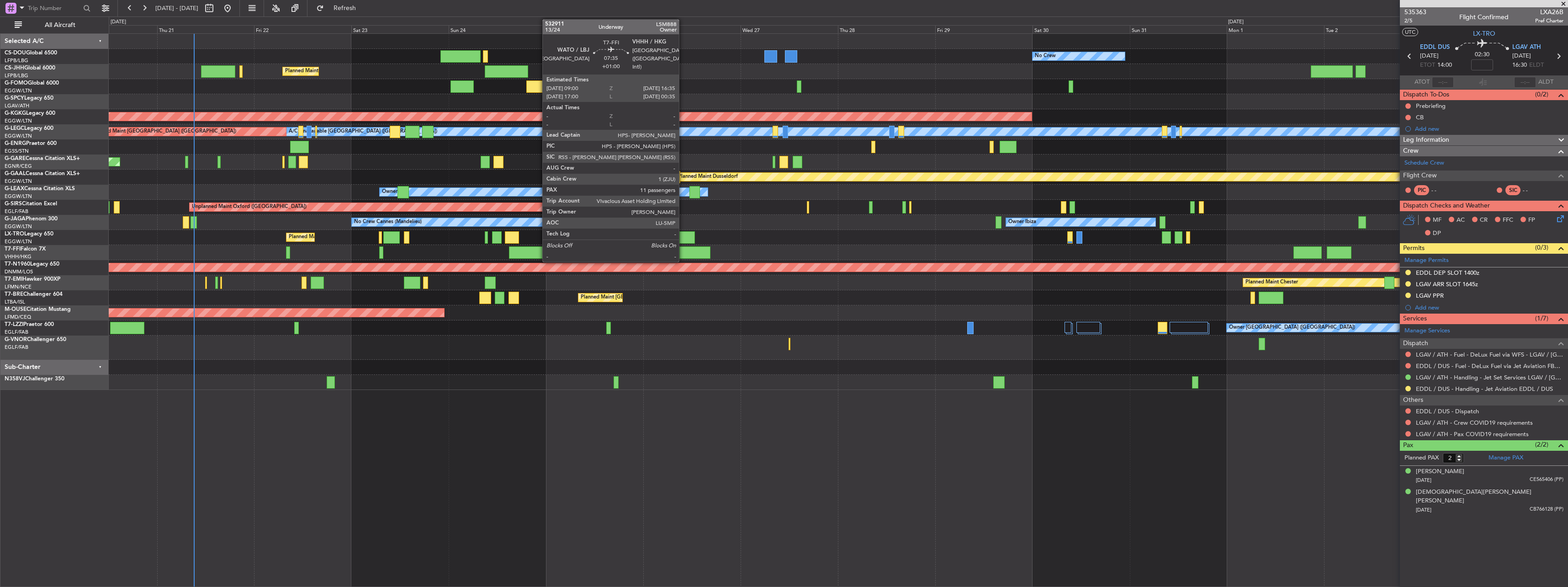
click at [940, 264] on div "No Crew A/C Unavailable Planned Maint [GEOGRAPHIC_DATA] ([GEOGRAPHIC_DATA]) Pla…" at bounding box center [838, 212] width 1458 height 356
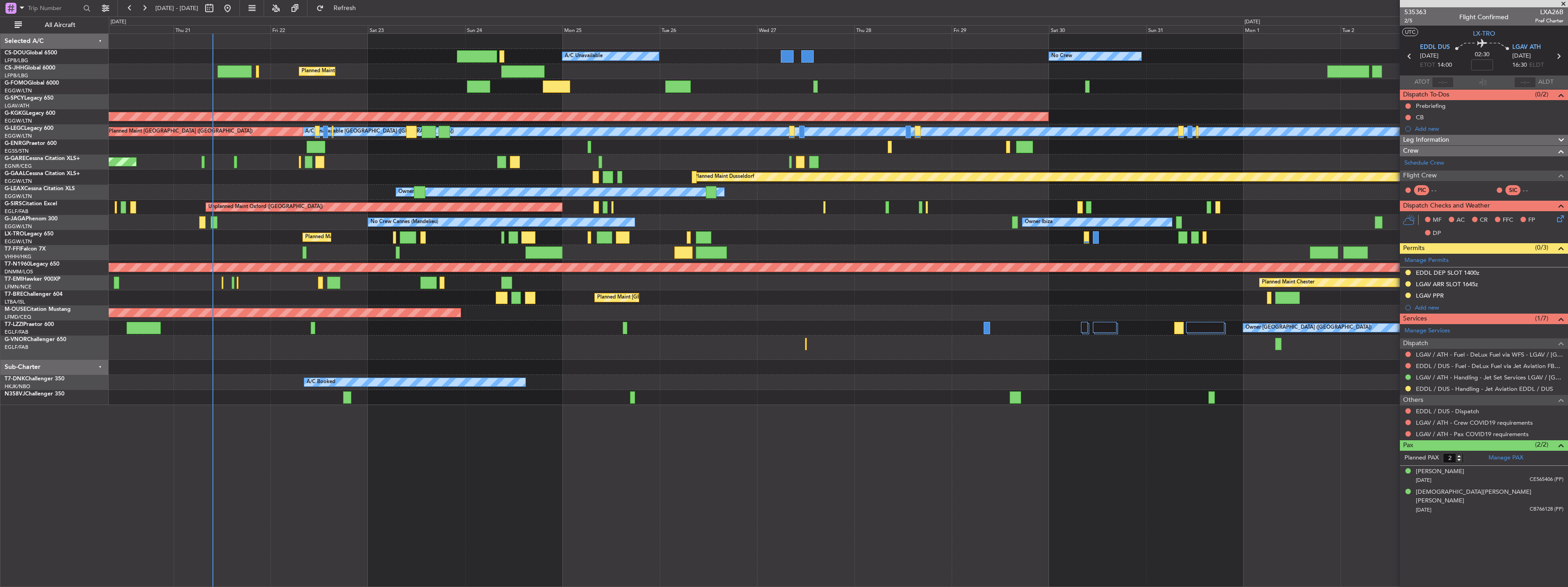
click at [823, 198] on div "No Crew Planned Maint [GEOGRAPHIC_DATA] ([GEOGRAPHIC_DATA]) A/C Unavailable Pla…" at bounding box center [838, 219] width 1458 height 371
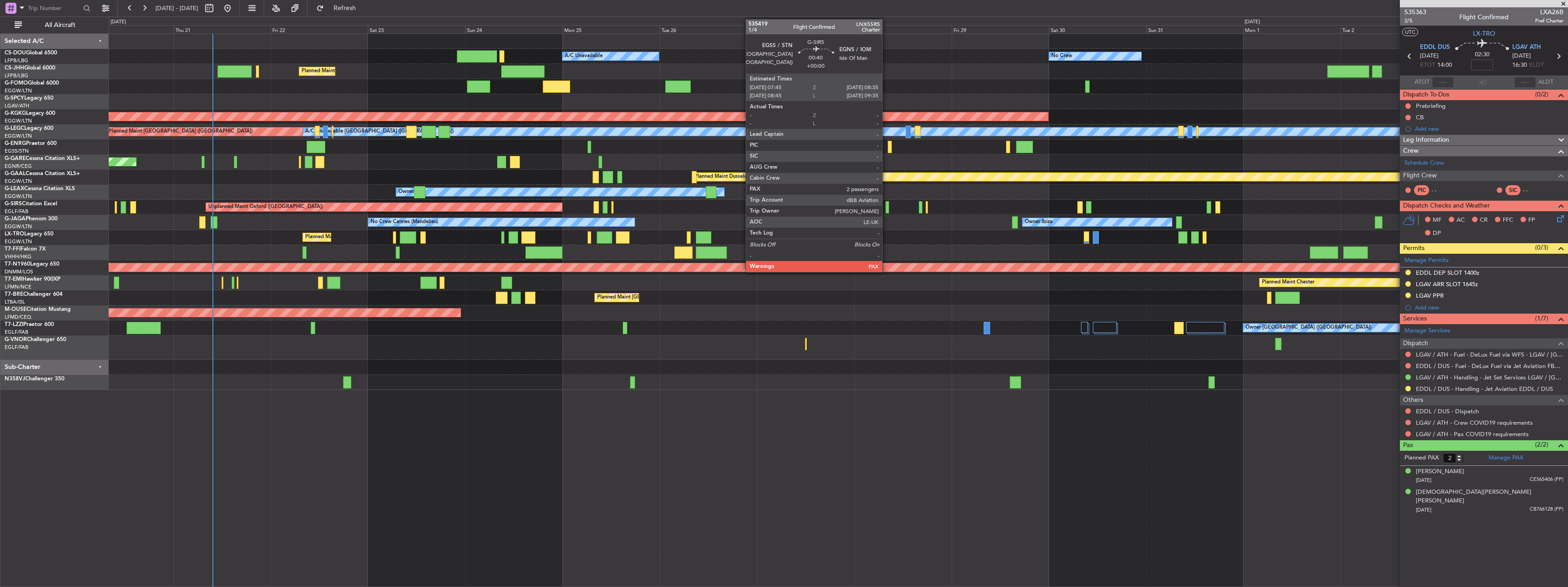
click at [886, 212] on div at bounding box center [887, 207] width 4 height 12
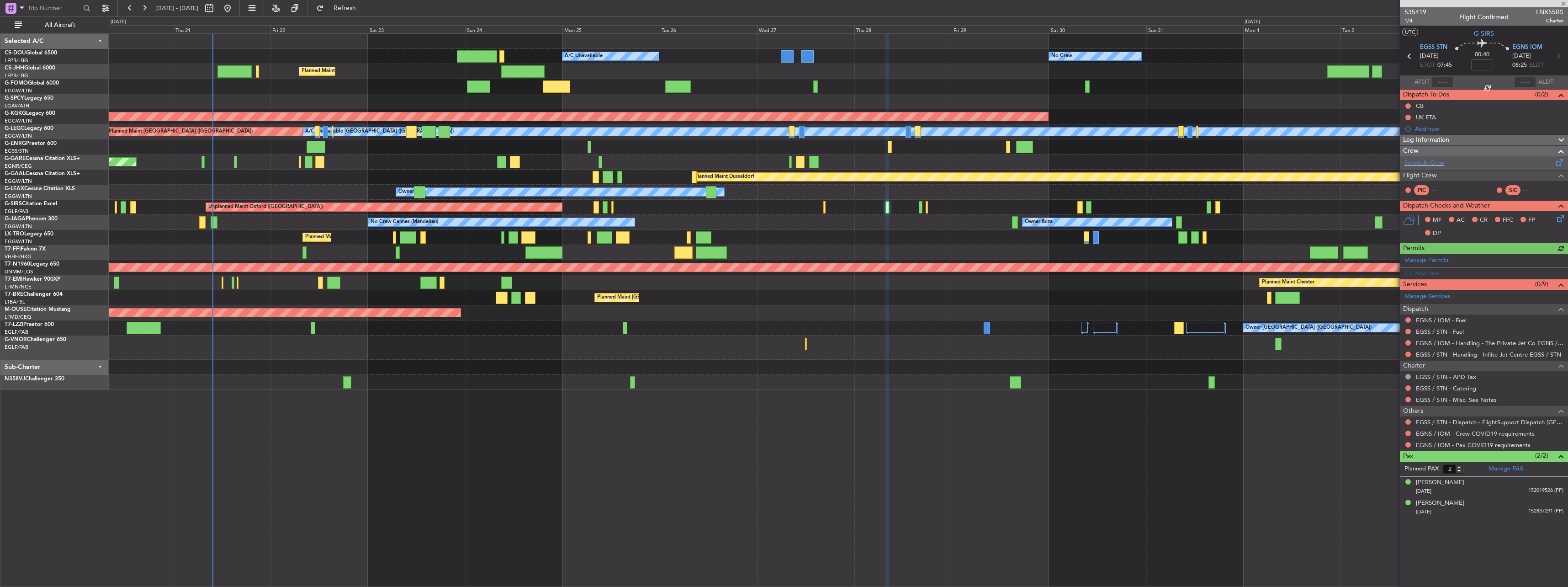
click at [1452, 165] on div "Schedule Crew" at bounding box center [1484, 163] width 168 height 14
click at [364, 8] on span "Refresh" at bounding box center [345, 8] width 38 height 6
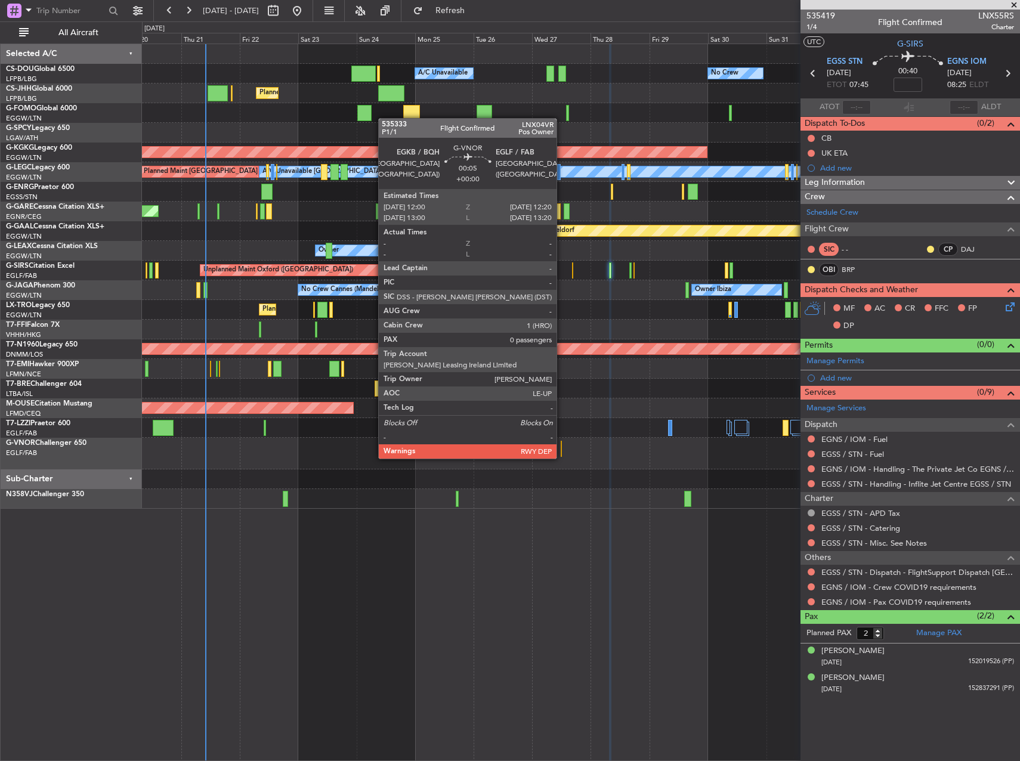
click at [562, 447] on div at bounding box center [561, 449] width 1 height 16
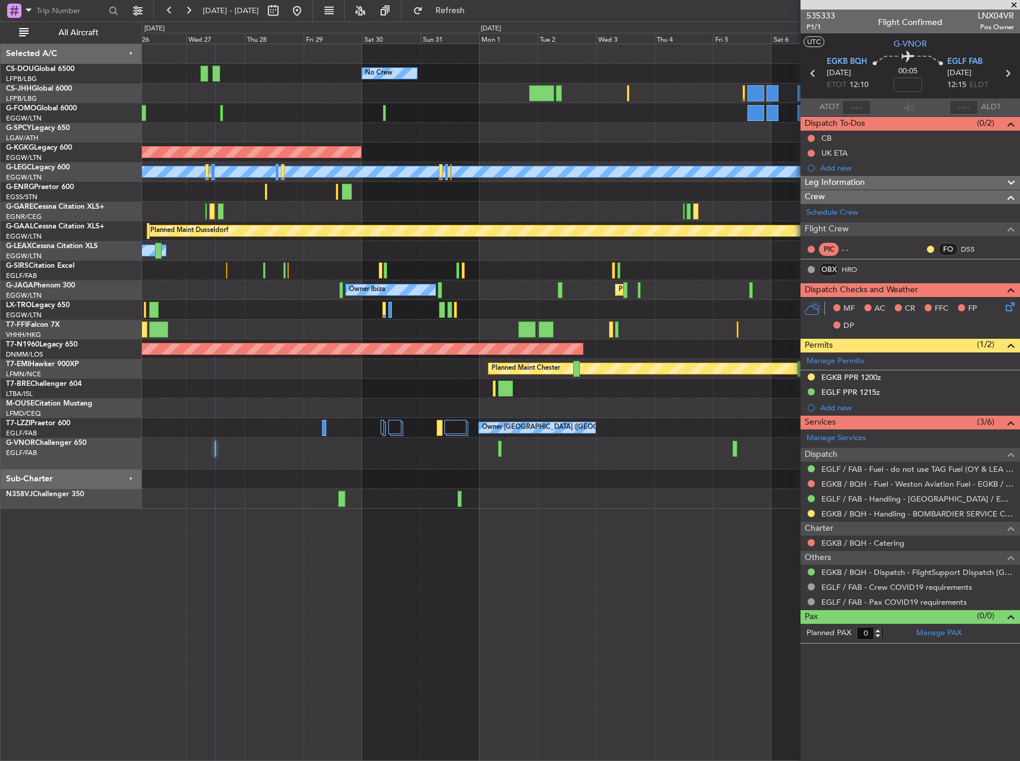
click at [309, 428] on div "No Crew A/C Unavailable Planned Maint Paris (Le Bourget) Planned Maint London (…" at bounding box center [580, 276] width 877 height 465
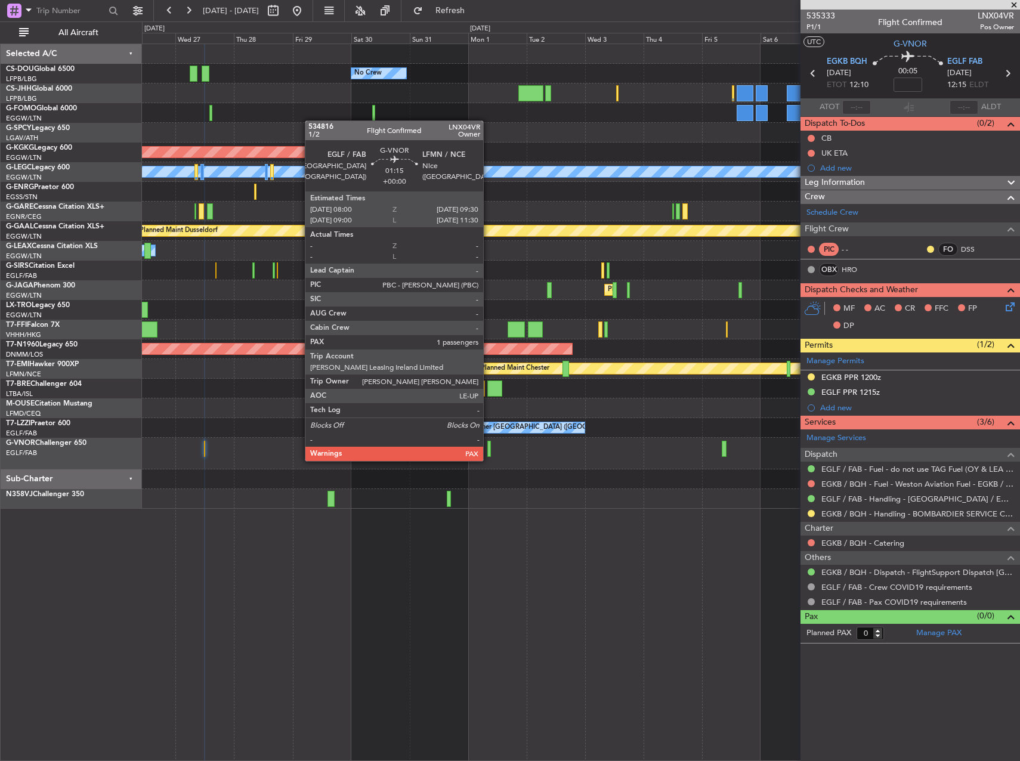
click at [488, 449] on div at bounding box center [489, 449] width 4 height 16
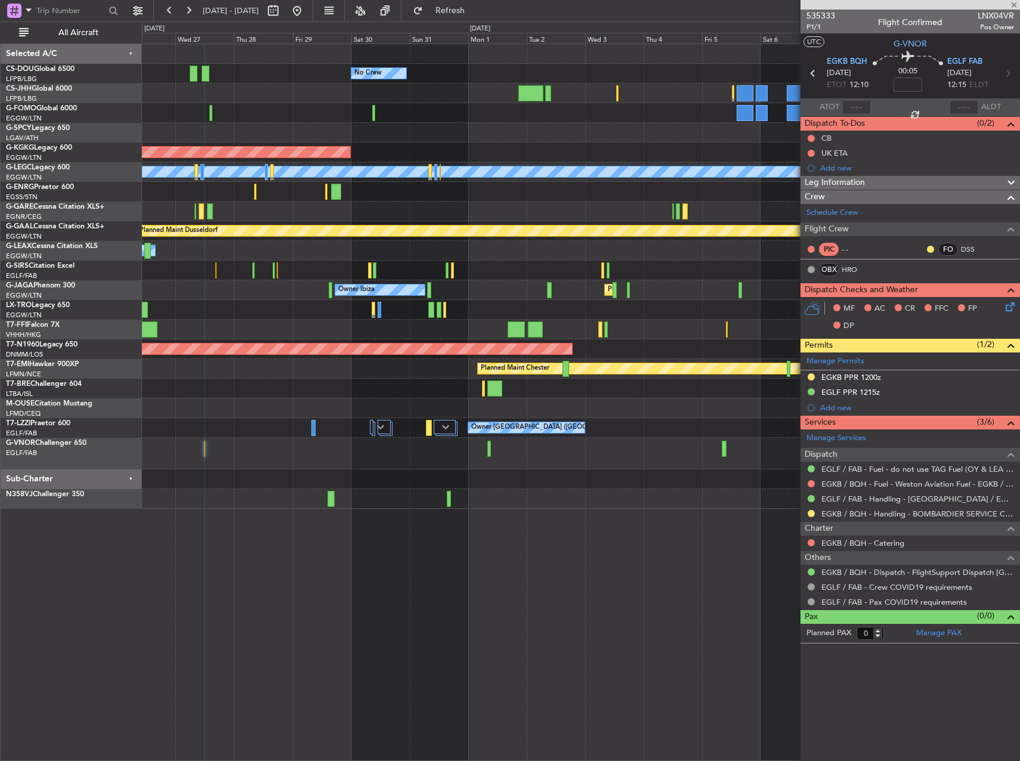
type input "5"
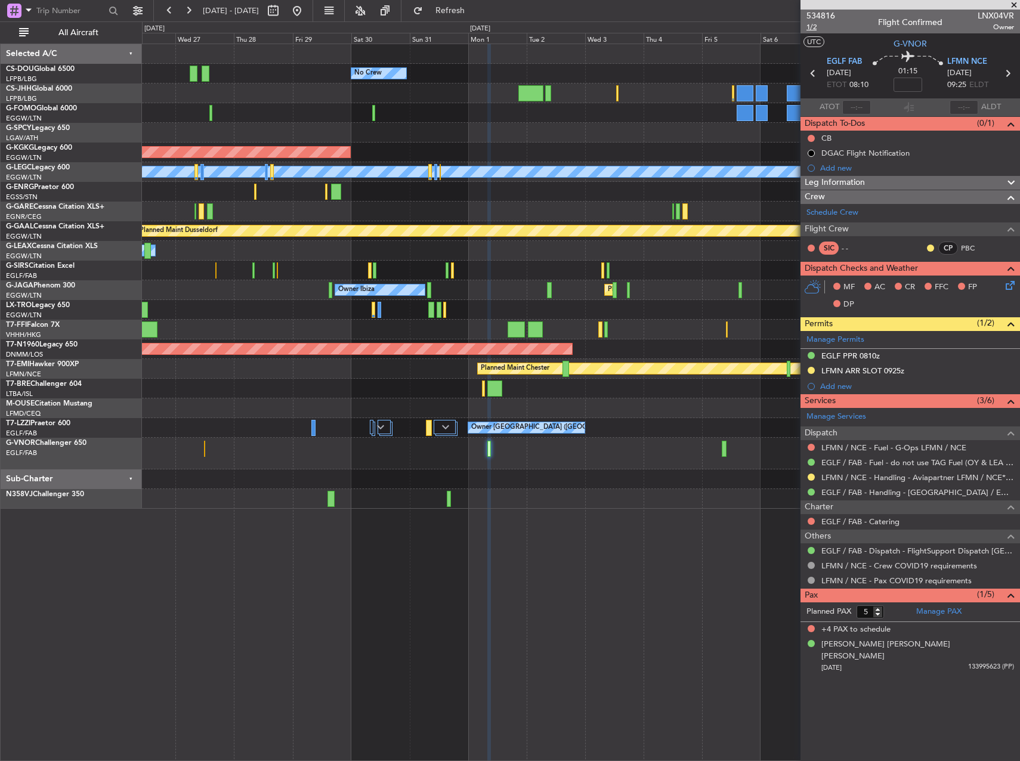
click at [819, 26] on span "1/2" at bounding box center [820, 27] width 29 height 10
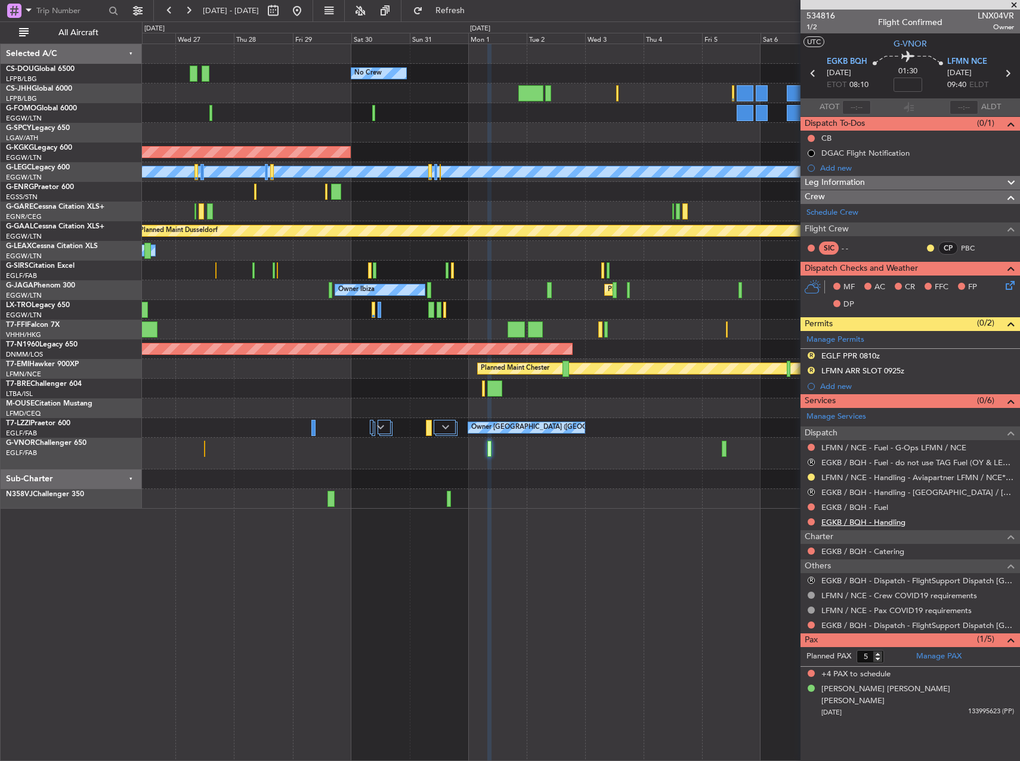
click at [868, 524] on link "EGKB / BQH - Handling" at bounding box center [863, 522] width 84 height 10
click at [469, 5] on button "Refresh" at bounding box center [443, 10] width 72 height 19
click at [862, 506] on link "EGKB / BQH - Fuel" at bounding box center [854, 507] width 67 height 10
click at [471, 9] on span "Refresh" at bounding box center [450, 11] width 50 height 8
click at [185, 11] on button at bounding box center [188, 10] width 19 height 19
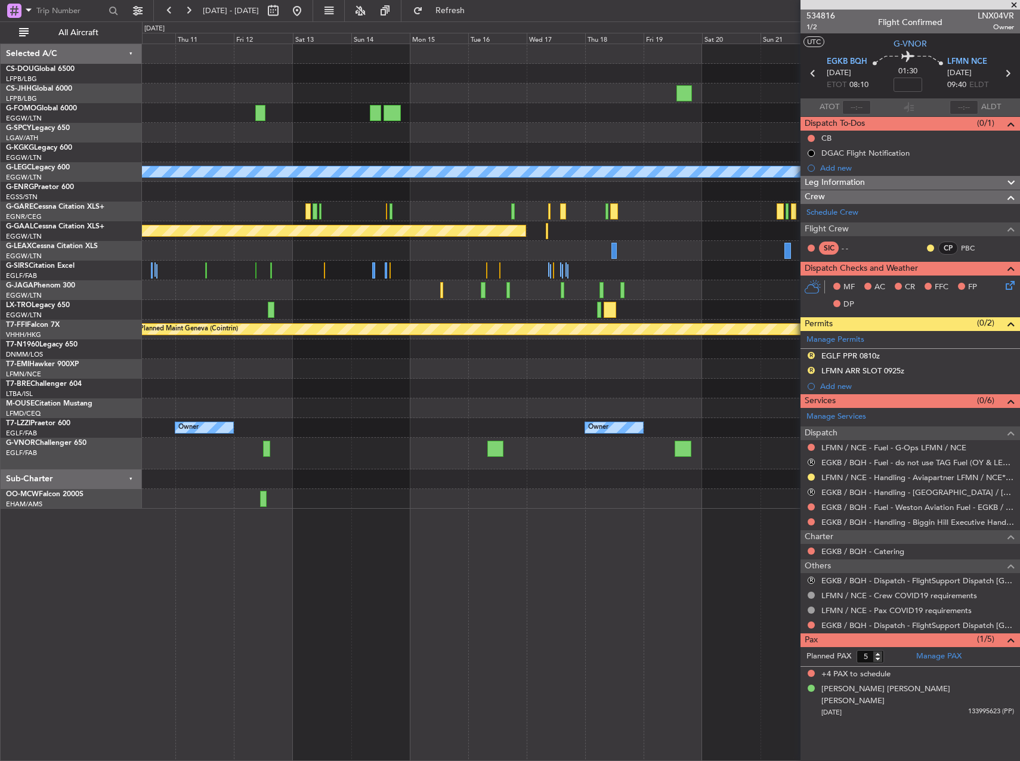
drag, startPoint x: 185, startPoint y: 11, endPoint x: 459, endPoint y: 422, distance: 493.6
click at [301, 283] on fb-flight-board "10 Sep 2025 - 25 Sep 2025 Refresh Quick Links All Aircraft A/C Unavailable Lond…" at bounding box center [510, 385] width 1020 height 752
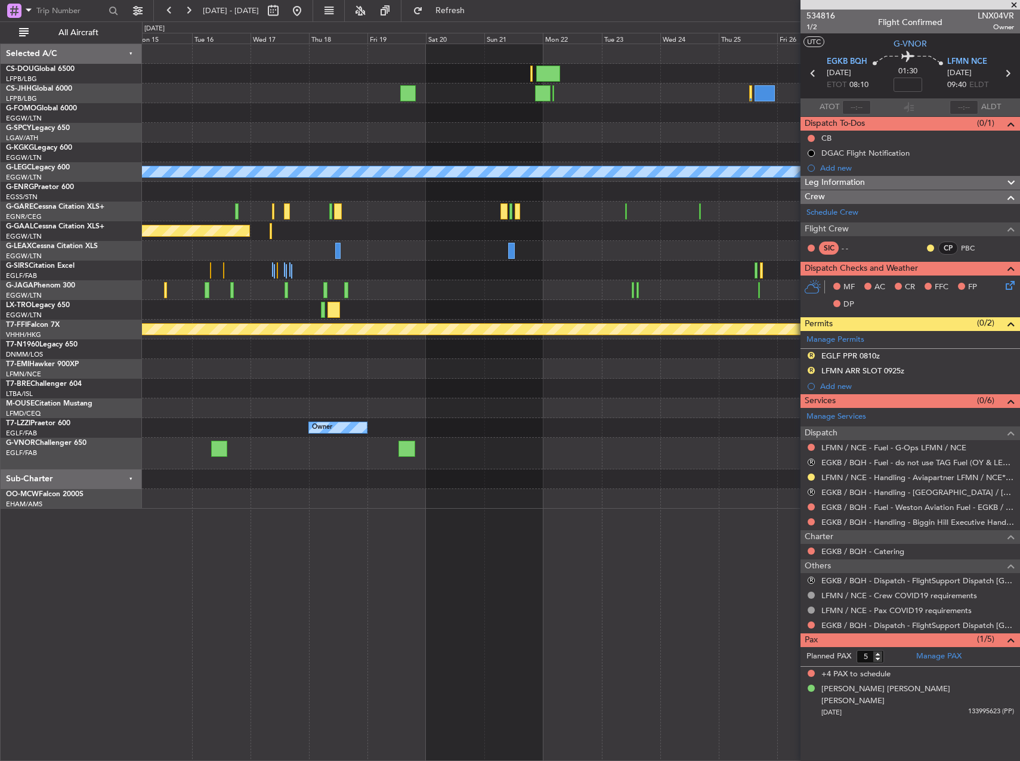
click at [119, 433] on div "A/C Unavailable London (Luton) Planned Maint Dusseldorf Planned Maint Geneva (C…" at bounding box center [510, 391] width 1020 height 740
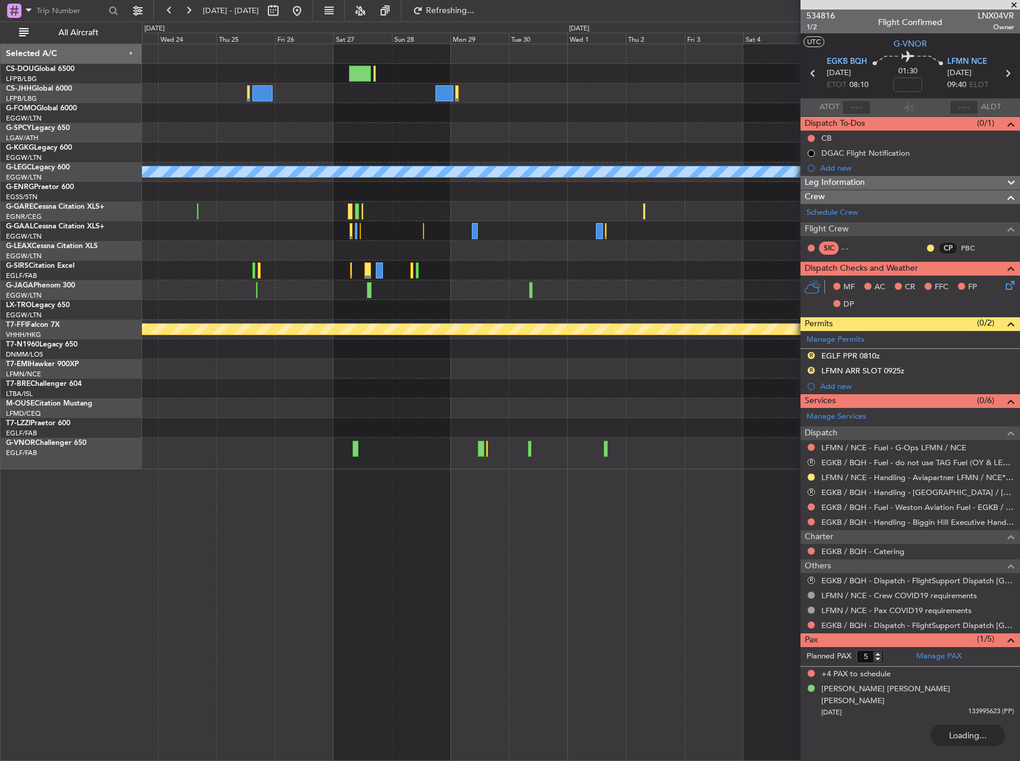
click at [208, 401] on div "A/C Unavailable London (Luton) Planned Maint Geneva (Cointrin)" at bounding box center [580, 256] width 877 height 425
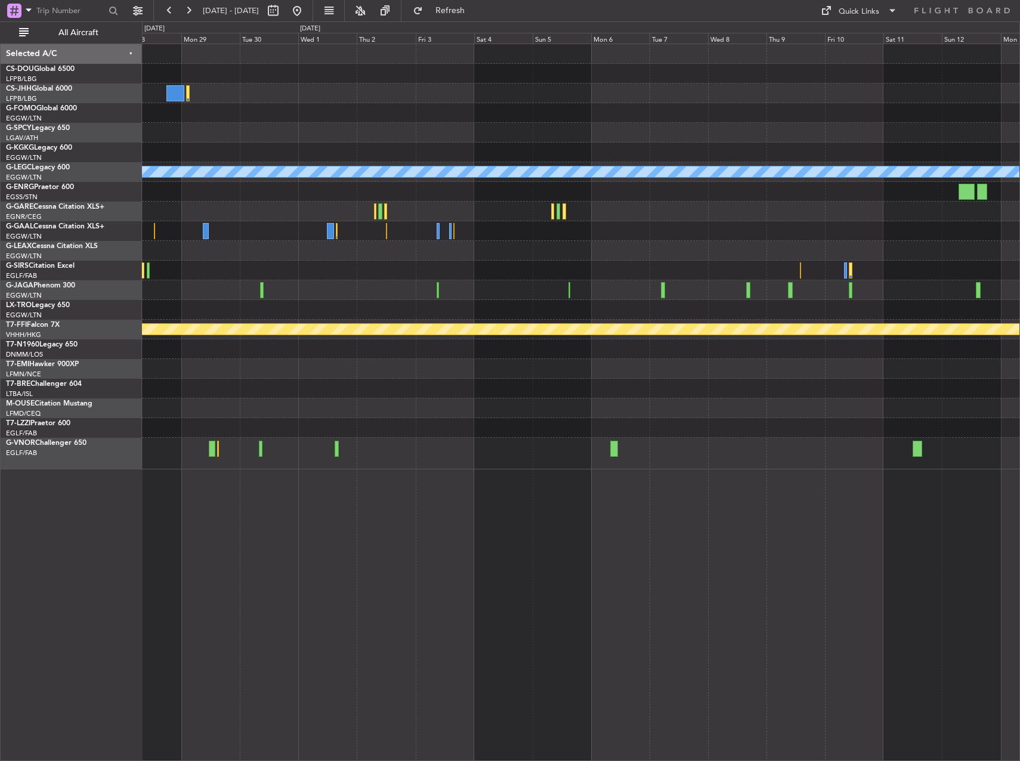
click at [376, 397] on div at bounding box center [580, 389] width 877 height 20
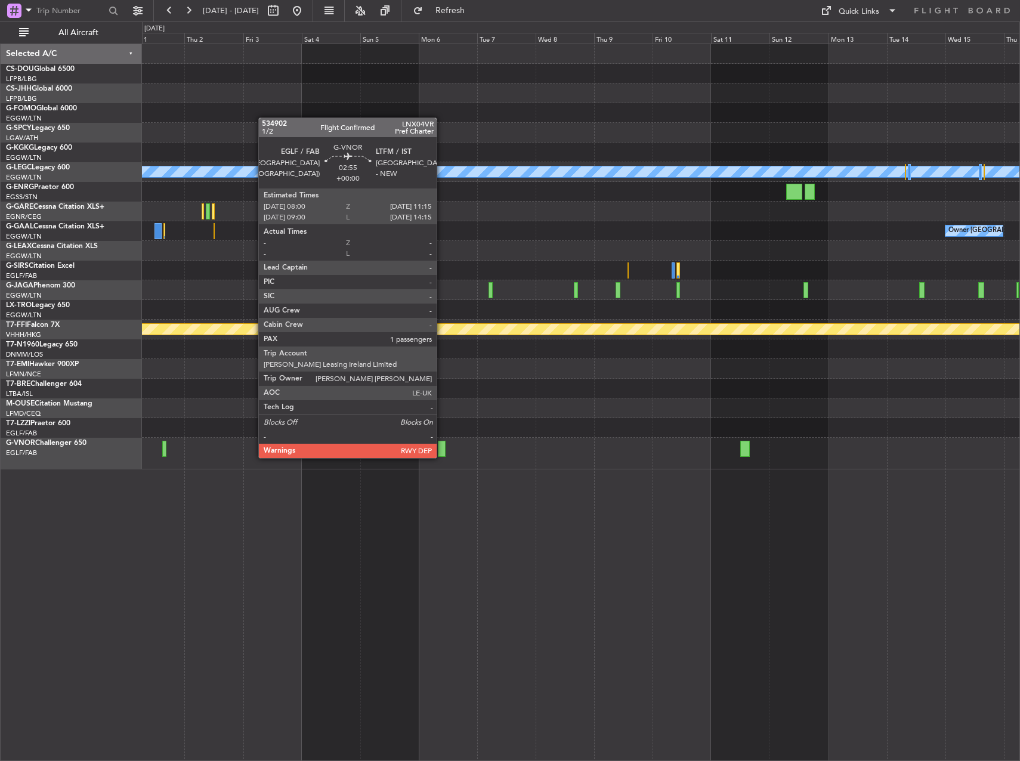
click at [442, 446] on div at bounding box center [442, 449] width 8 height 16
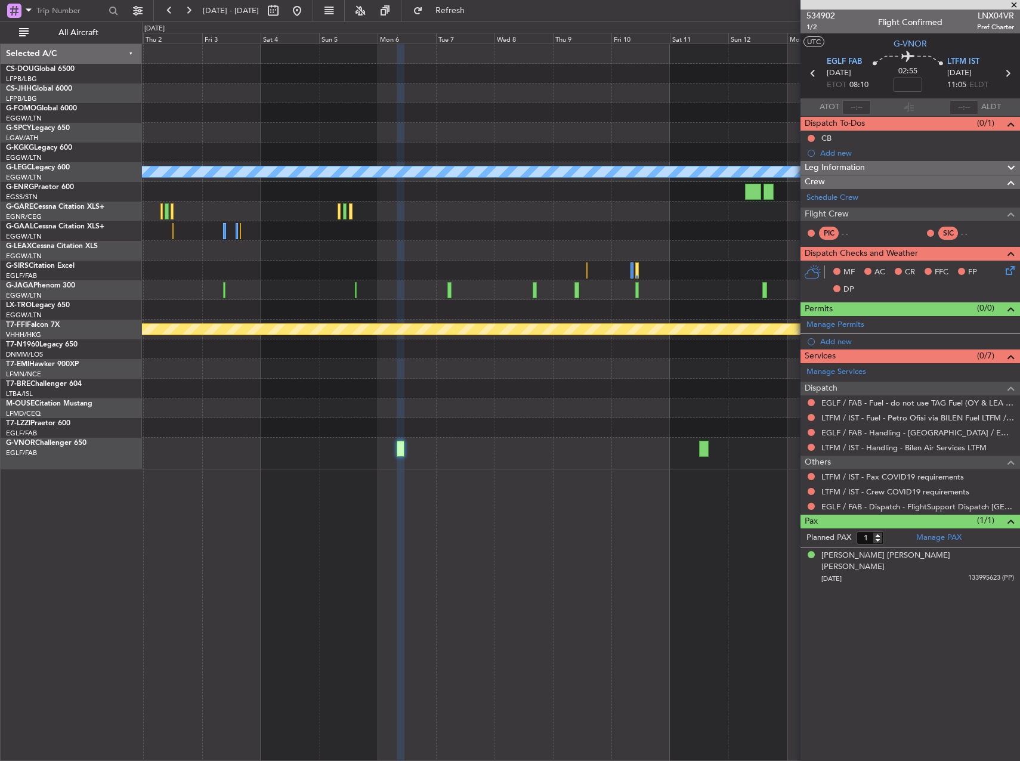
click at [526, 446] on div at bounding box center [580, 454] width 877 height 32
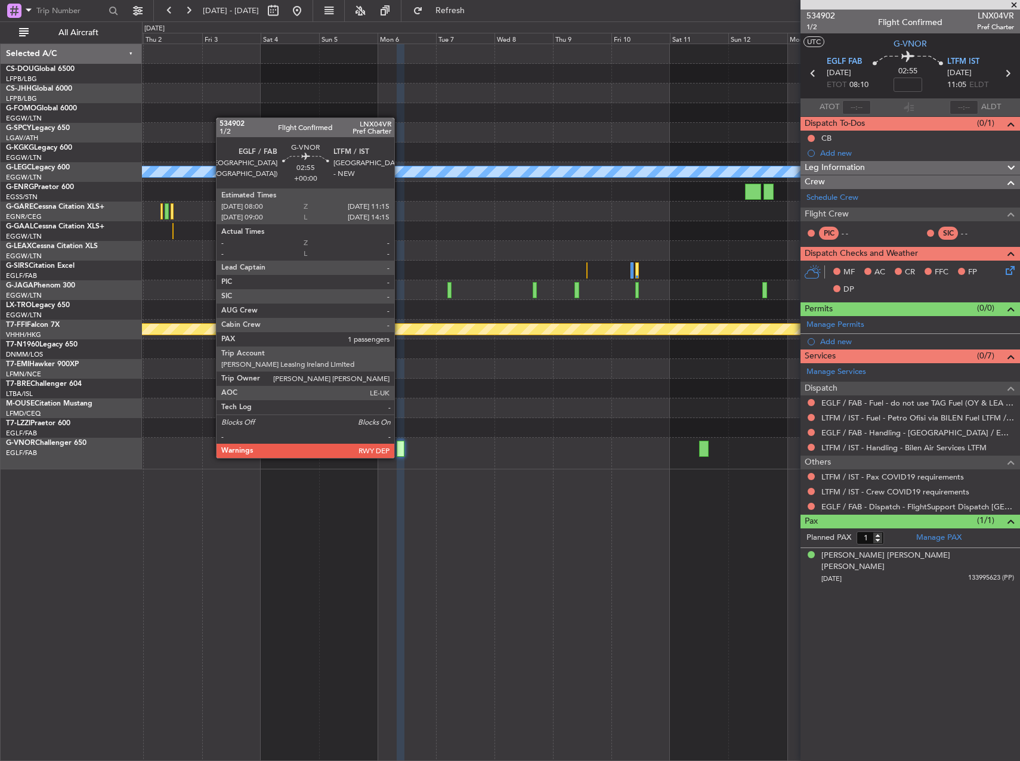
click at [400, 446] on div at bounding box center [401, 449] width 8 height 16
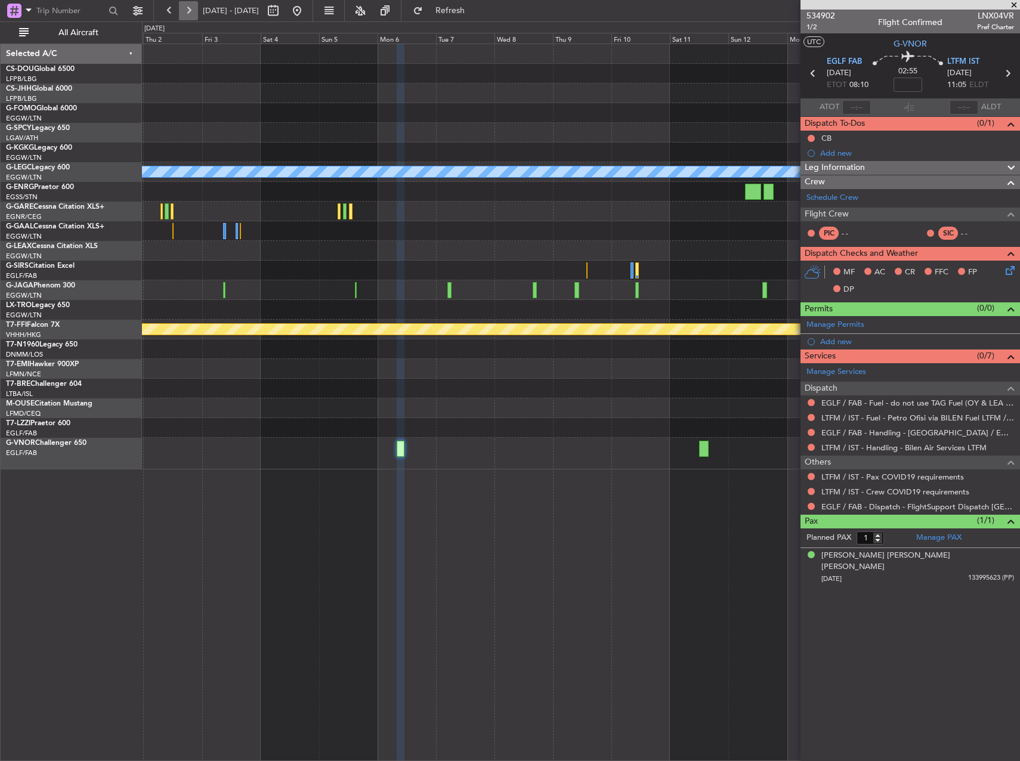
click at [191, 10] on button at bounding box center [188, 10] width 19 height 19
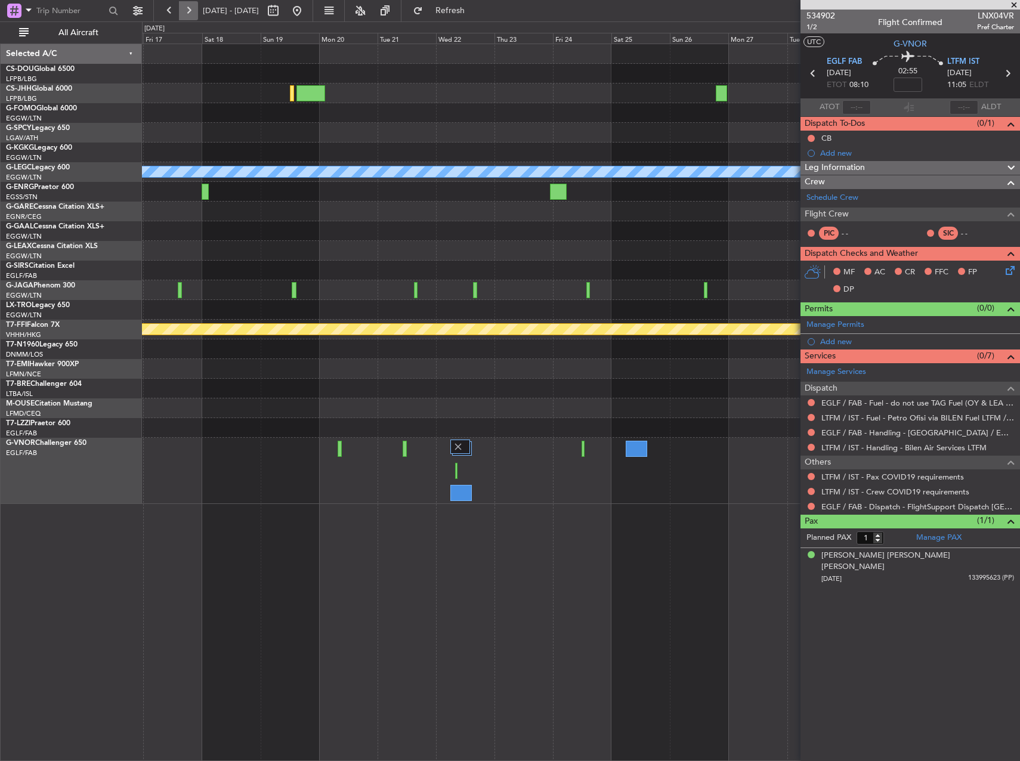
click at [191, 10] on button at bounding box center [188, 10] width 19 height 19
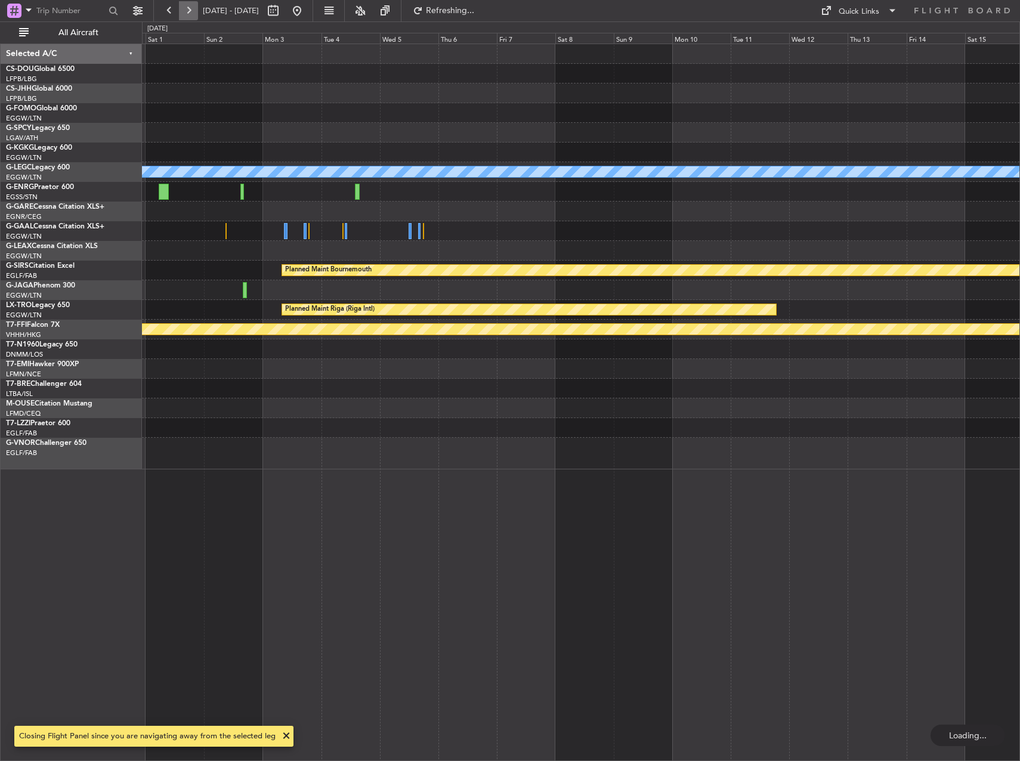
click at [191, 10] on button at bounding box center [188, 10] width 19 height 19
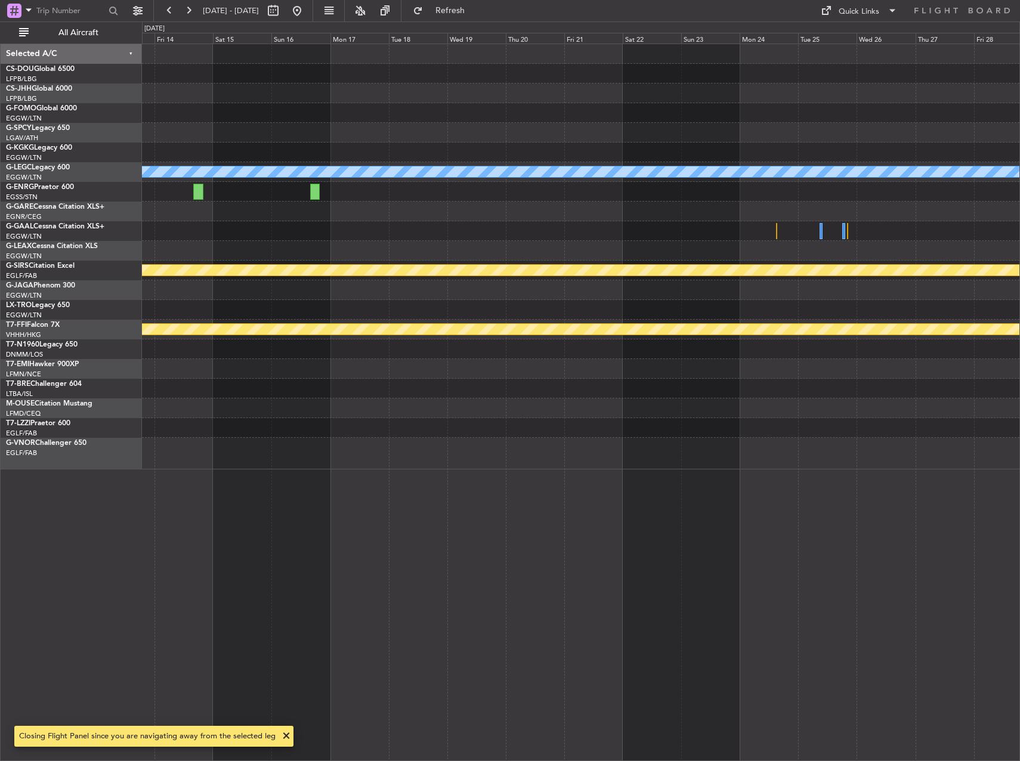
click at [365, 262] on div "A/C Unavailable [GEOGRAPHIC_DATA] ([GEOGRAPHIC_DATA]) Planned Maint [GEOGRAPHIC…" at bounding box center [580, 256] width 877 height 425
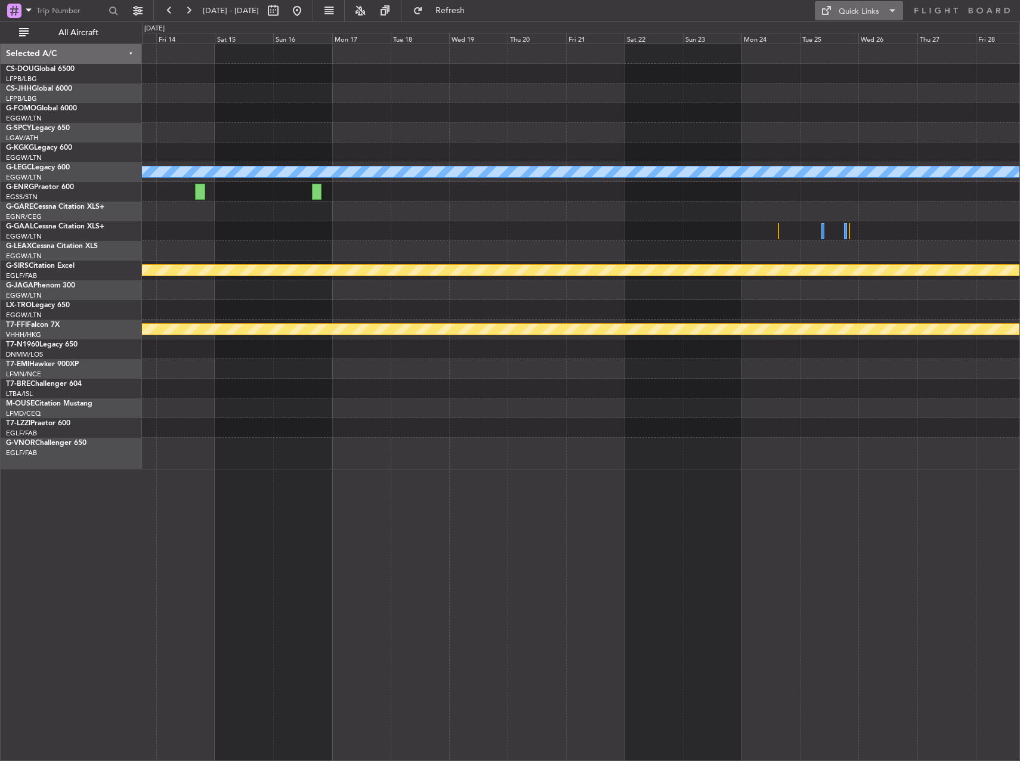
click at [871, 20] on button "Quick Links" at bounding box center [859, 10] width 88 height 19
click at [855, 42] on button "Trip Builder" at bounding box center [859, 39] width 89 height 29
click at [307, 13] on button at bounding box center [296, 10] width 19 height 19
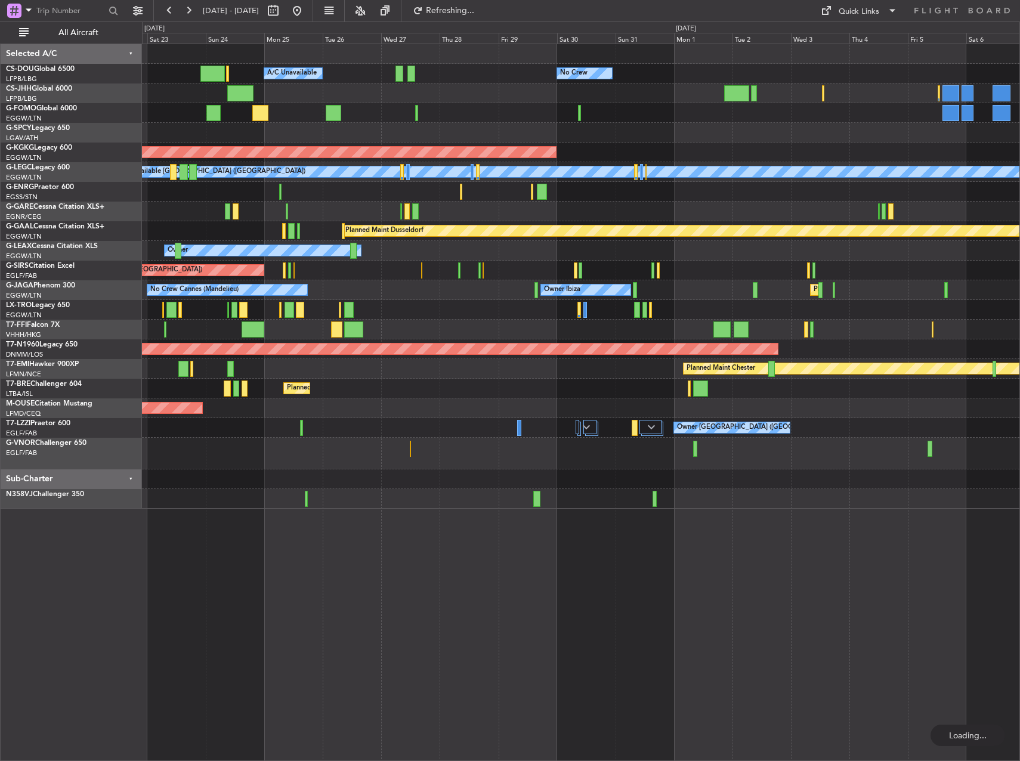
click at [500, 480] on div at bounding box center [580, 479] width 877 height 20
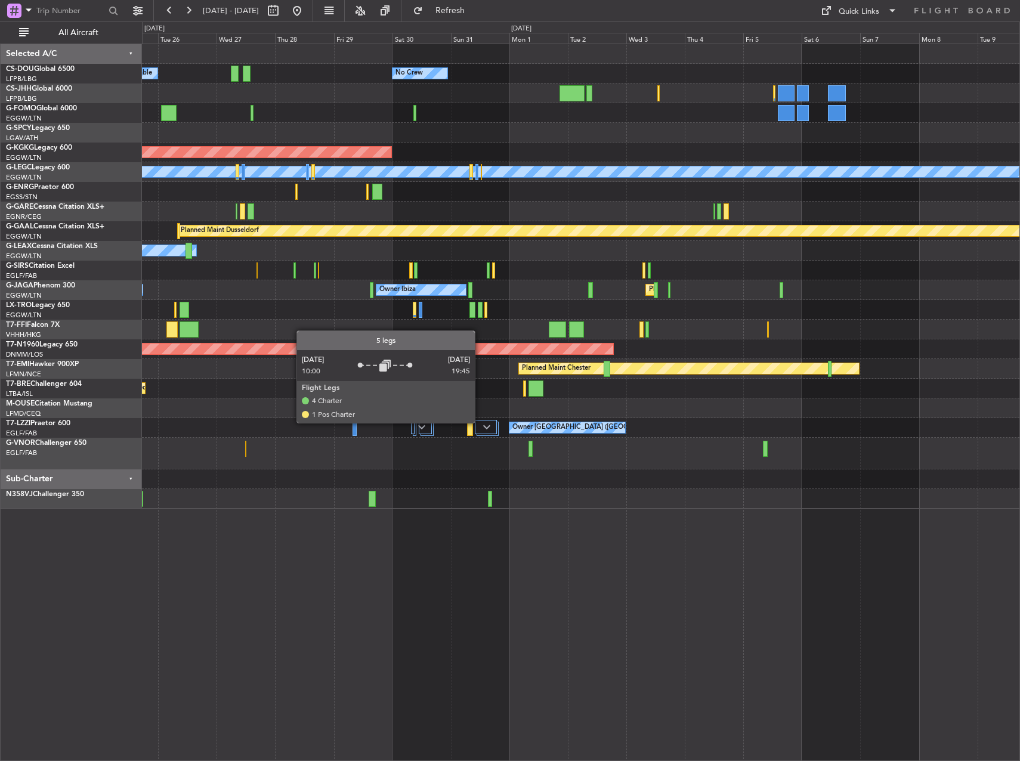
click at [484, 426] on img at bounding box center [486, 427] width 7 height 5
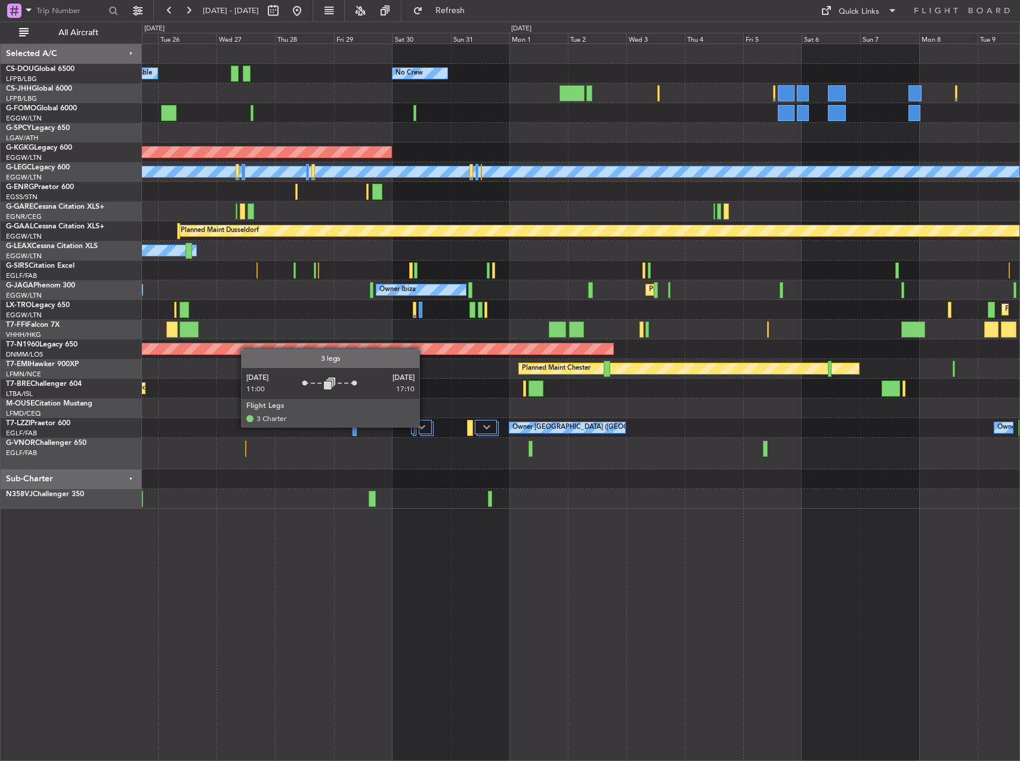
click at [426, 426] on div at bounding box center [426, 427] width 14 height 14
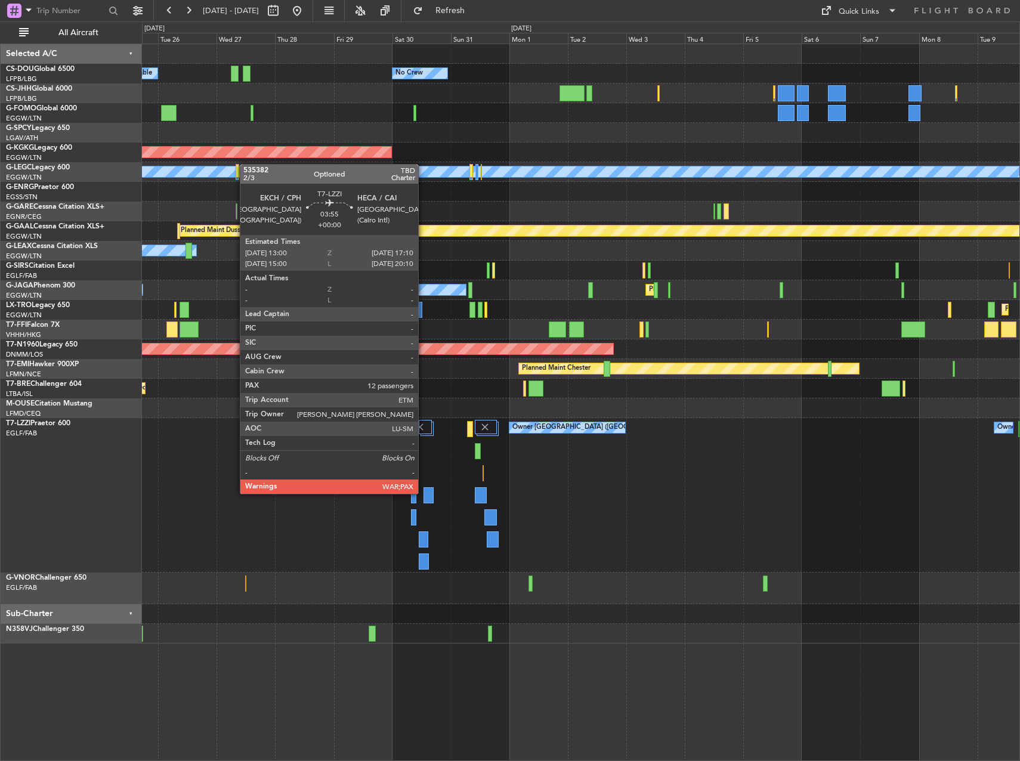
click at [423, 492] on div at bounding box center [428, 495] width 11 height 16
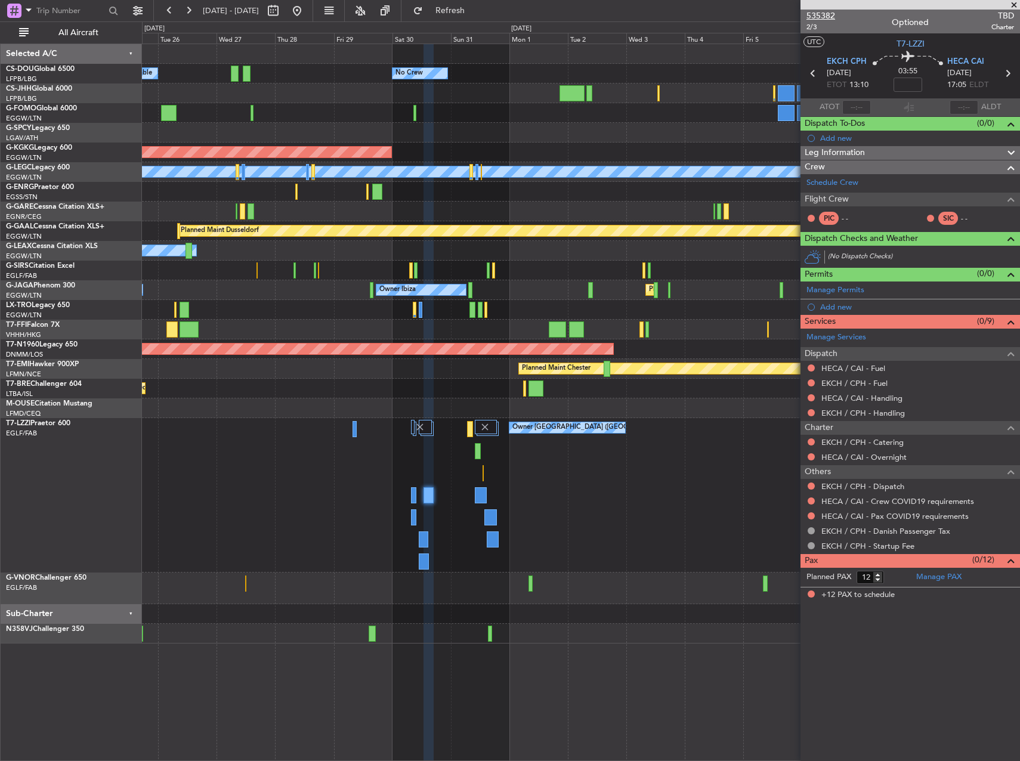
click at [819, 17] on span "535382" at bounding box center [820, 16] width 29 height 13
click at [471, 8] on span "Refresh" at bounding box center [450, 11] width 50 height 8
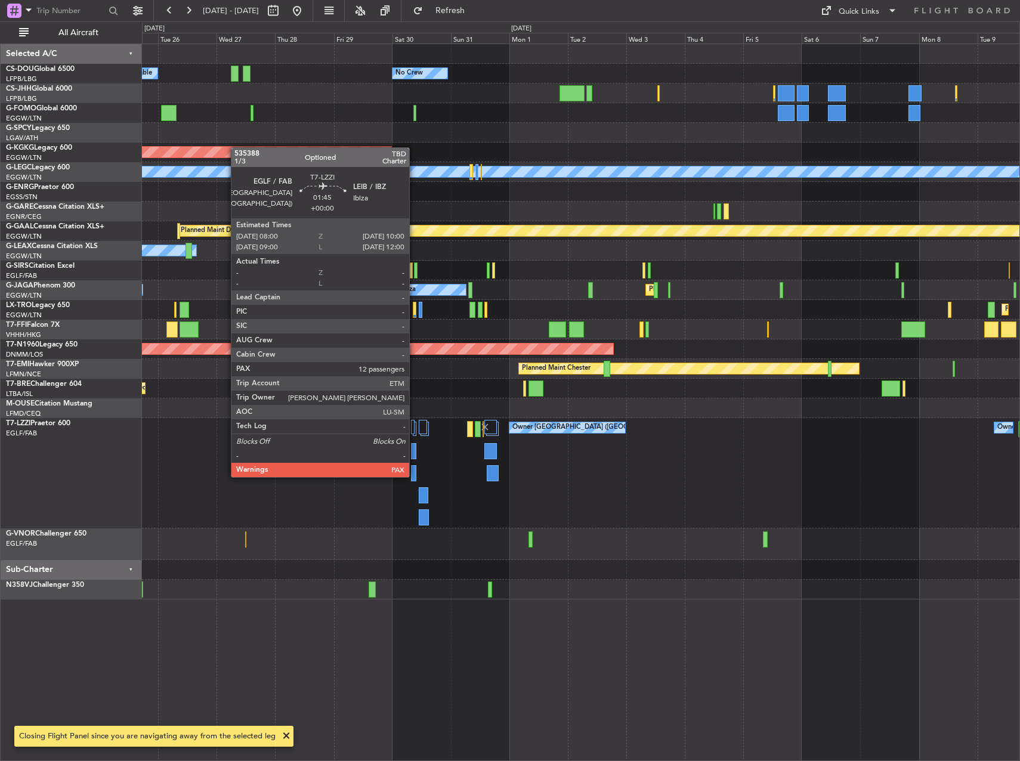
click at [415, 476] on div at bounding box center [413, 473] width 5 height 16
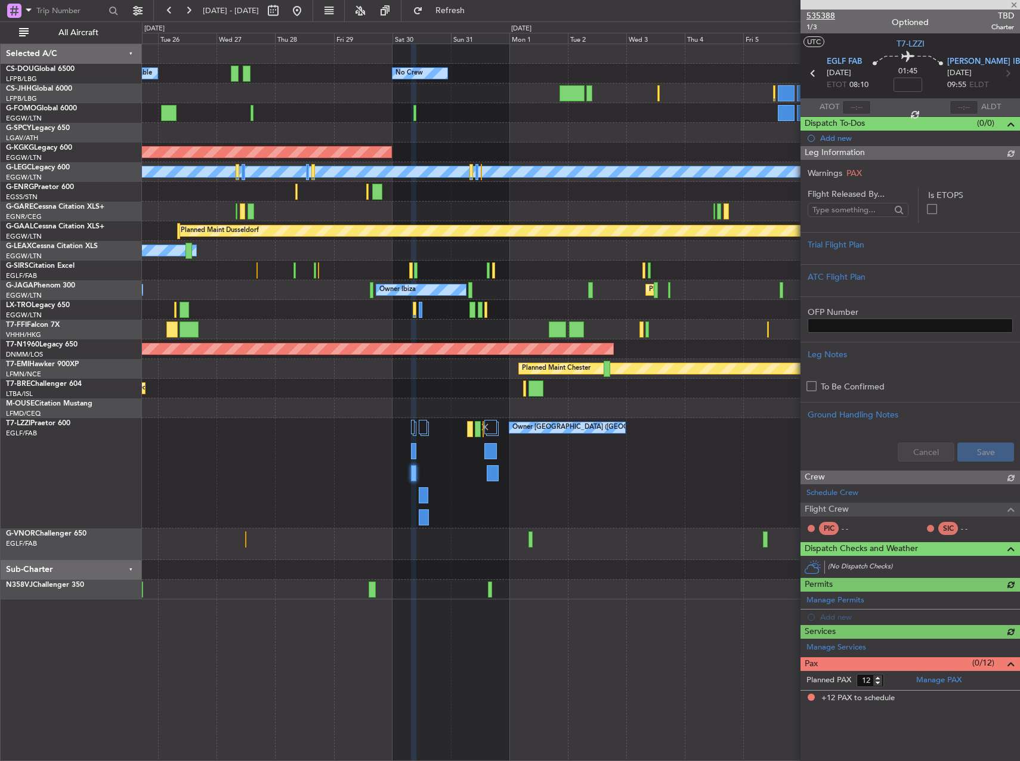
click at [822, 16] on span "535388" at bounding box center [820, 16] width 29 height 13
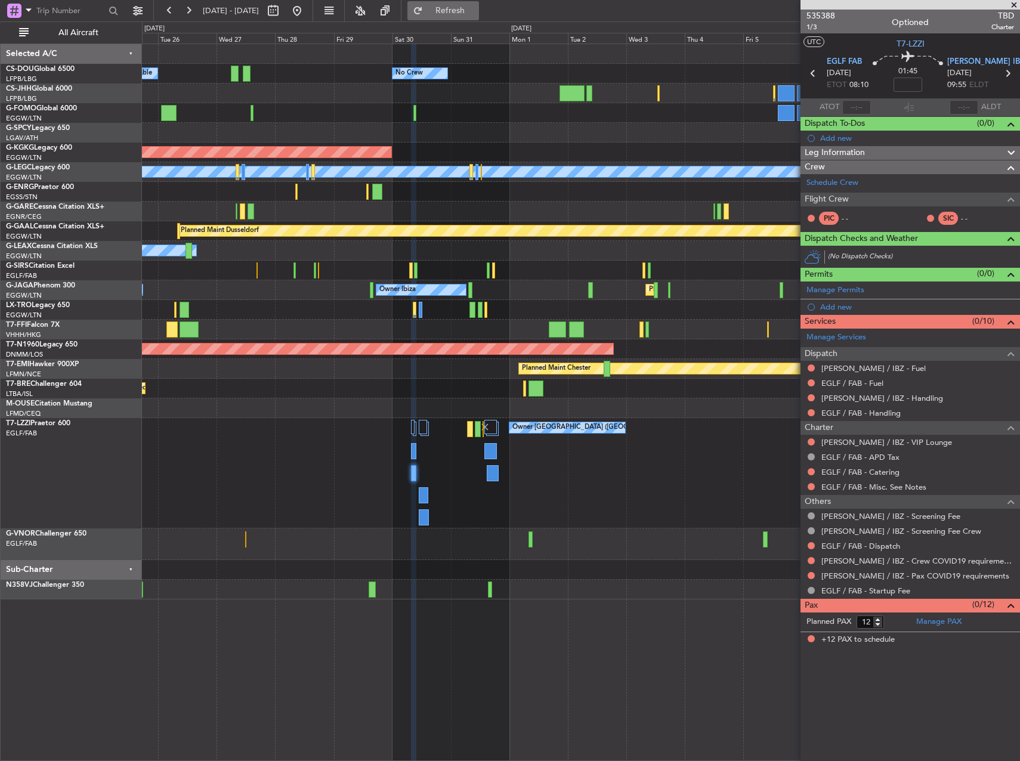
click at [479, 19] on button "Refresh" at bounding box center [443, 10] width 72 height 19
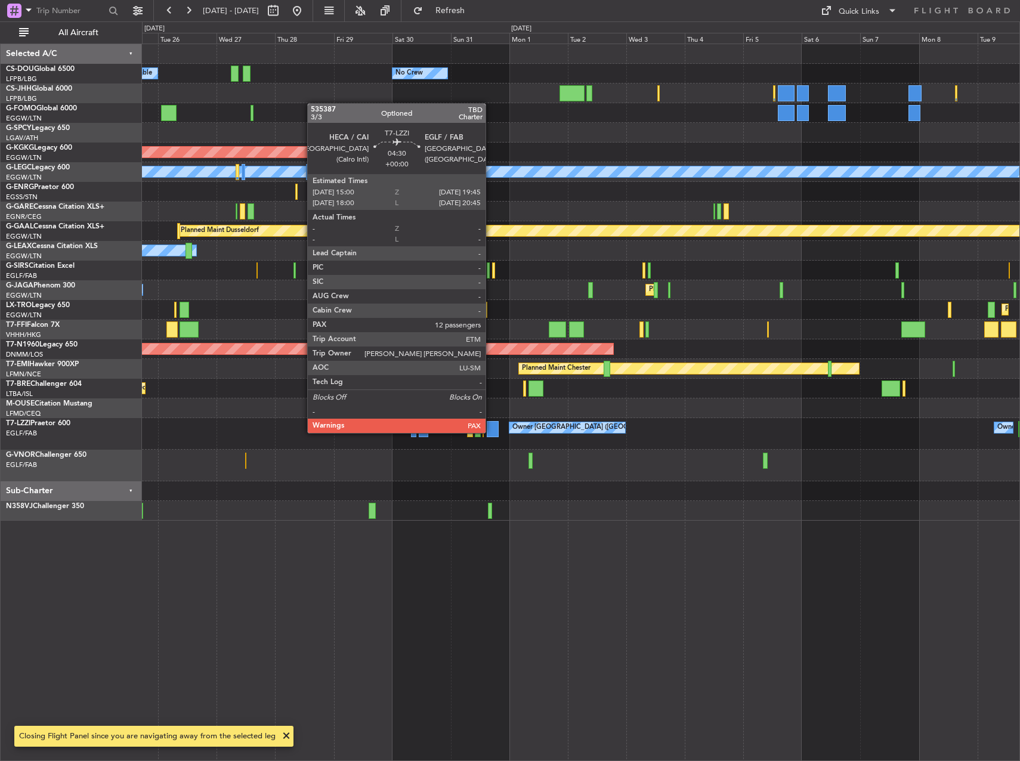
click at [491, 432] on div at bounding box center [493, 429] width 12 height 16
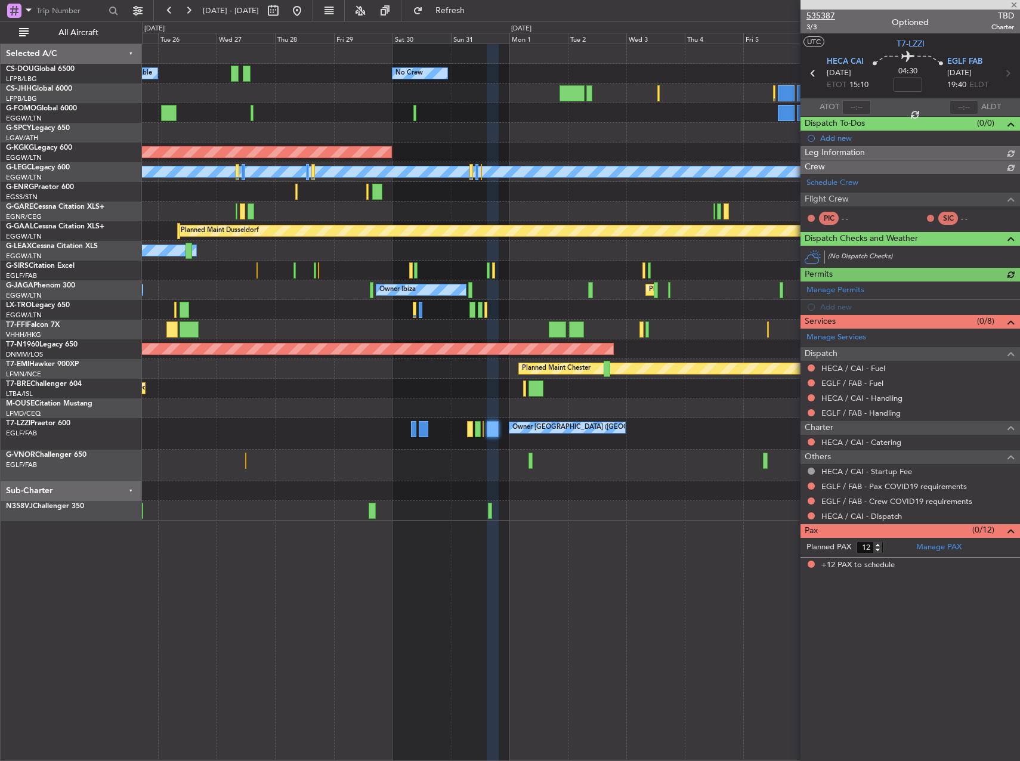
click at [827, 18] on span "535387" at bounding box center [820, 16] width 29 height 13
click at [475, 12] on span "Refresh" at bounding box center [450, 11] width 50 height 8
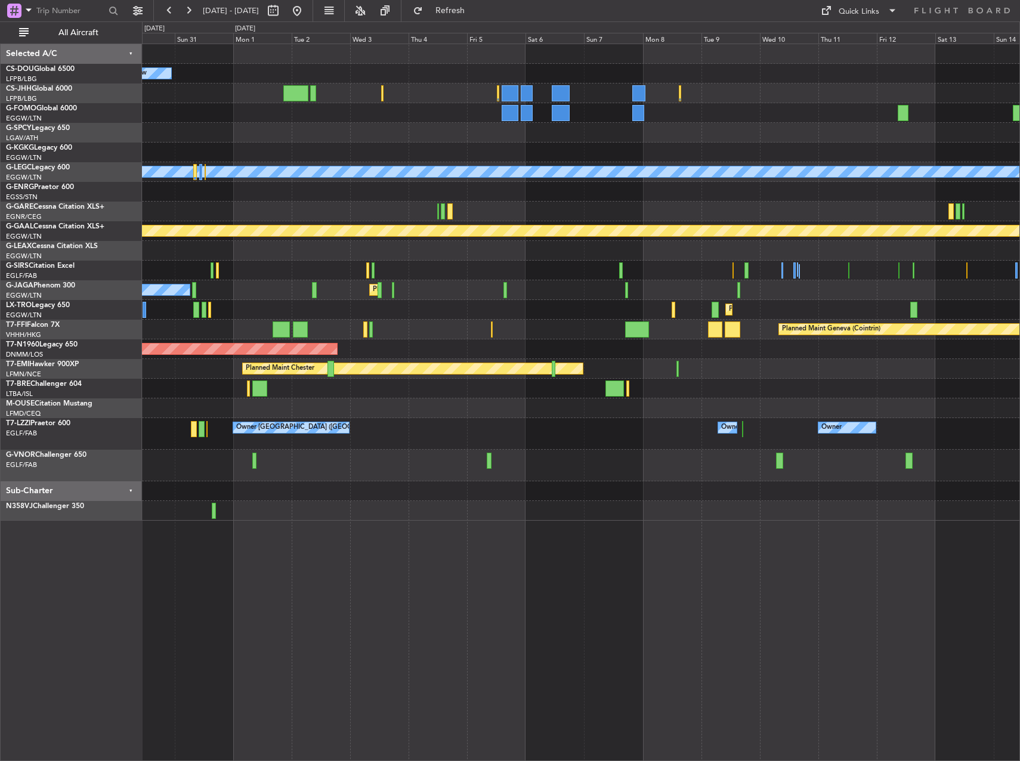
click at [384, 150] on div "No Crew AOG Maint Istanbul (Ataturk) A/C Unavailable London (Luton) Planned Mai…" at bounding box center [580, 282] width 877 height 477
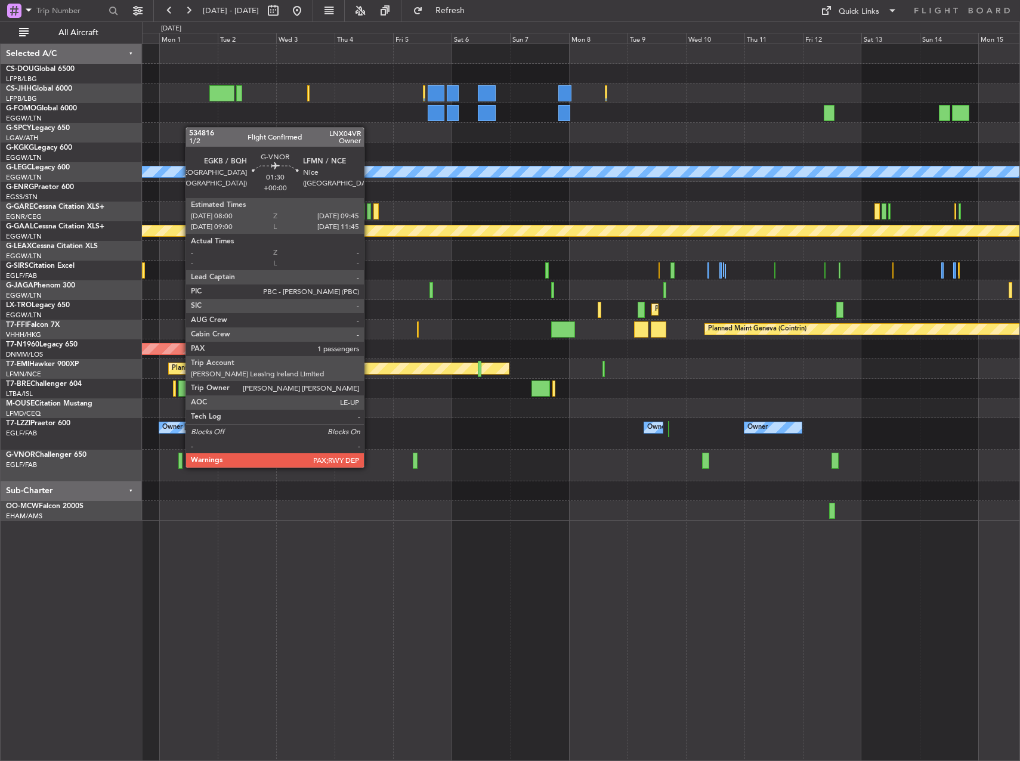
click at [179, 457] on div at bounding box center [180, 461] width 5 height 16
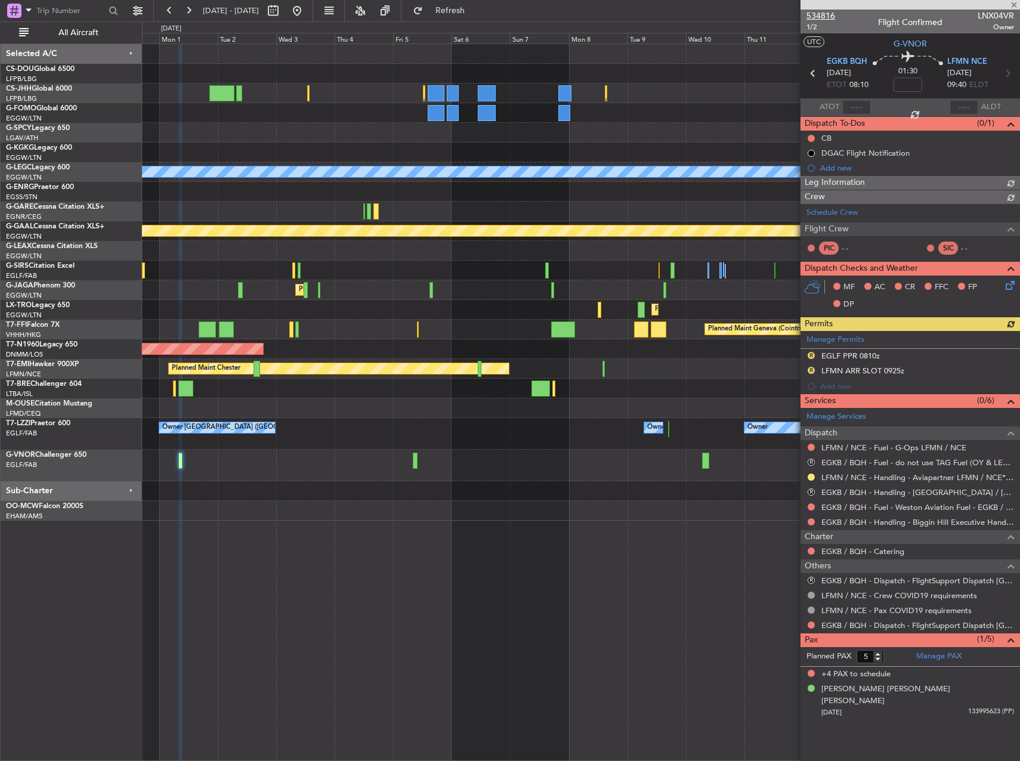
click at [817, 11] on span "534816" at bounding box center [820, 16] width 29 height 13
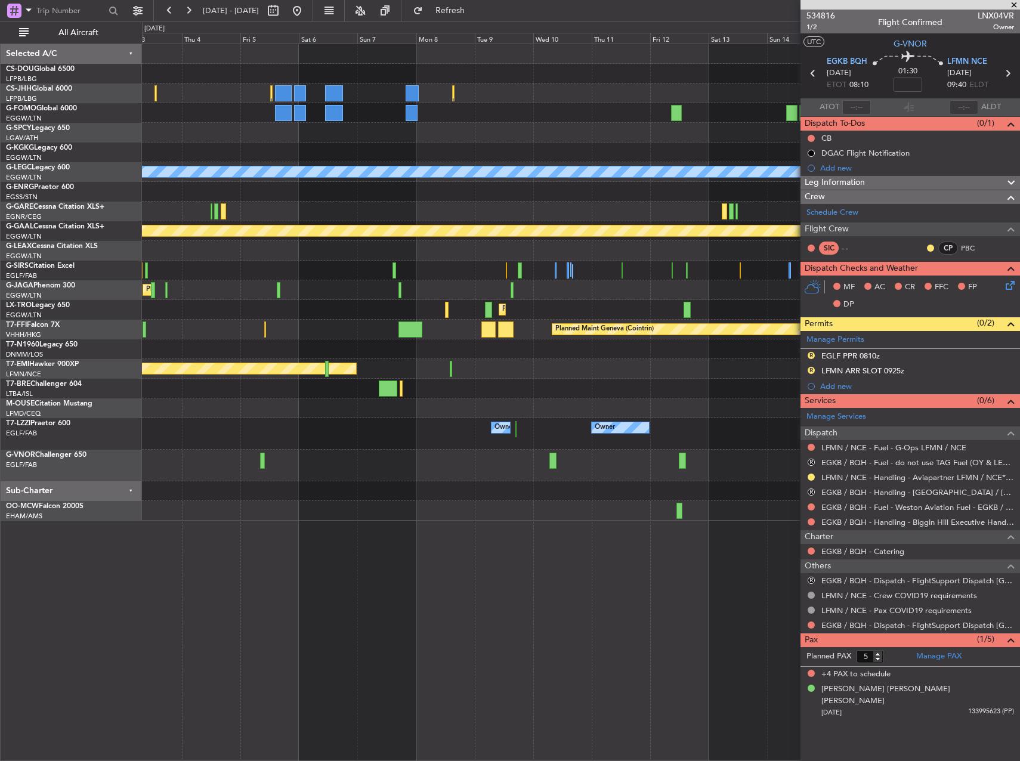
click at [312, 295] on div "Planned Maint London (Luton) Owner Ibiza" at bounding box center [580, 290] width 877 height 20
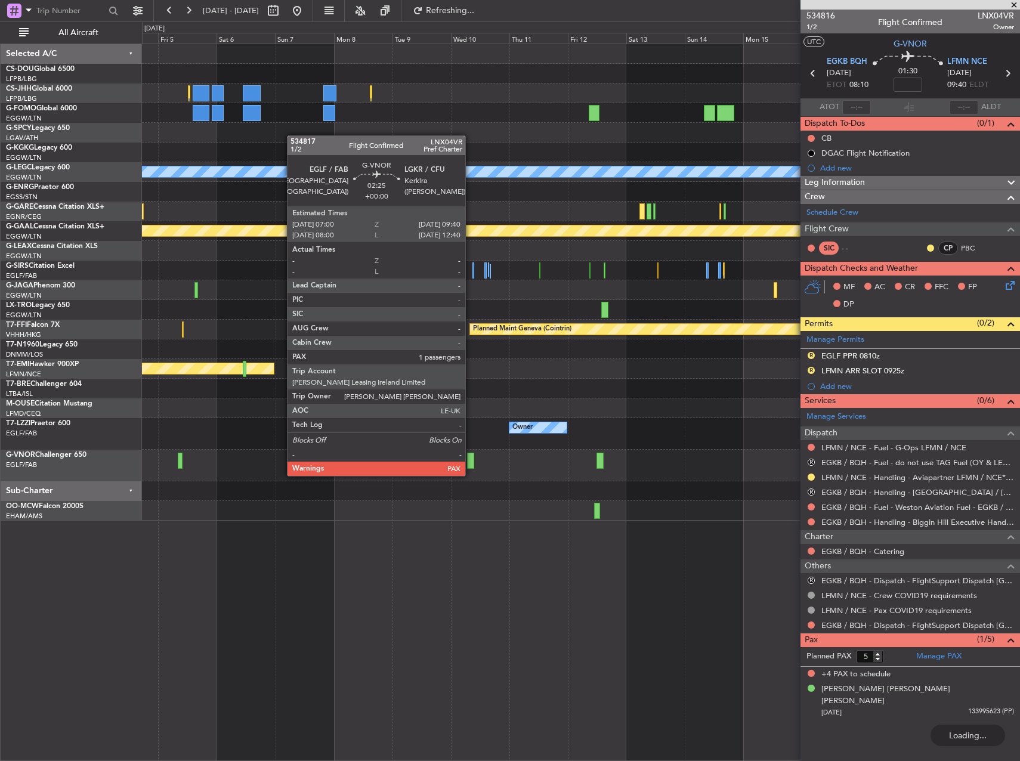
click at [471, 465] on div at bounding box center [470, 461] width 7 height 16
type input "3"
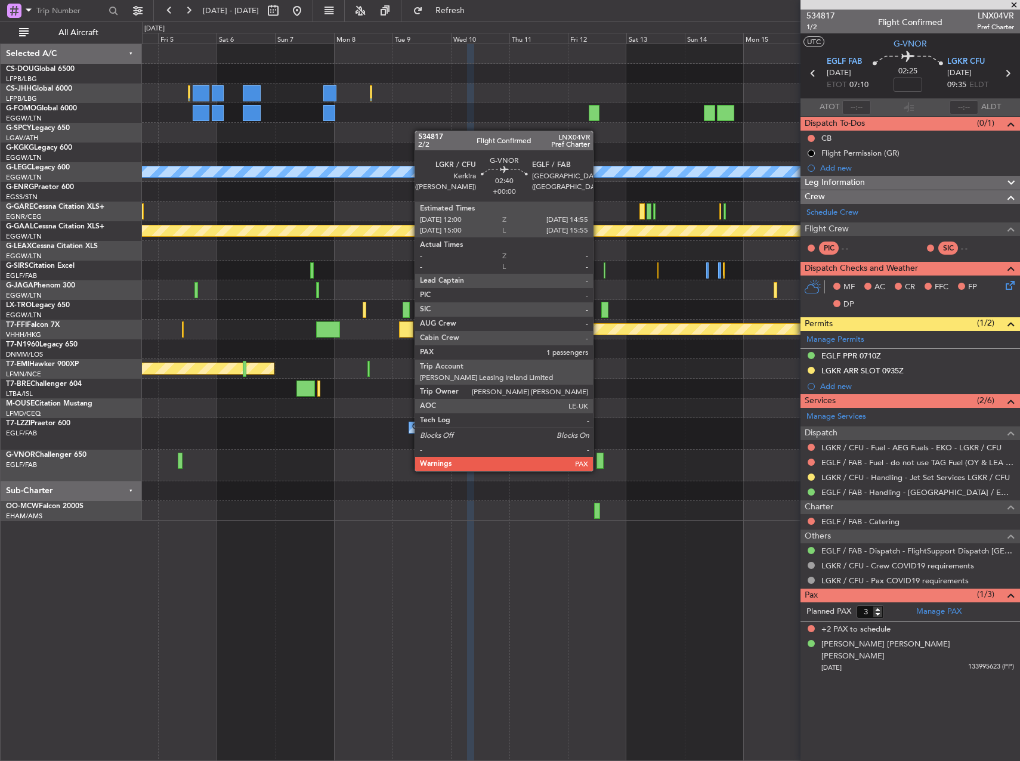
click at [598, 459] on div at bounding box center [599, 461] width 7 height 16
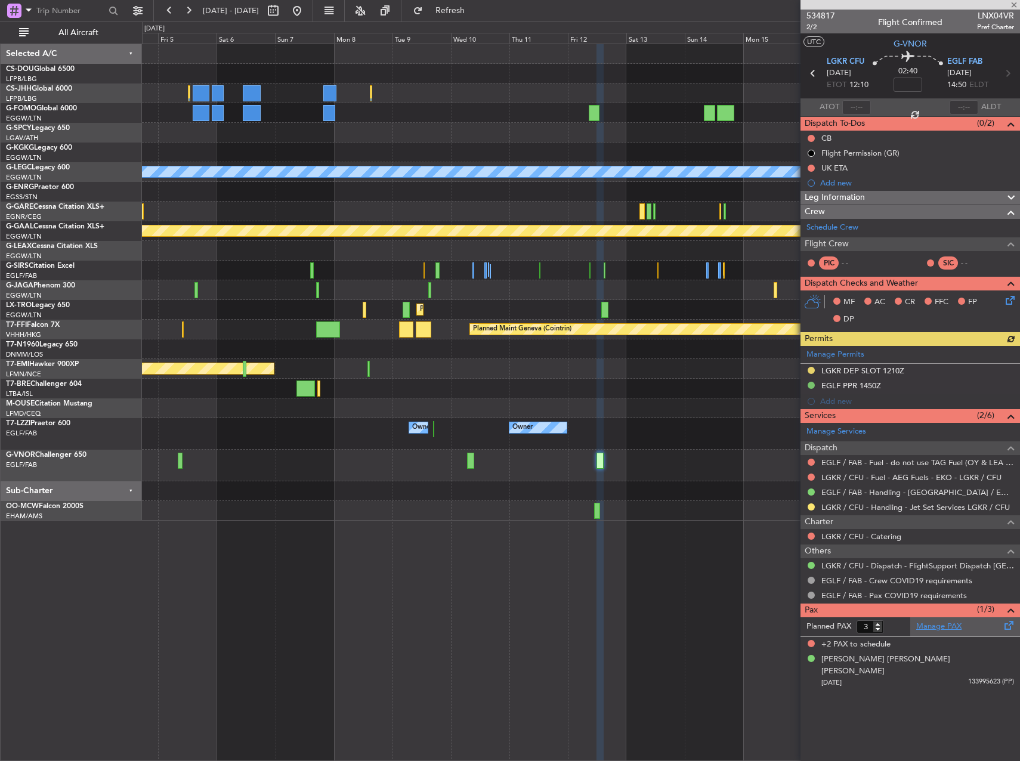
click at [939, 627] on link "Manage PAX" at bounding box center [938, 627] width 45 height 12
click at [820, 13] on span "534817" at bounding box center [820, 16] width 29 height 13
click at [859, 564] on link "LGKR / CFU - Dispatch - FlightSupport Dispatch UK" at bounding box center [917, 566] width 193 height 10
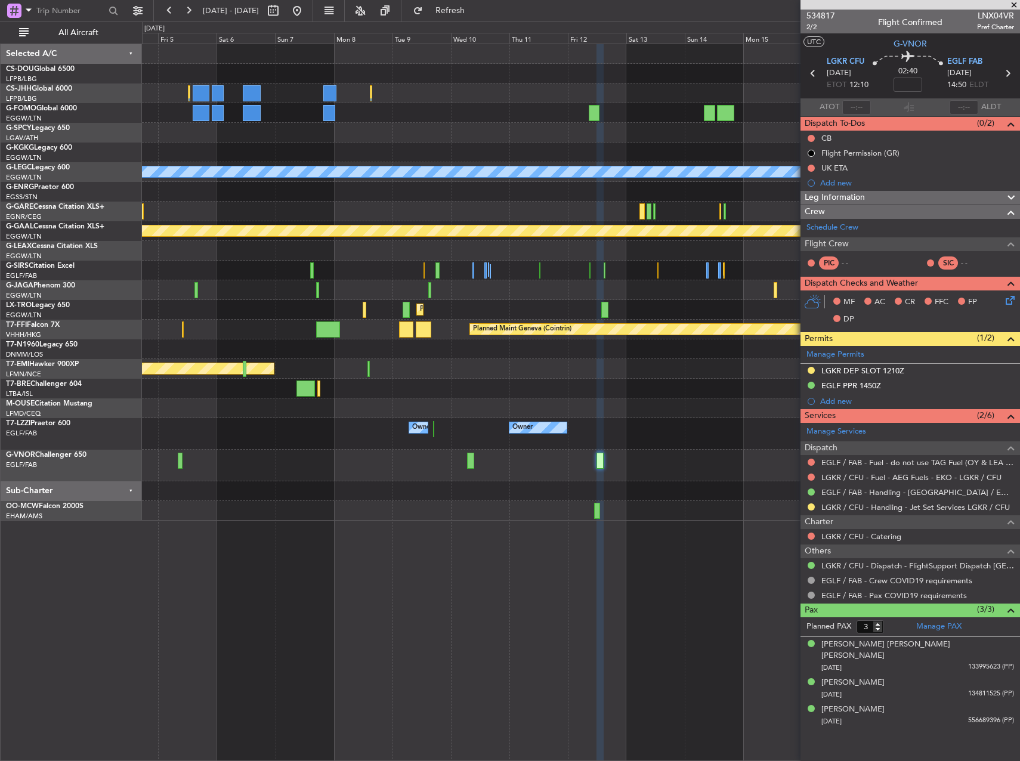
click at [206, 194] on div "A/C Unavailable London (Luton) Planned Maint Dusseldorf Planned Maint London (L…" at bounding box center [580, 282] width 877 height 477
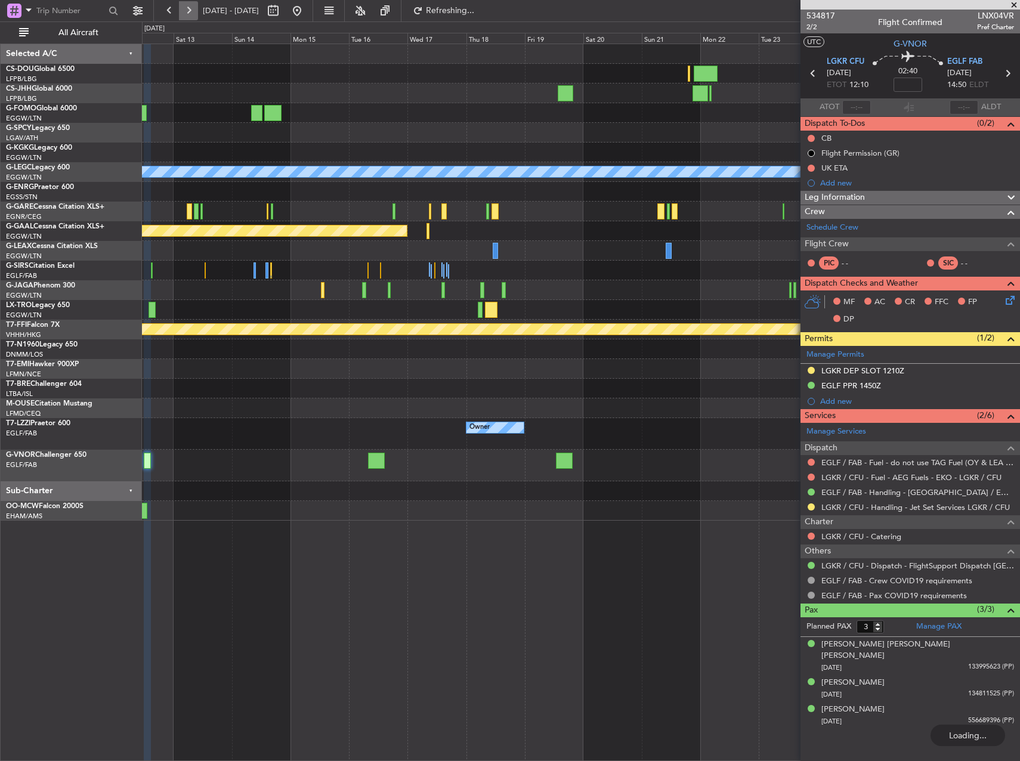
click at [192, 9] on button at bounding box center [188, 10] width 19 height 19
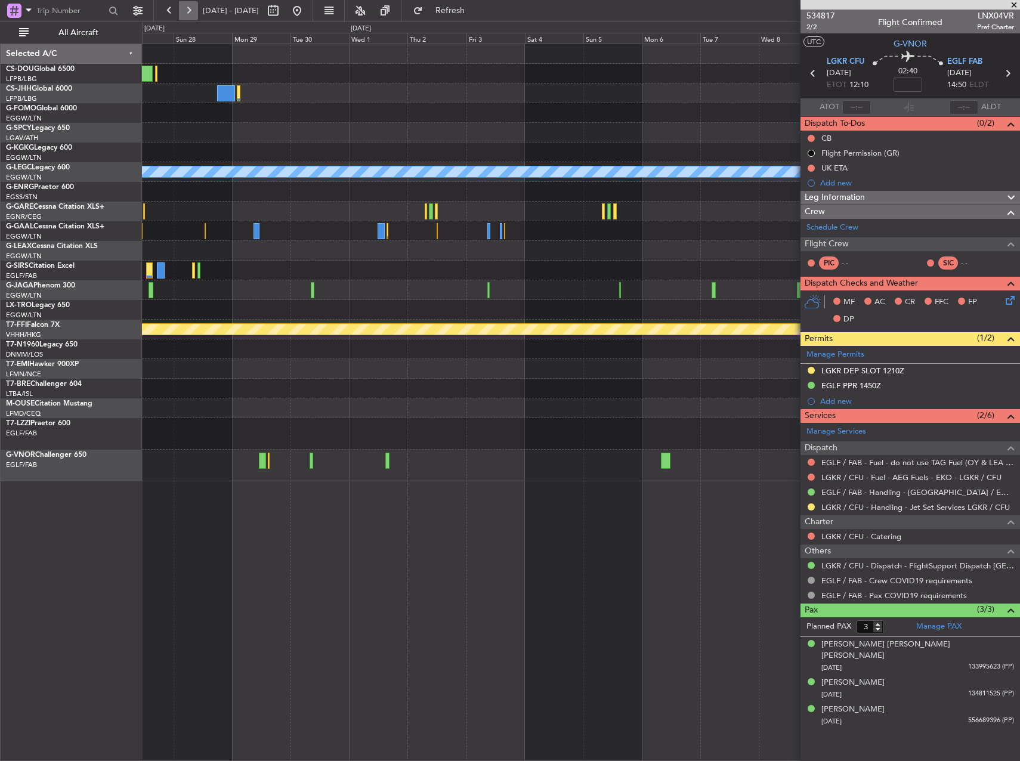
click at [192, 9] on button at bounding box center [188, 10] width 19 height 19
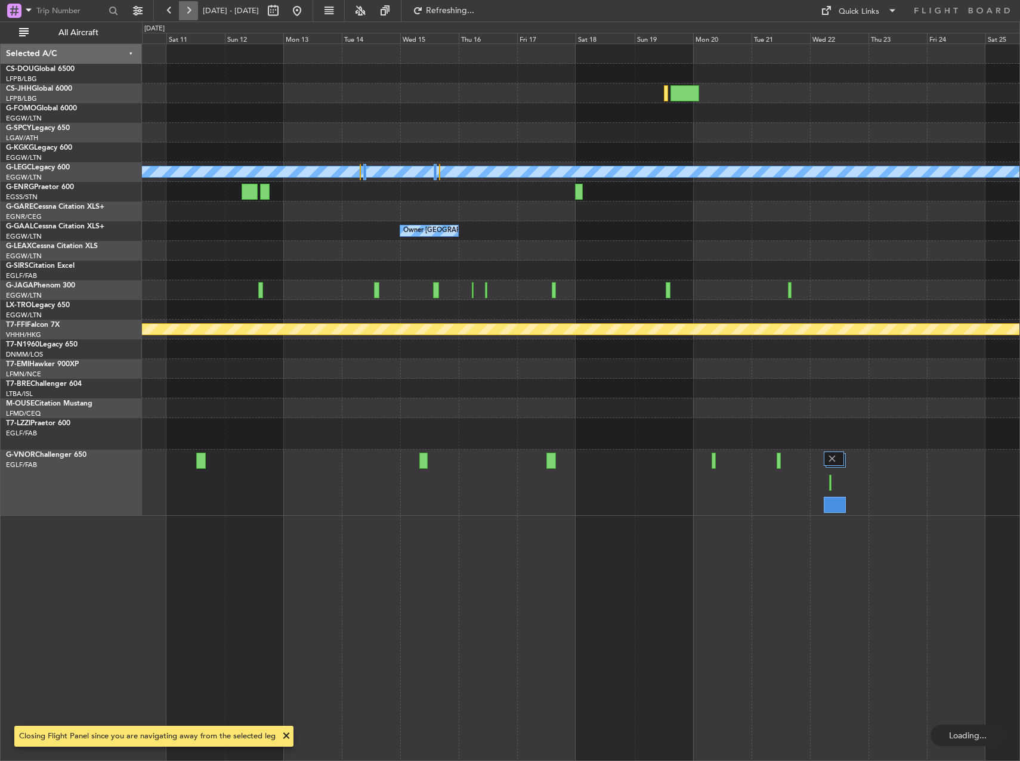
click at [192, 9] on button at bounding box center [188, 10] width 19 height 19
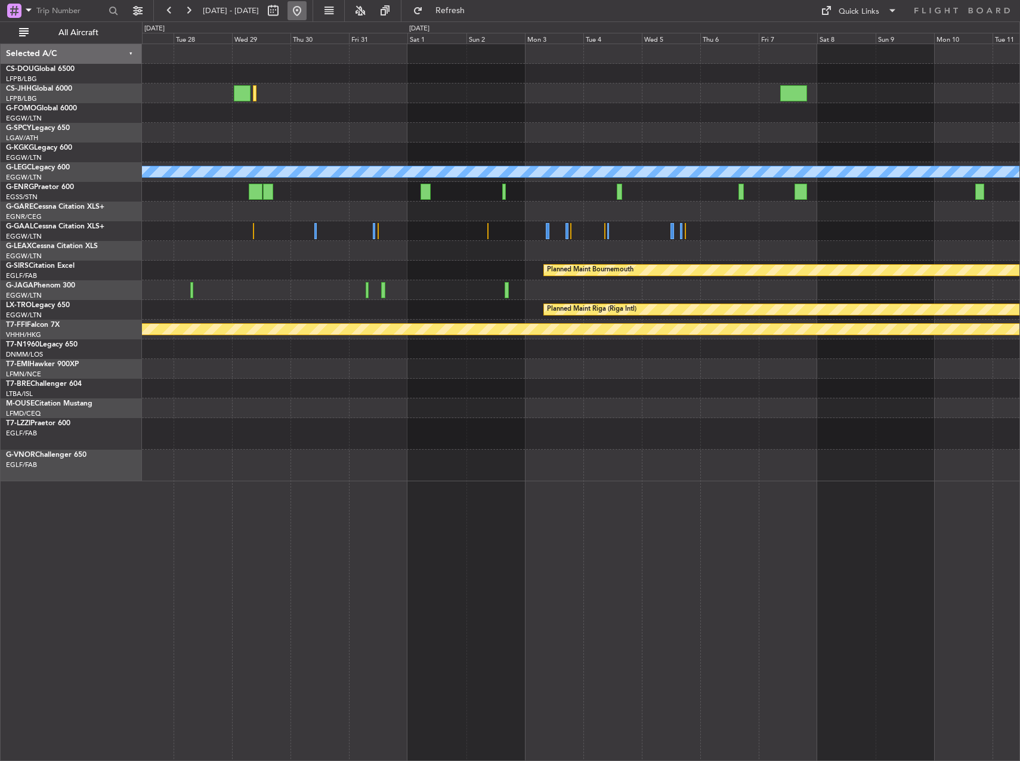
click at [307, 12] on button at bounding box center [296, 10] width 19 height 19
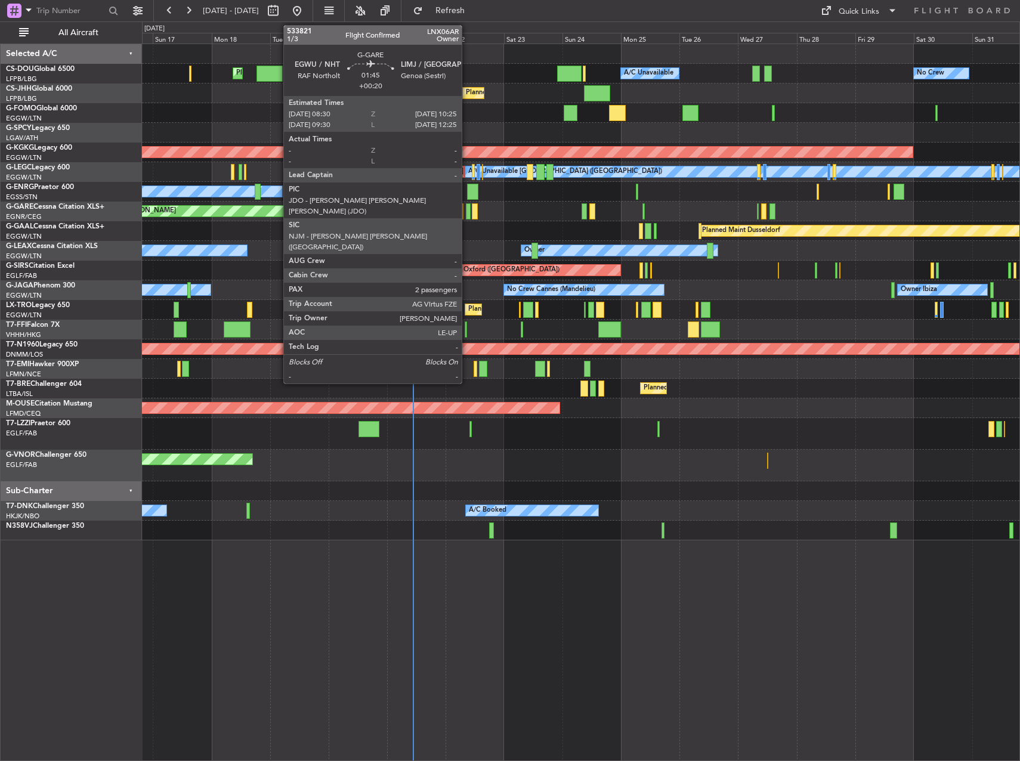
click at [467, 211] on div at bounding box center [468, 211] width 5 height 16
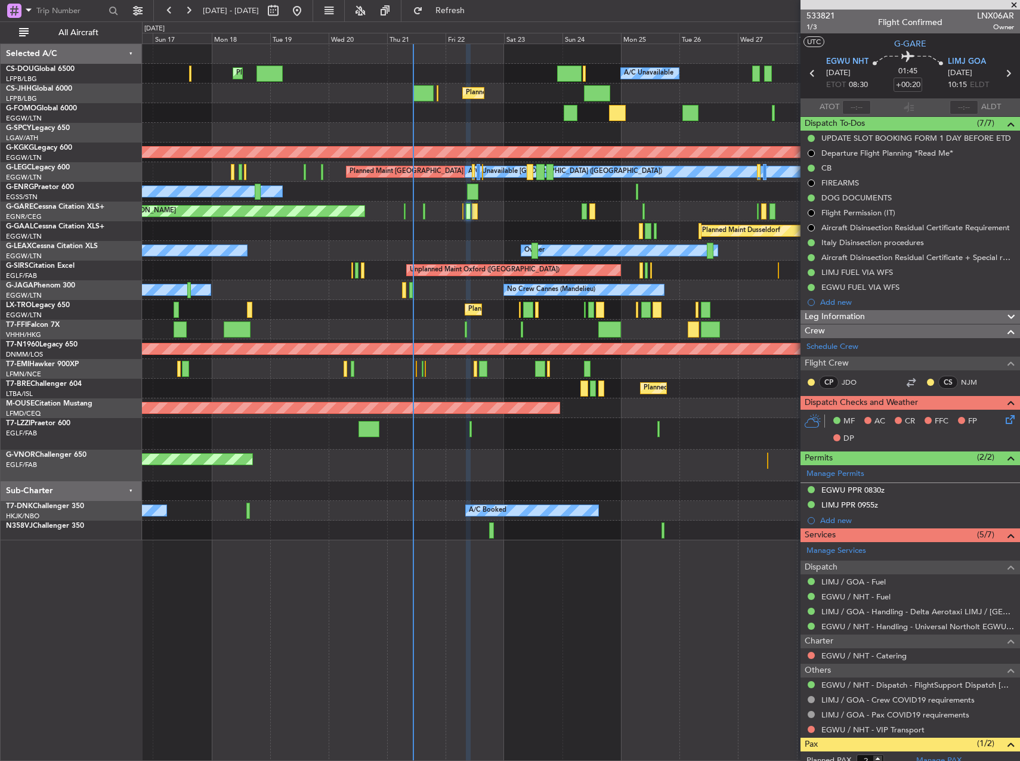
click at [216, 666] on div "No Crew Planned Maint London (Luton) Planned Maint Paris (Le Bourget) A/C Unava…" at bounding box center [581, 403] width 878 height 718
